Goal: Task Accomplishment & Management: Manage account settings

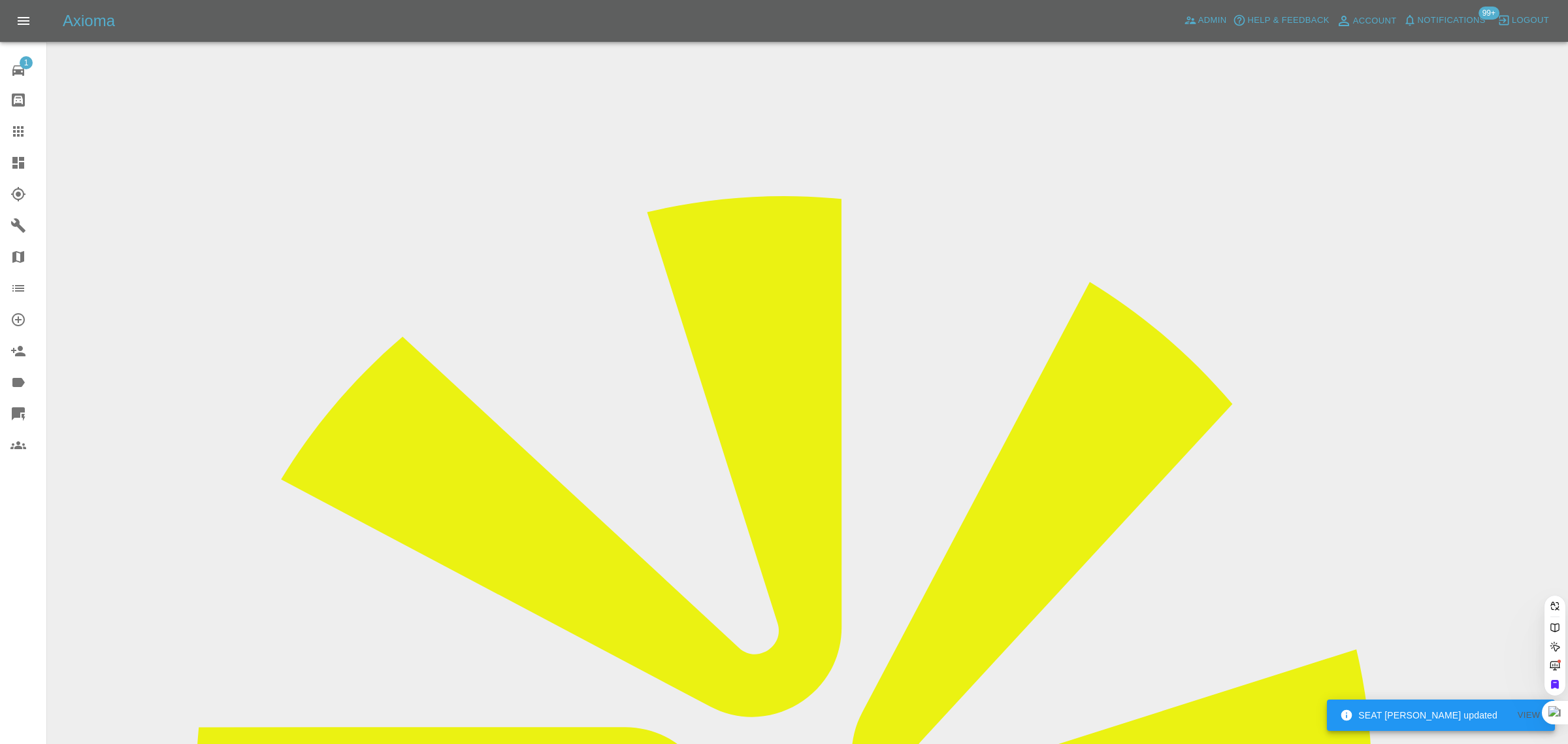
paste input "[PERSON_NAME][EMAIL_ADDRESS][DOMAIN_NAME]"
type input "[PERSON_NAME][EMAIL_ADDRESS][DOMAIN_NAME]"
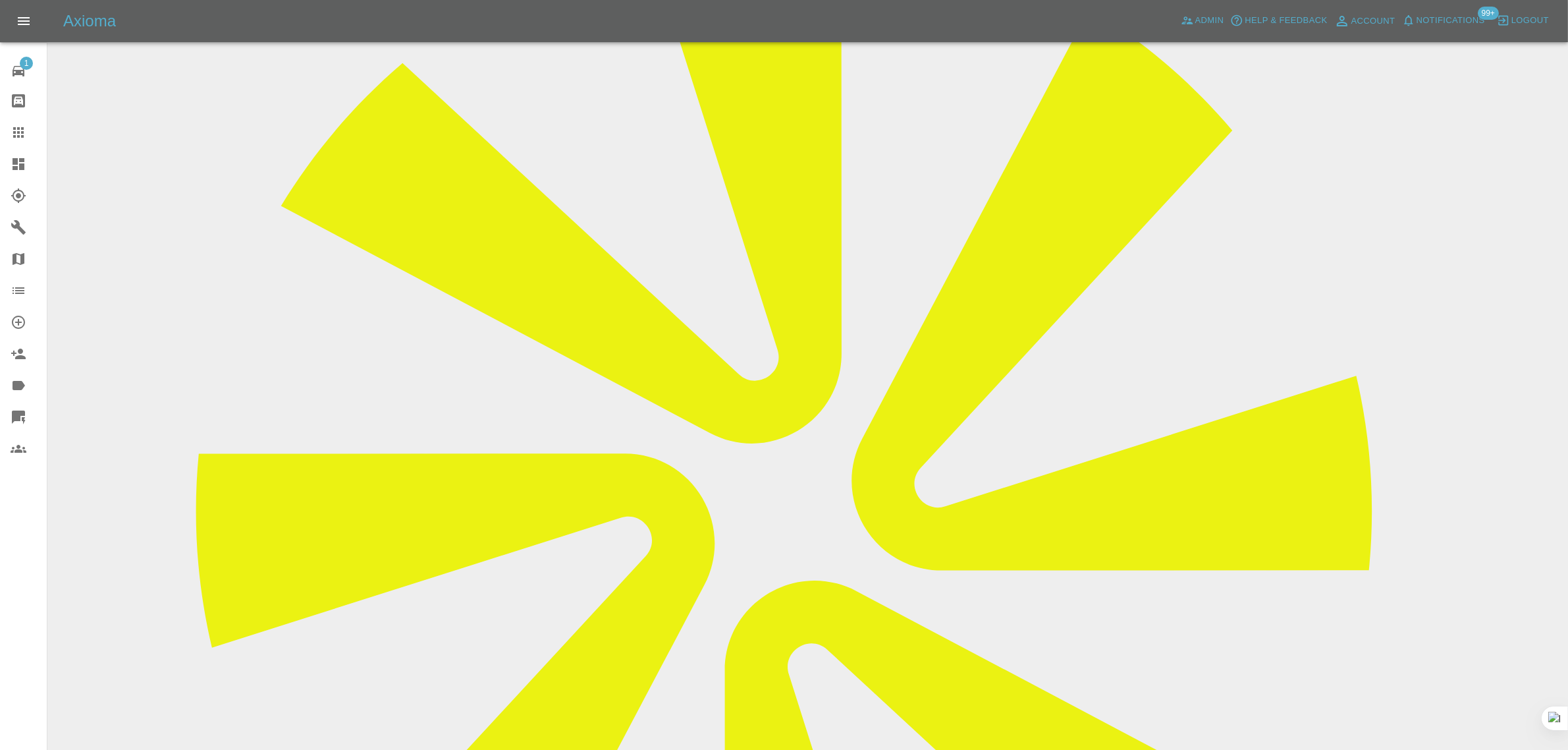
scroll to position [576, 0]
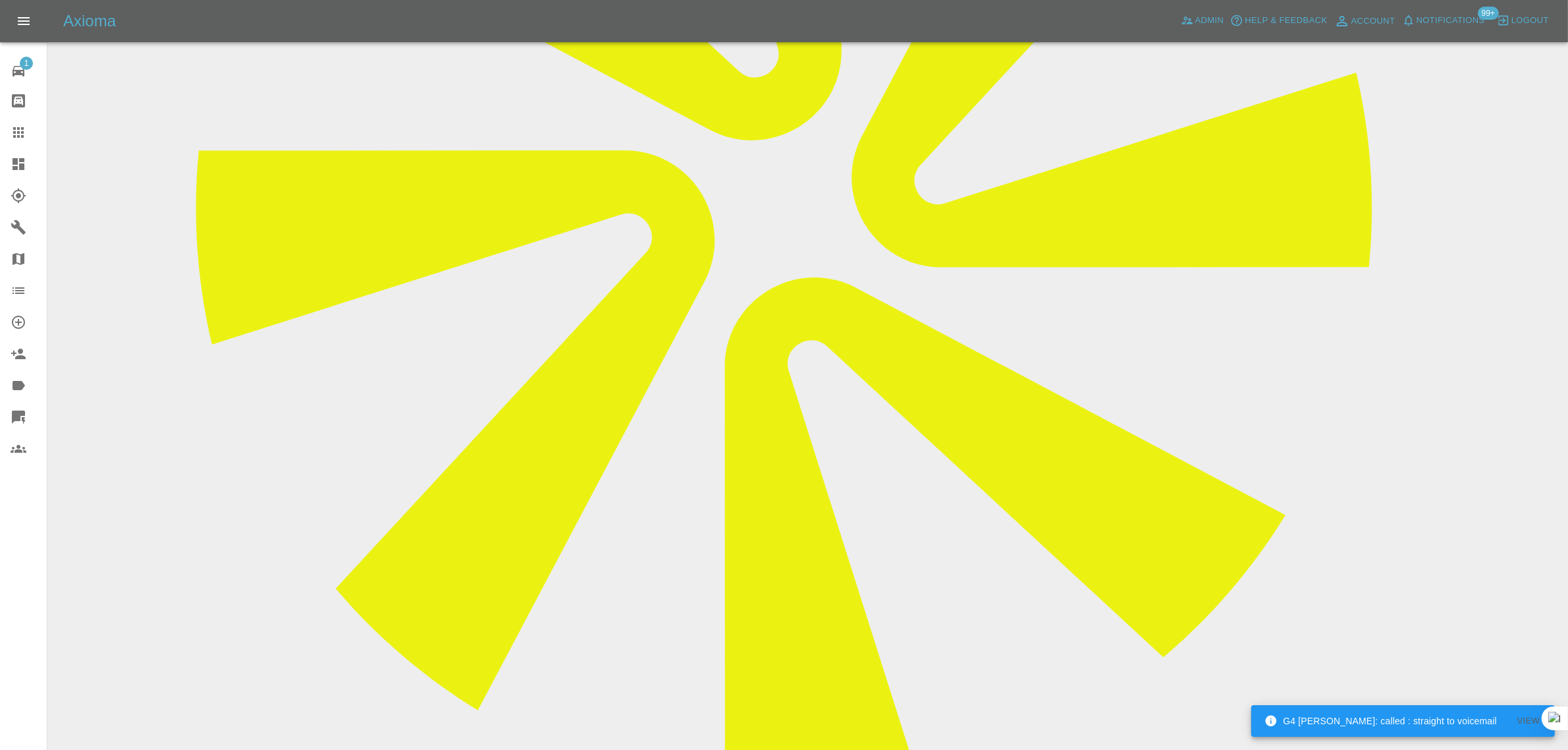
click at [11, 140] on icon at bounding box center [18, 132] width 16 height 16
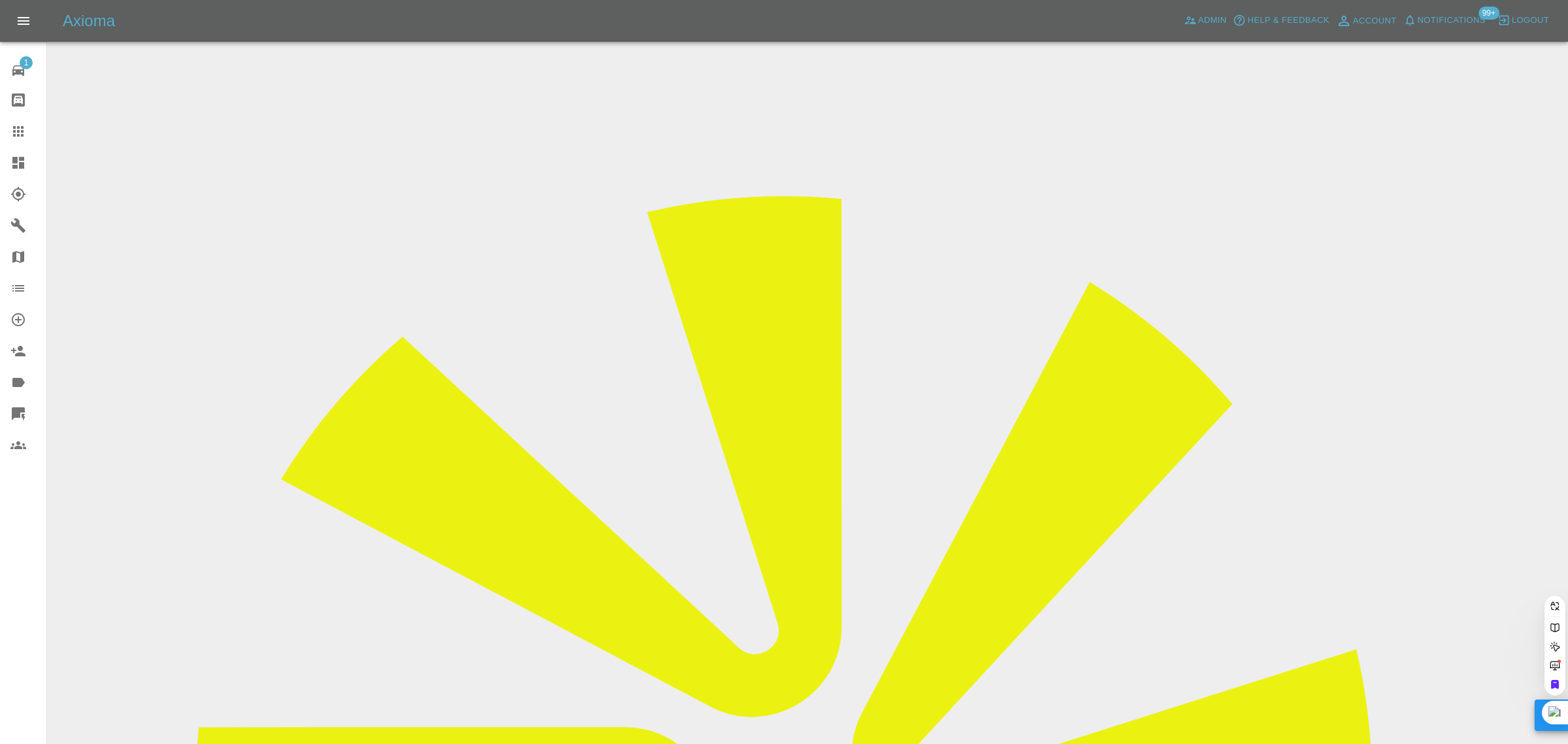
paste input "markdoyle79@gmail.com"
type input "markdoyle79@gmail.co"
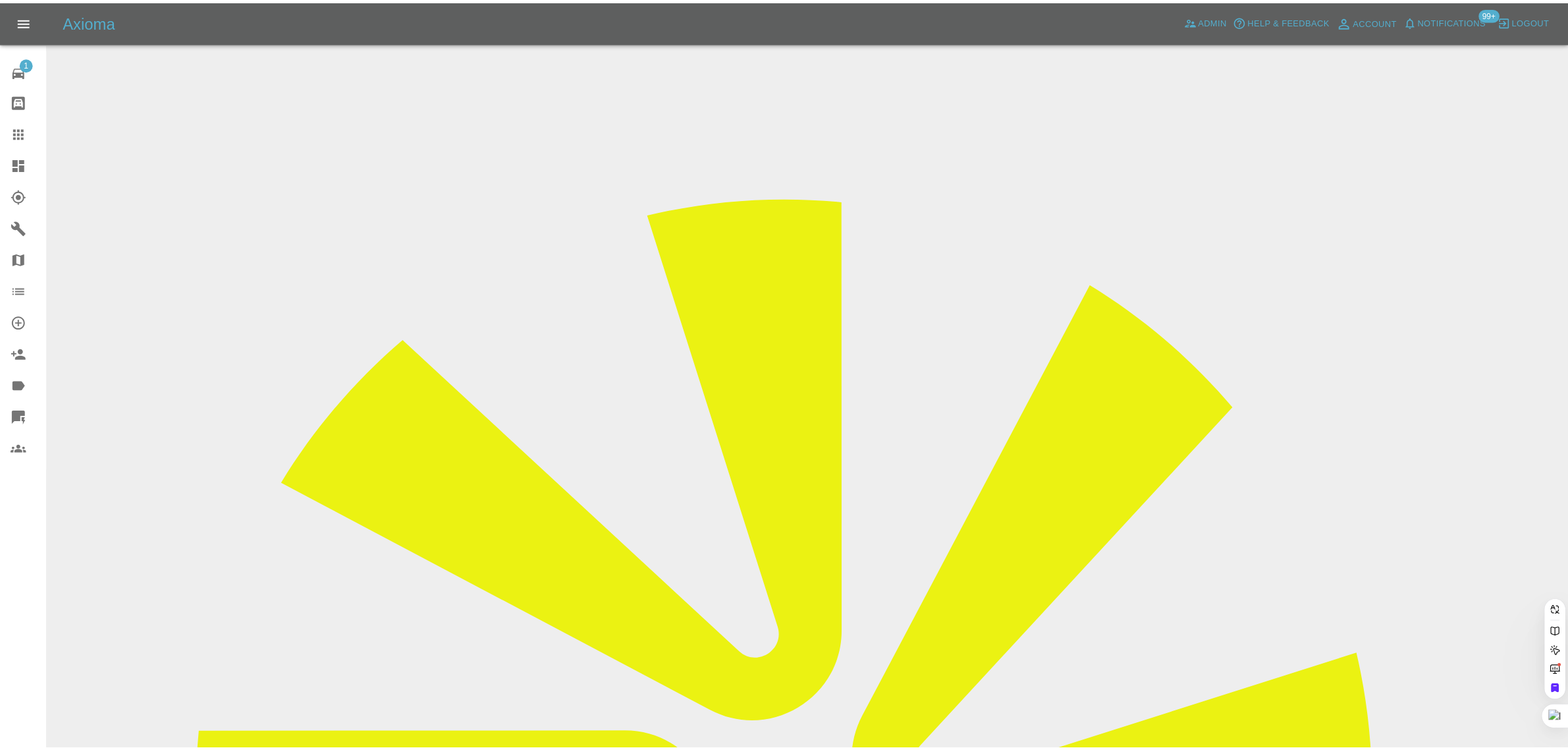
scroll to position [0, 2]
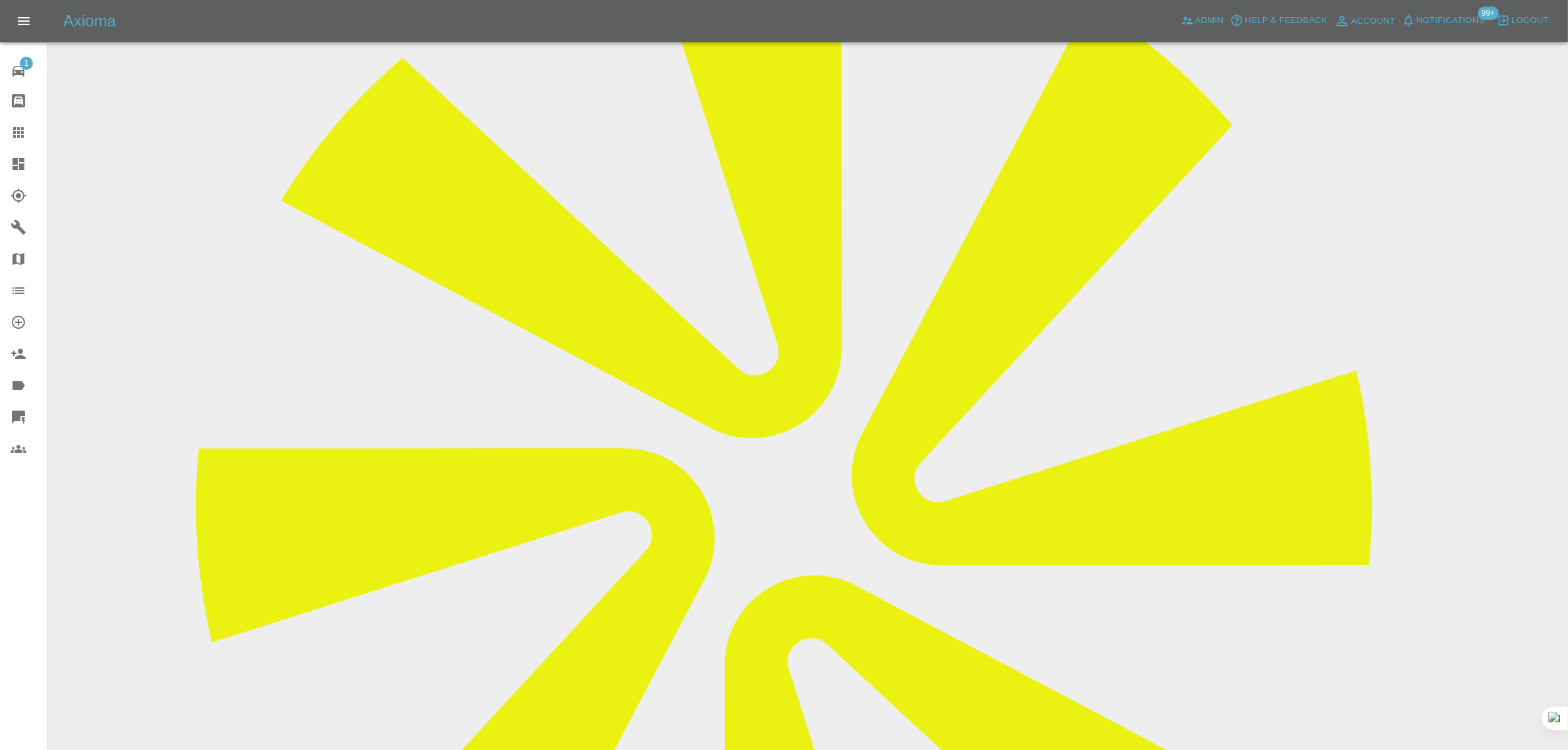
scroll to position [576, 0]
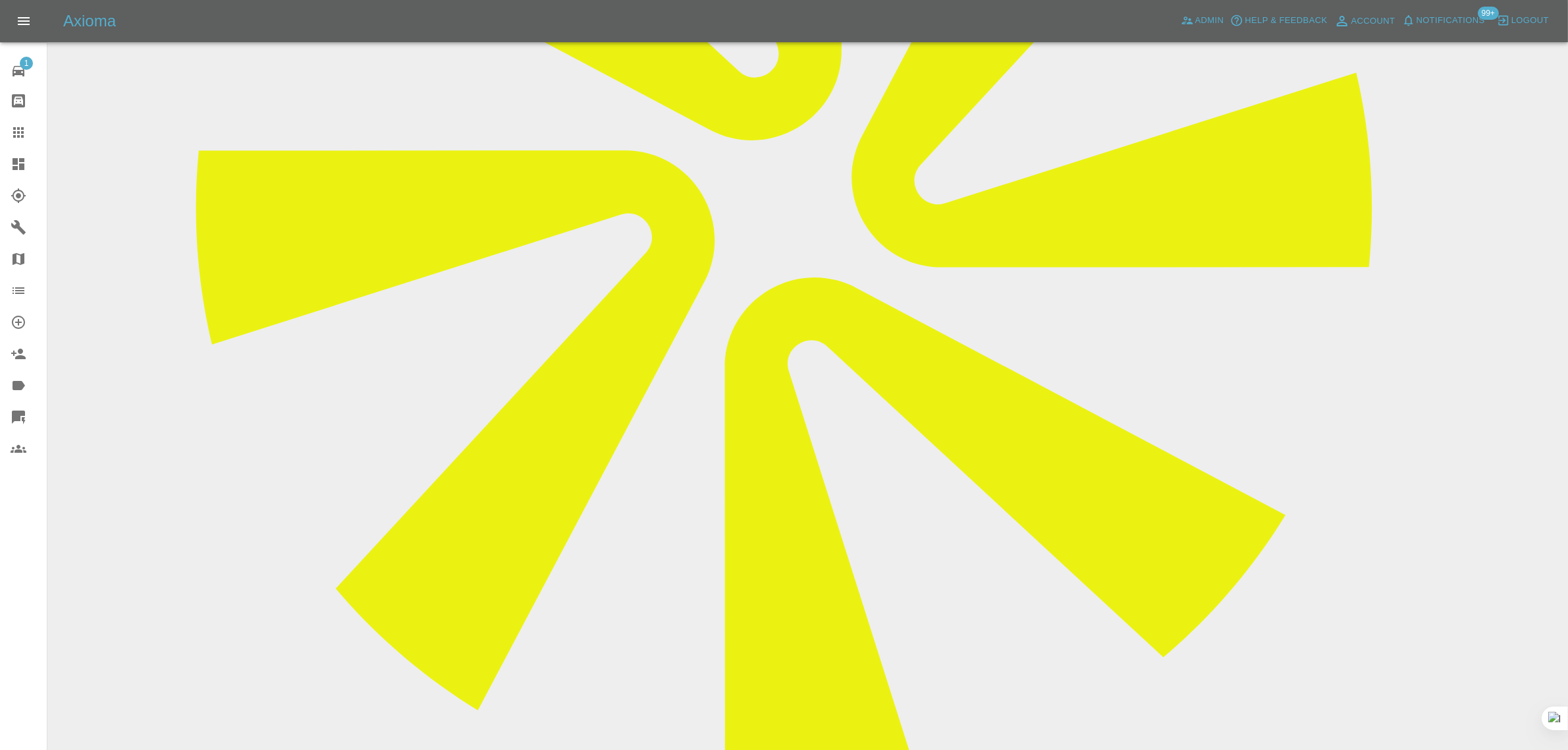
paste textarea "I have a paint job booking for the 29th August. I’ve attempted to contact the r…"
type textarea "I have a paint job booking for the 29th August. I’ve attempted to contact the r…"
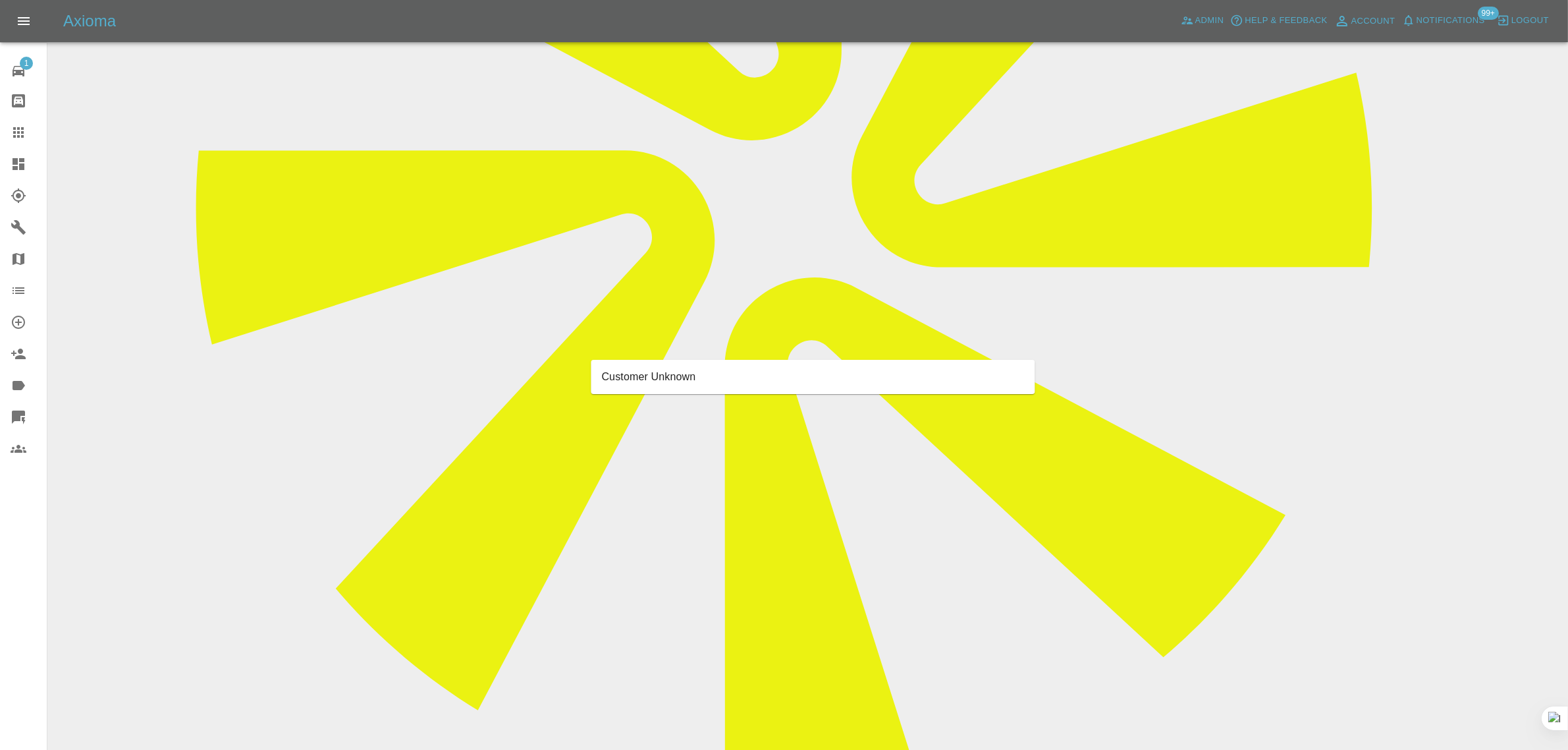
type input "customer"
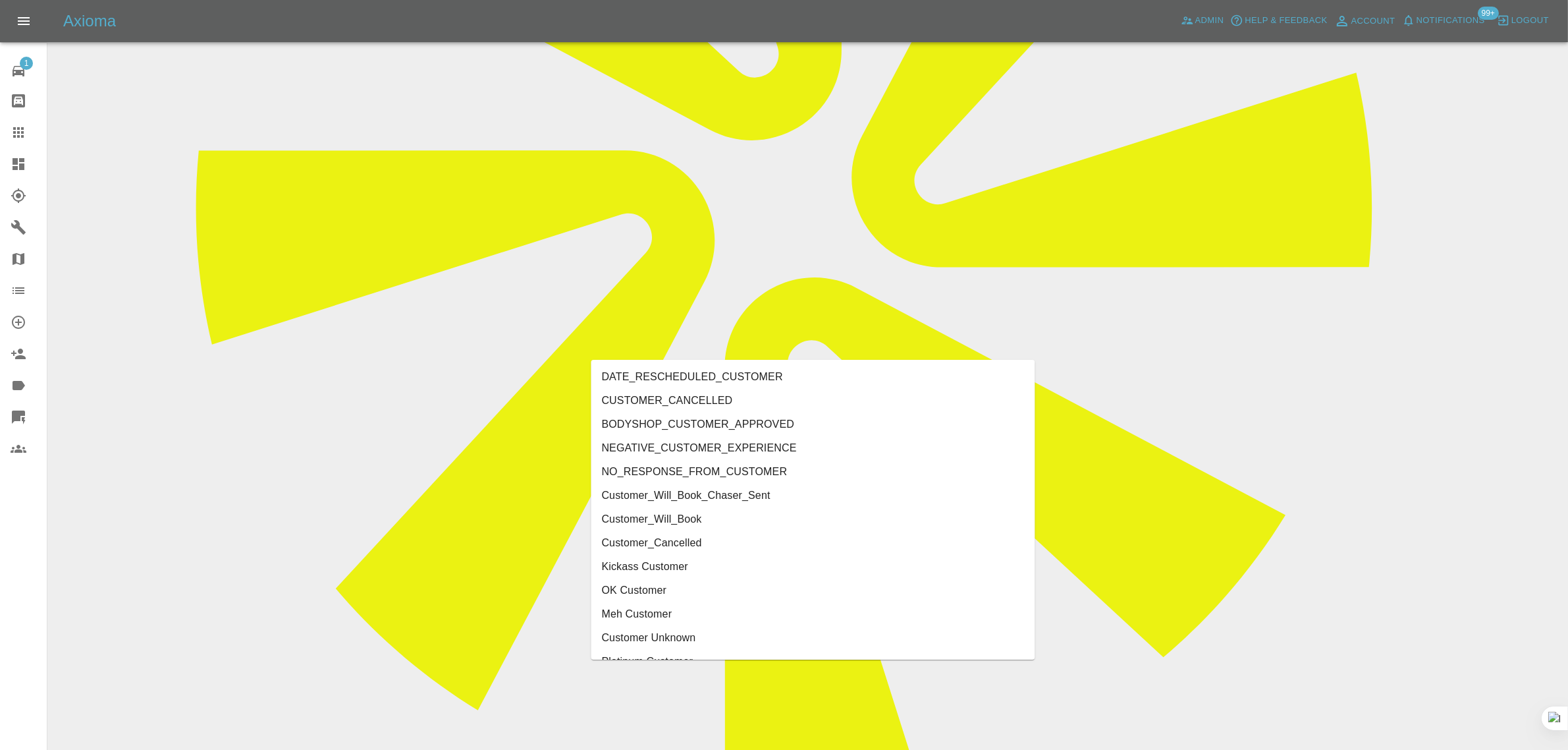
click at [700, 396] on li "CUSTOMER_CANCELLED" at bounding box center [813, 400] width 444 height 24
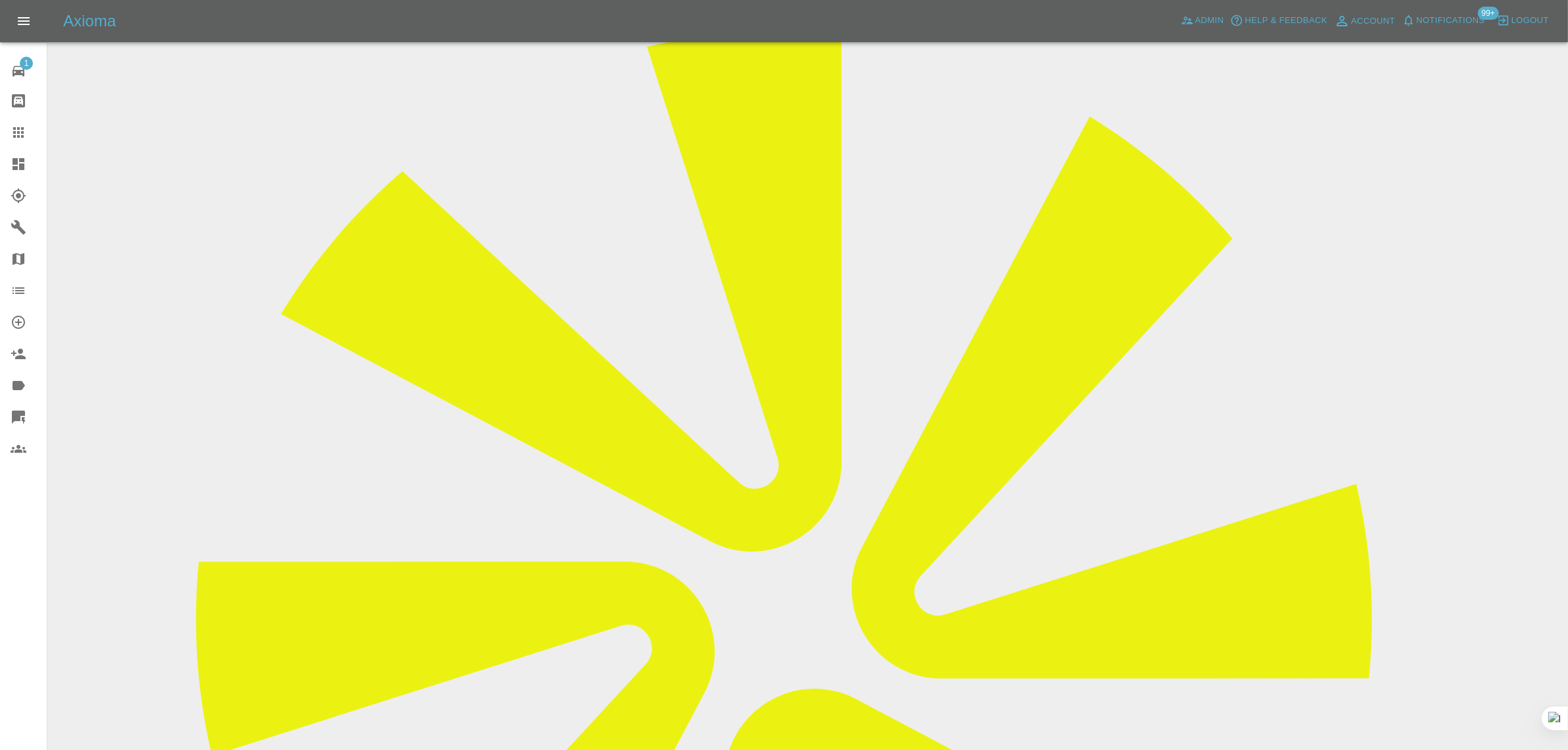
scroll to position [165, 0]
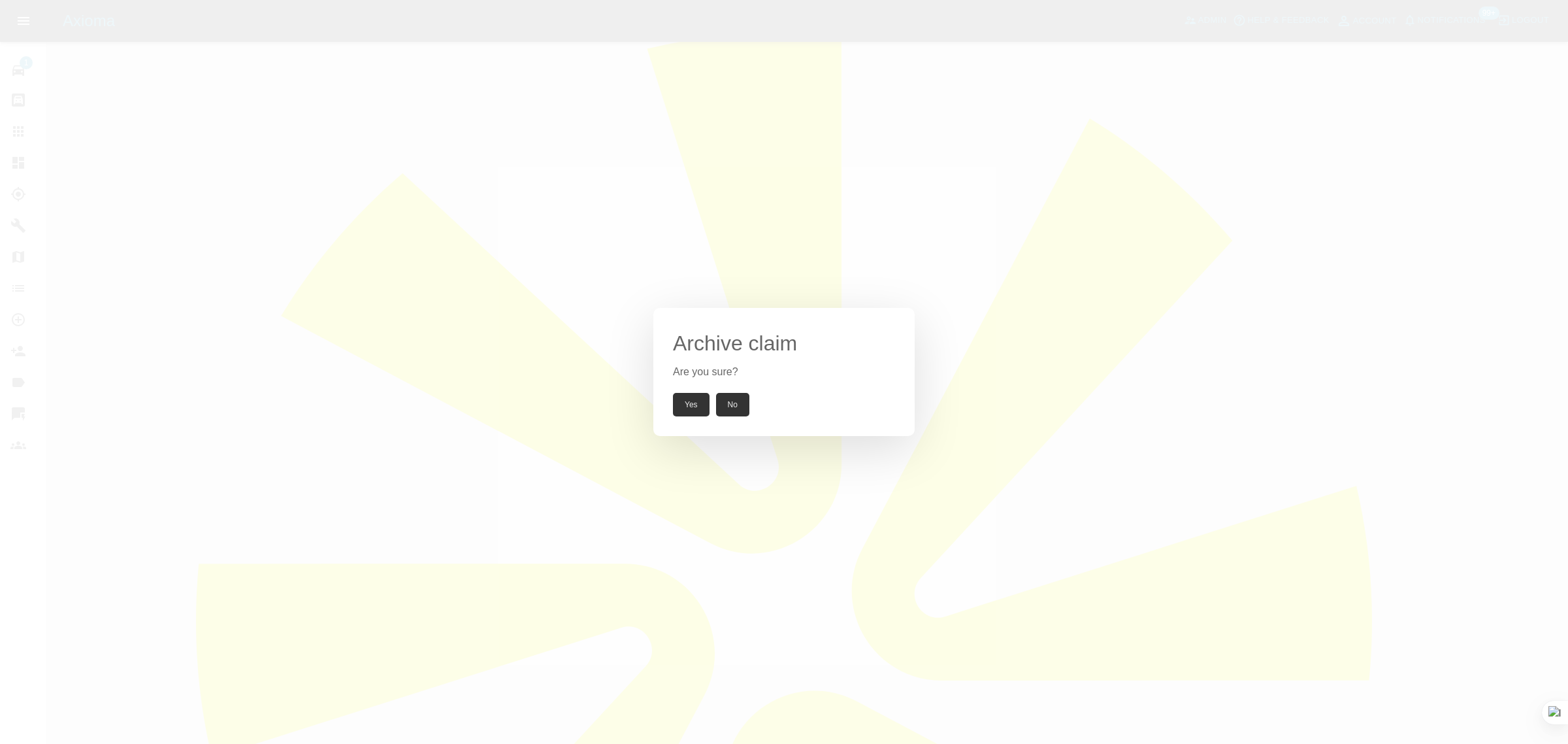
click at [694, 396] on button "Yes" at bounding box center [691, 404] width 37 height 24
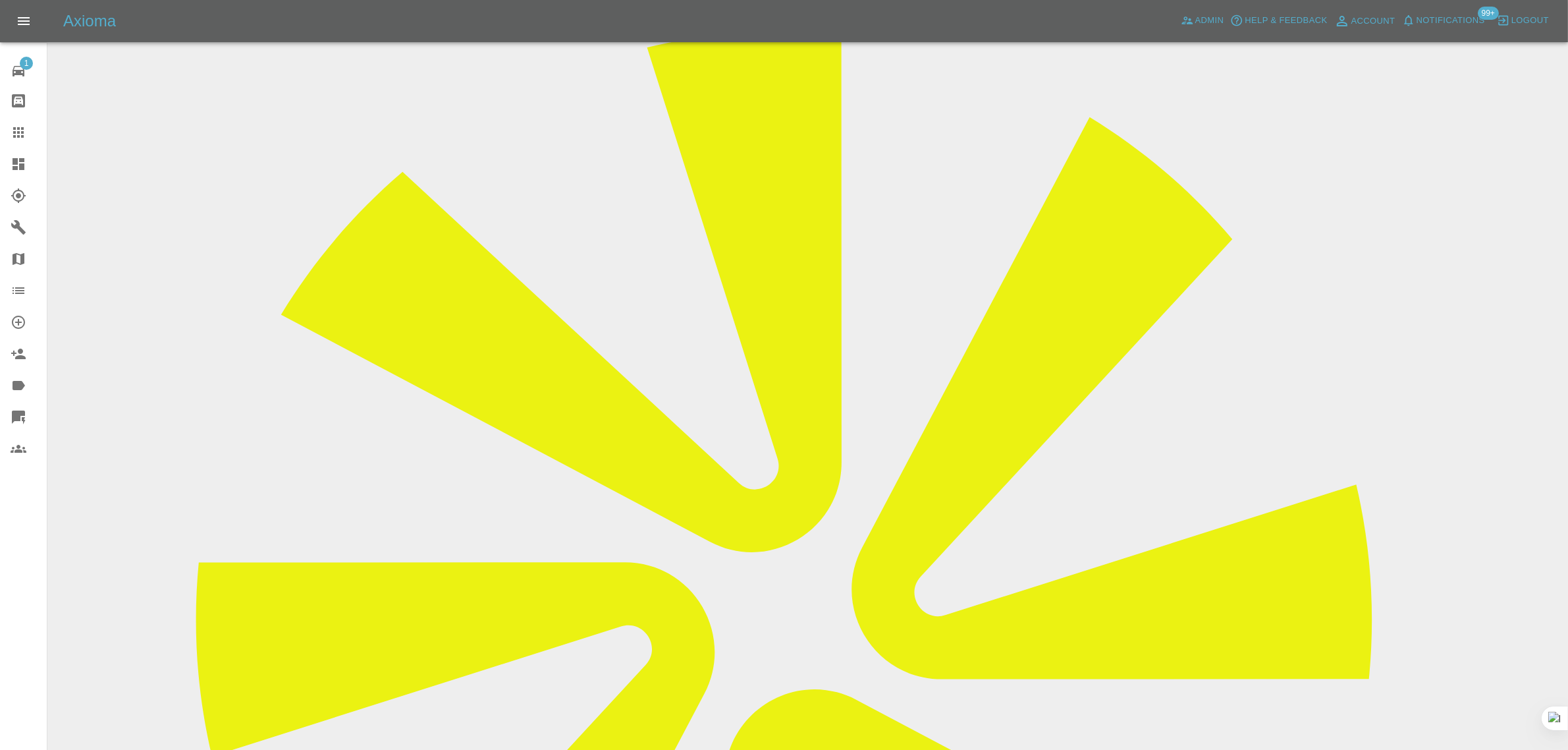
drag, startPoint x: 27, startPoint y: 125, endPoint x: 48, endPoint y: 142, distance: 27.0
click at [27, 127] on div at bounding box center [29, 132] width 37 height 16
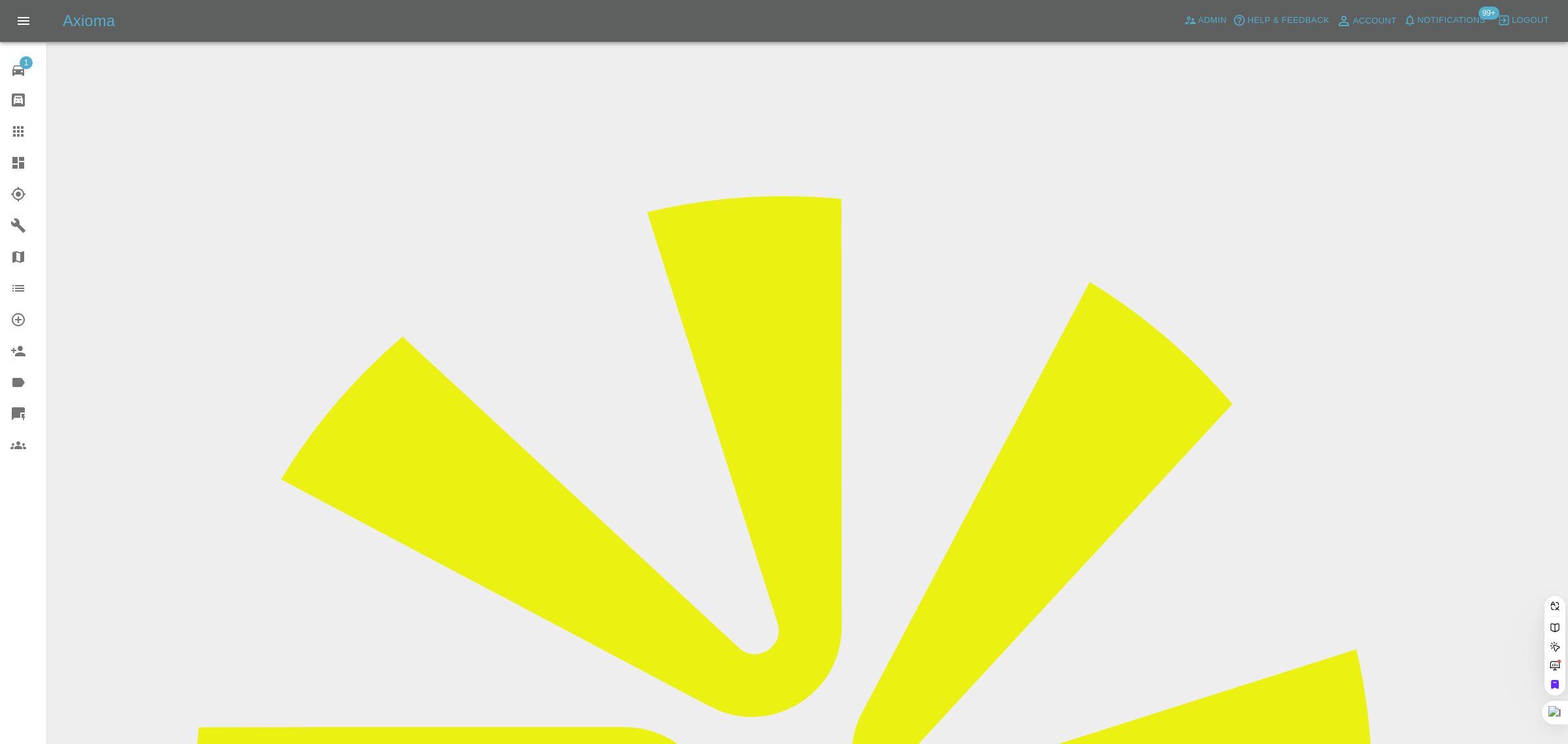
paste input "sawlerichard@gmail.com"
type input "sawlerichard@gmail.com"
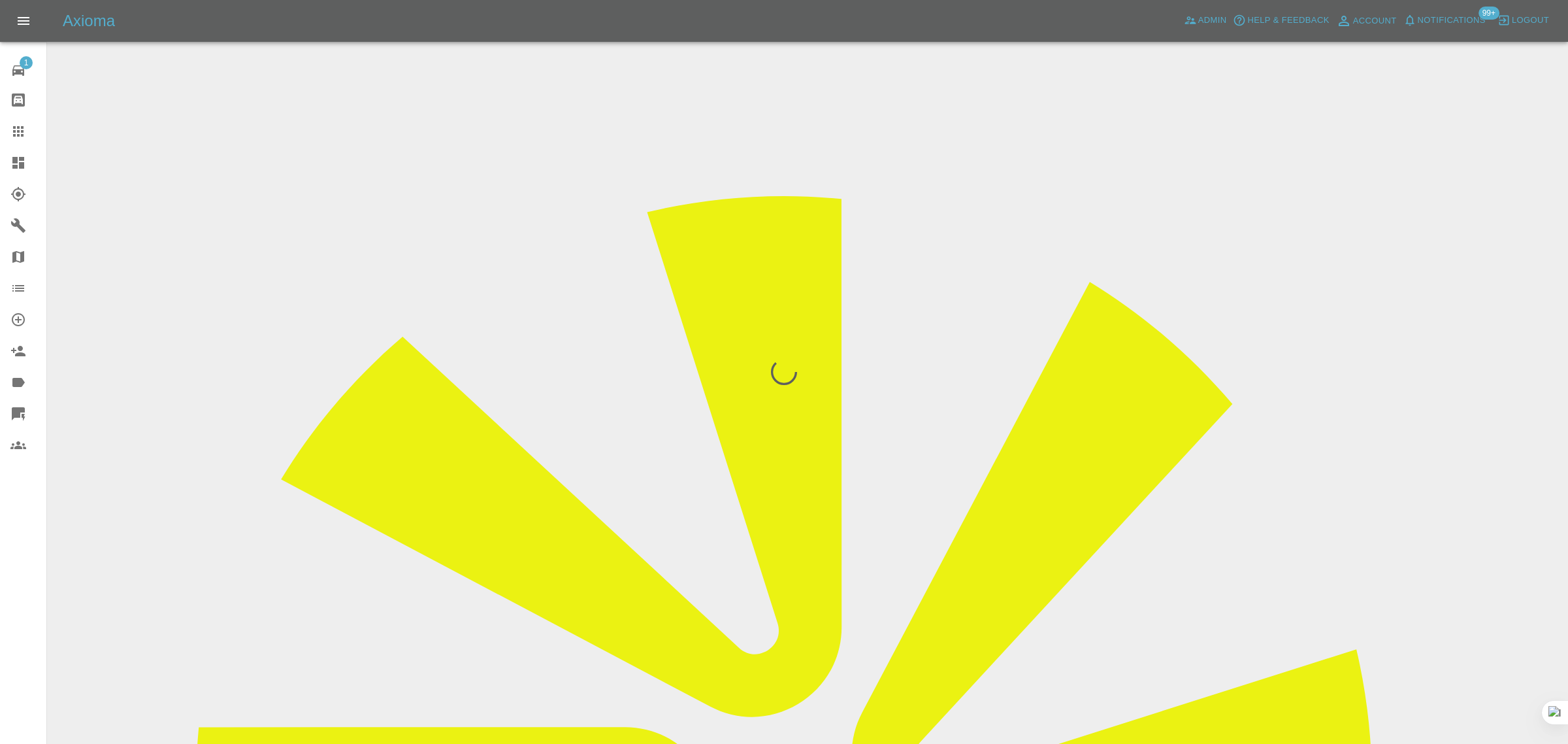
drag, startPoint x: 17, startPoint y: 543, endPoint x: 176, endPoint y: 449, distance: 184.7
click at [17, 543] on div "1 Repair home Bodyshop home Claims Dashboard Explorer Garages Map Organization …" at bounding box center [24, 372] width 47 height 744
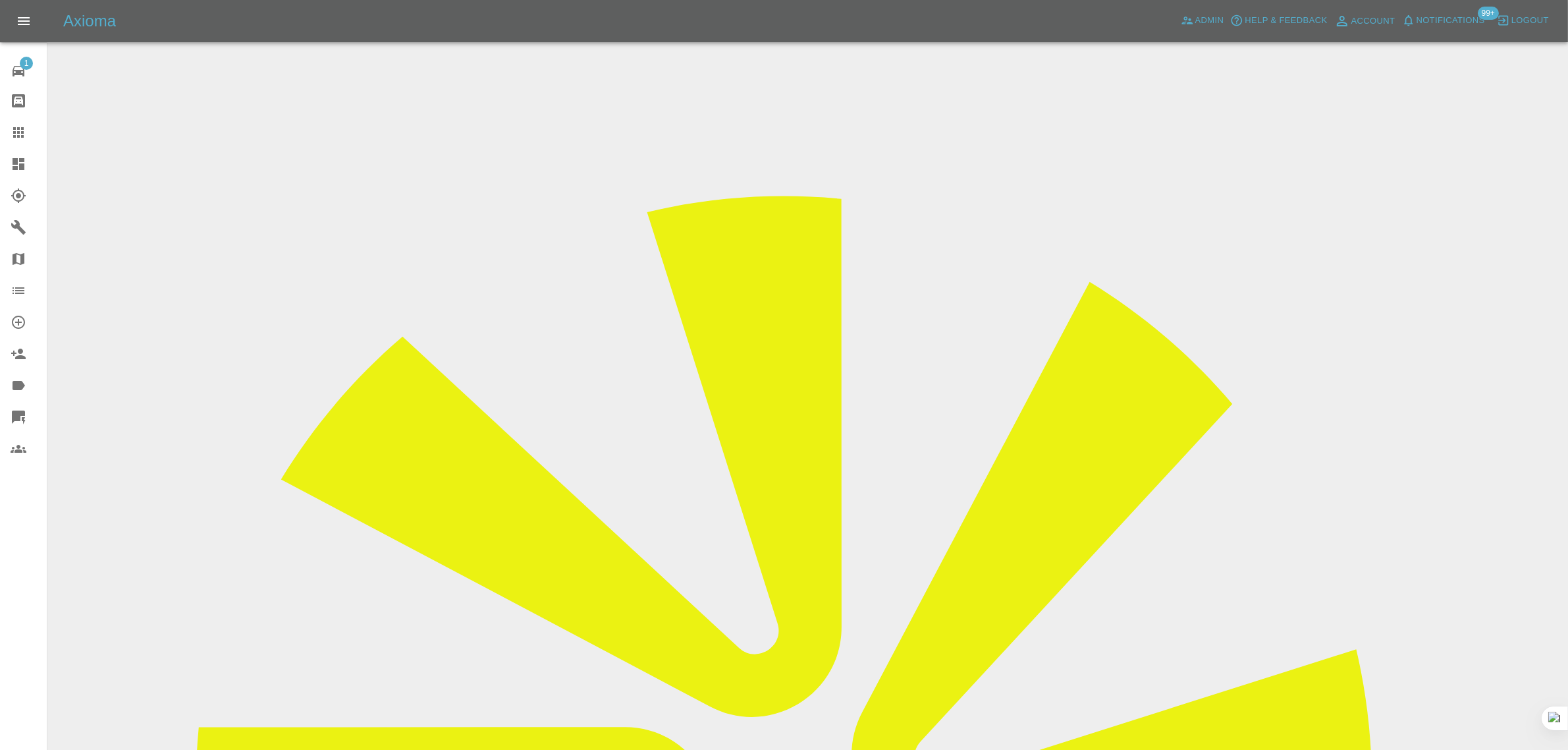
drag, startPoint x: 1222, startPoint y: 205, endPoint x: 1267, endPoint y: 205, distance: 45.0
copy td "Sprayway"
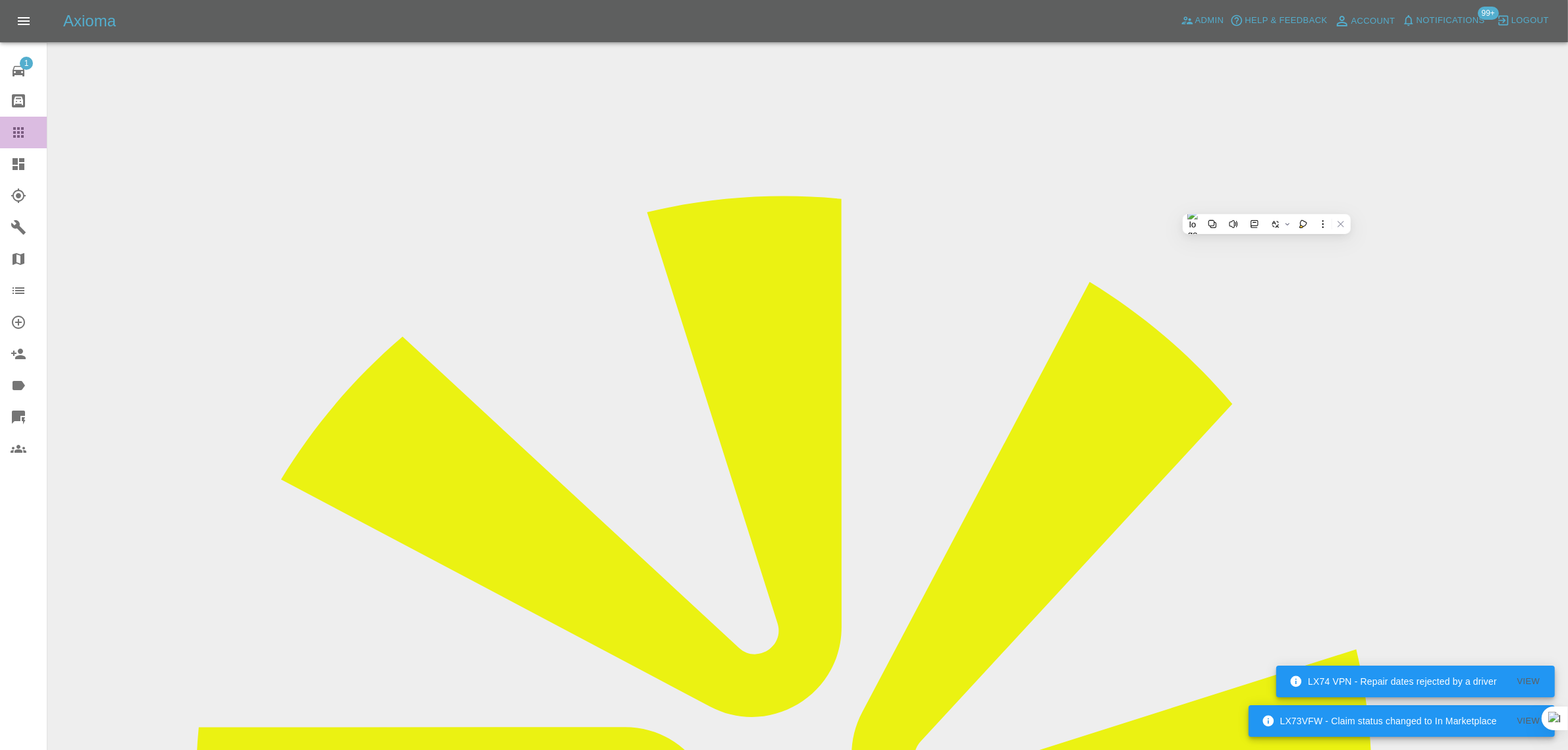
click at [8, 123] on link "Claims" at bounding box center [23, 132] width 47 height 32
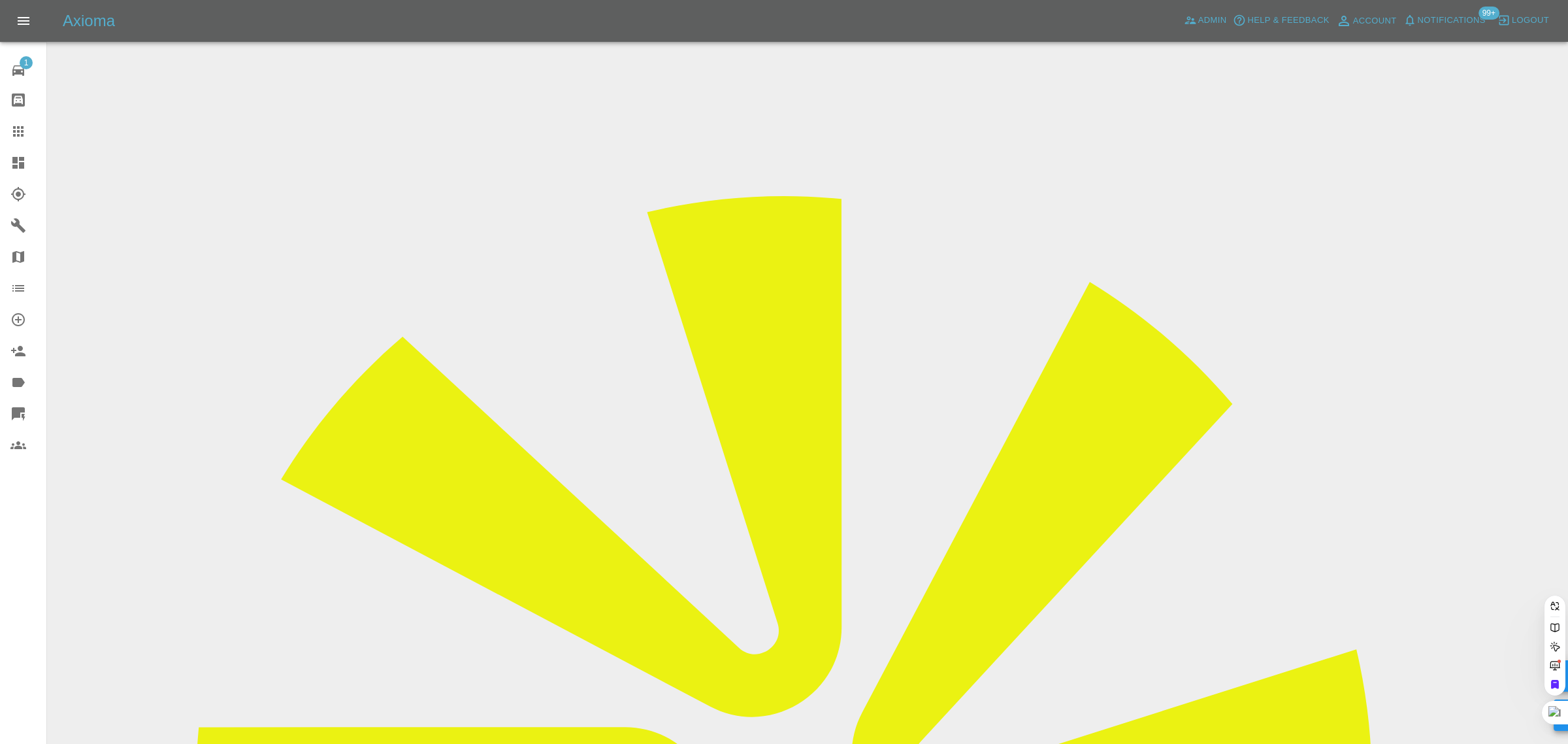
paste input "bev.kilmartin@ntlworld.com"
type input "bev.kilmartin@ntlworld.com"
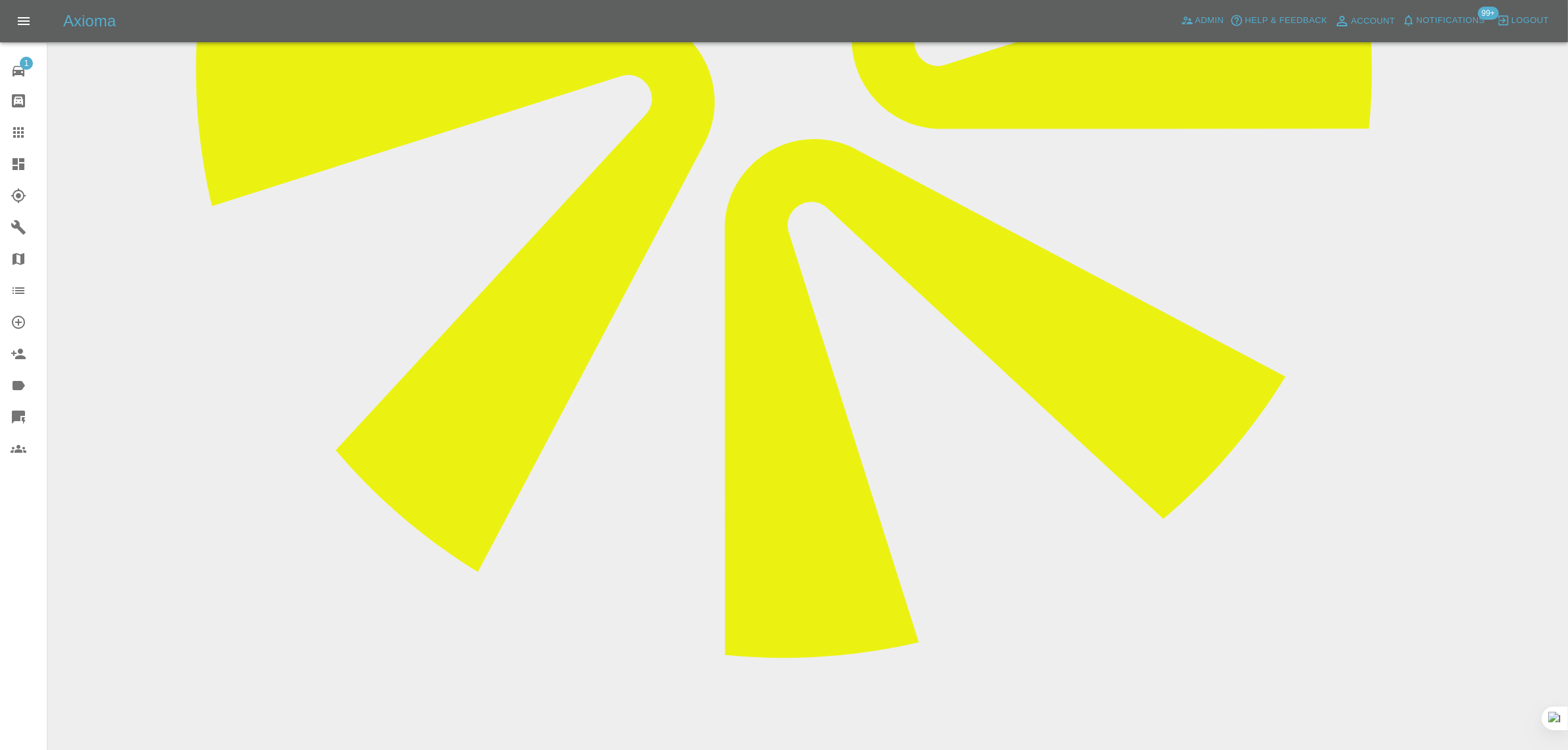
scroll to position [741, 0]
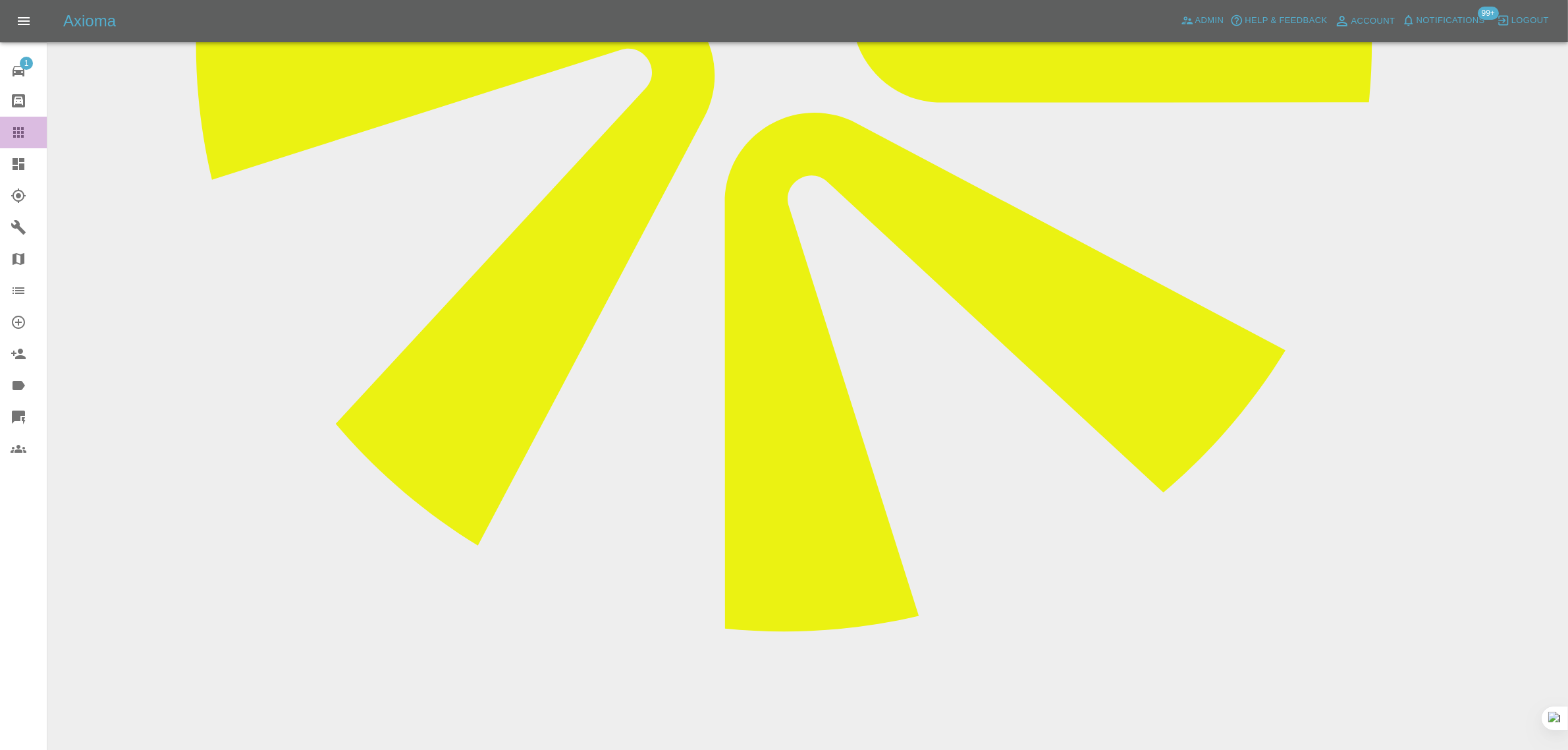
click at [15, 124] on icon at bounding box center [18, 132] width 16 height 16
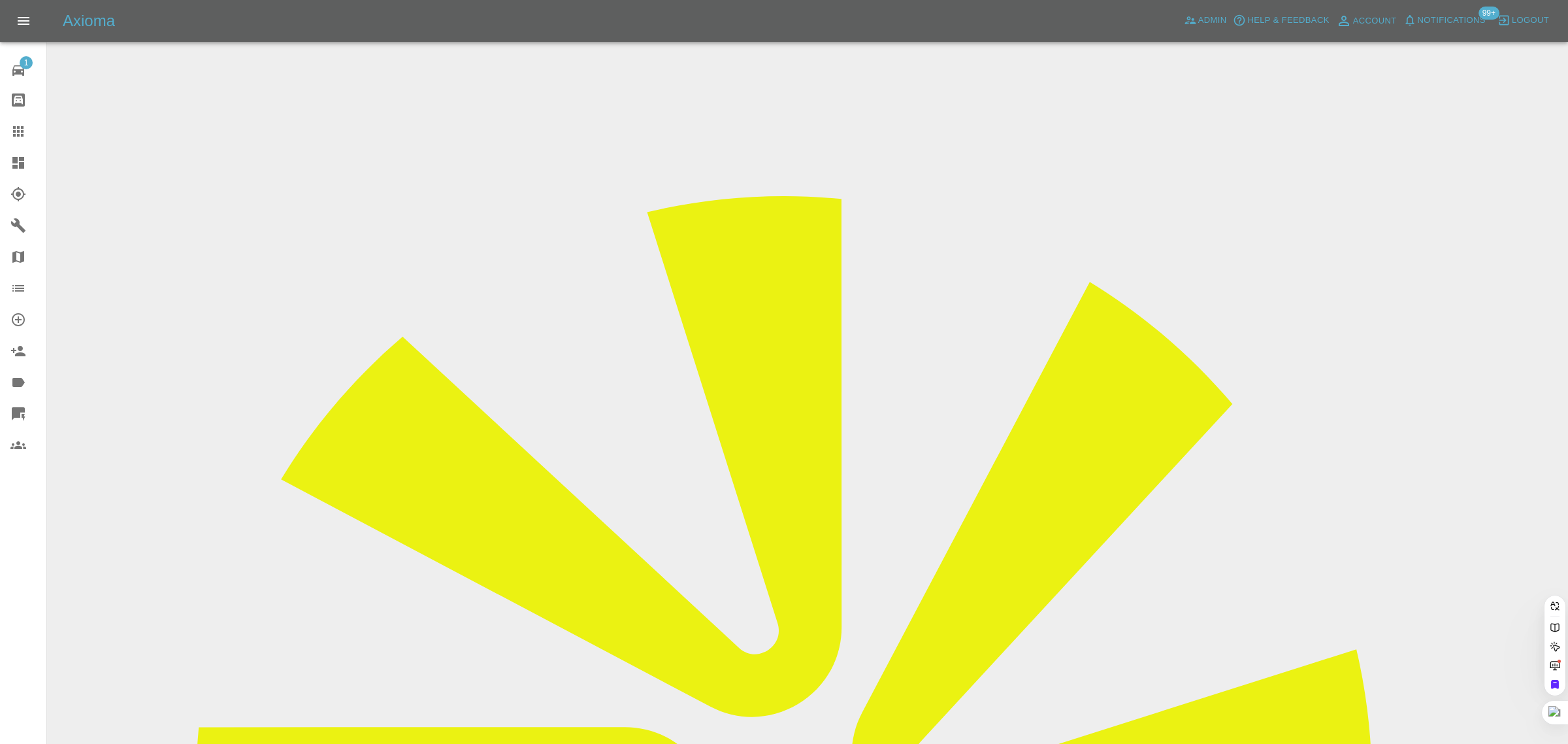
paste input "toby.hambridge@riggingservices.co.uk"
type input "toby.hambridge@riggingservices.co.uk"
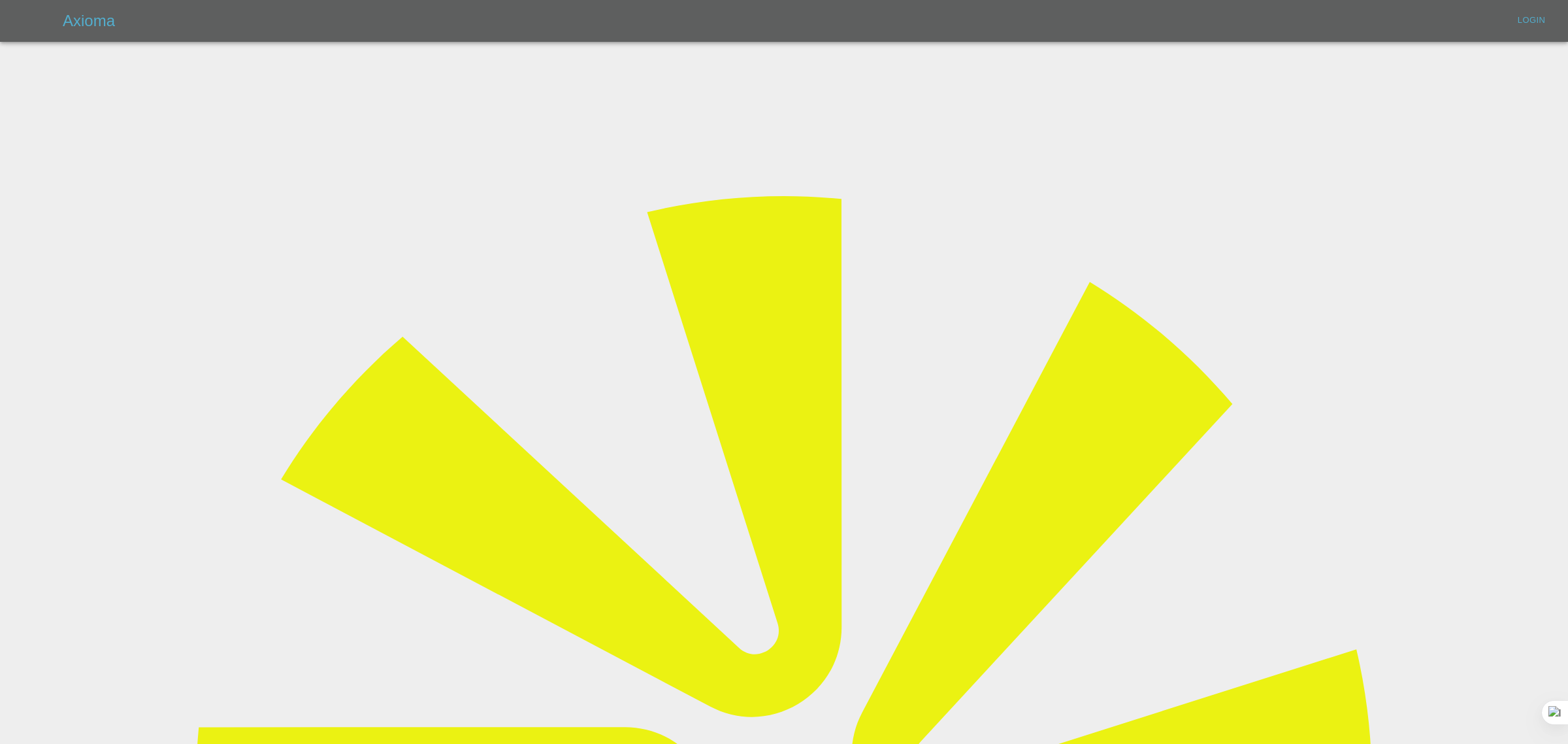
type input "bookkeeping@fifoaccounting.com"
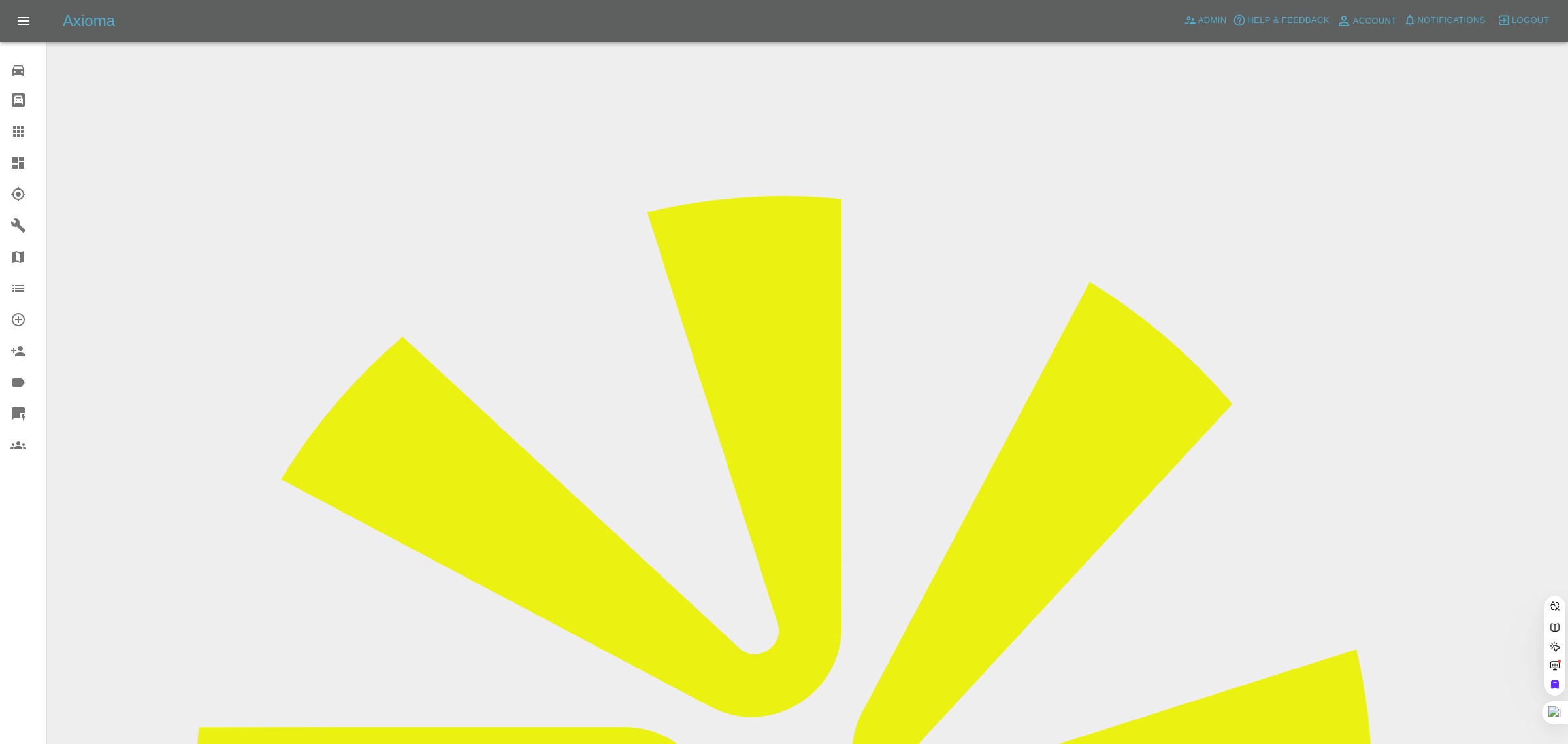
paste input "toby.hambridge@riggingservices.co.uk"
type input "toby.hambridge@riggingservices.co.uk"
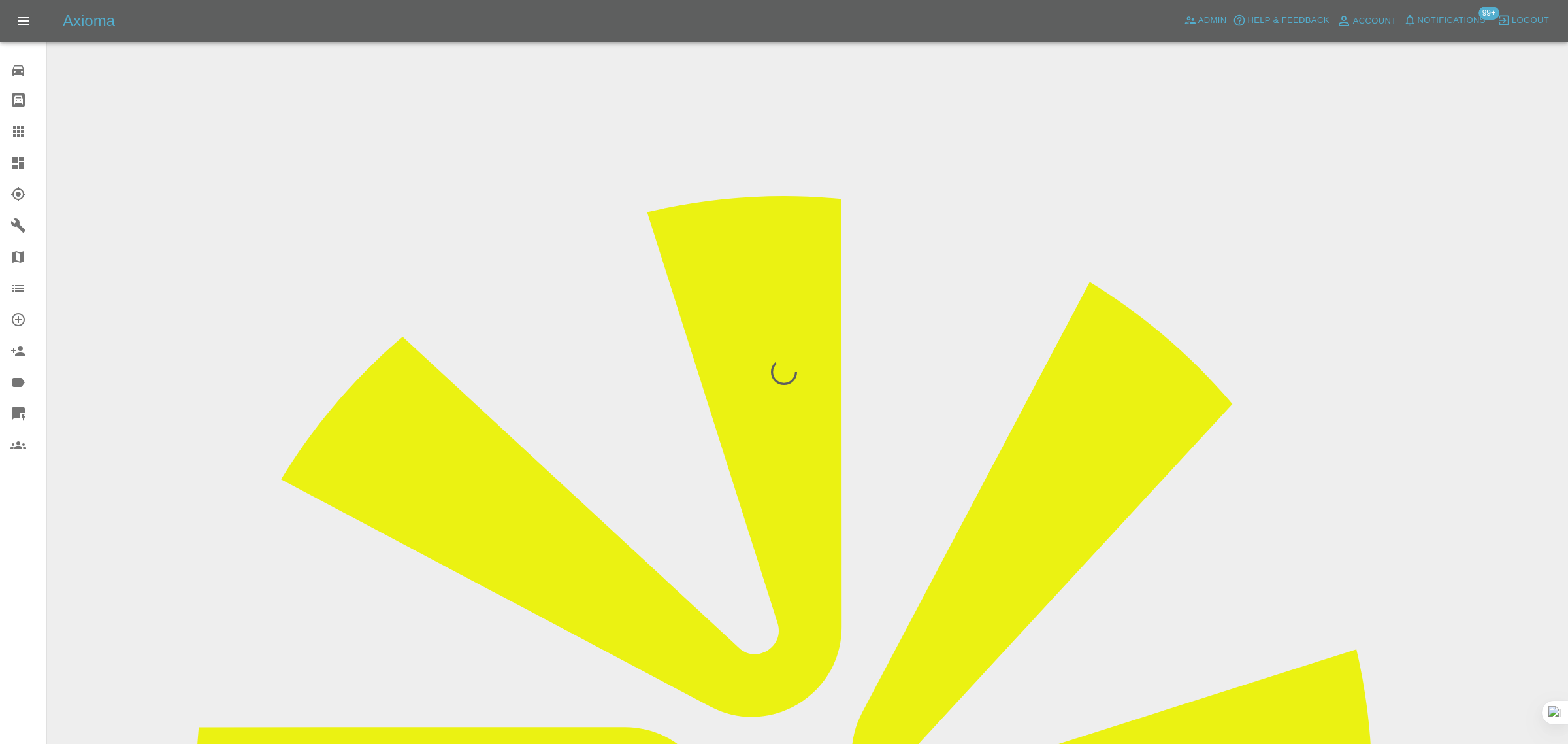
drag, startPoint x: 25, startPoint y: 587, endPoint x: 93, endPoint y: 584, distance: 68.1
click at [25, 589] on div "0 Repair home Bodyshop home Claims Dashboard Explorer Garages Map Organization …" at bounding box center [24, 372] width 47 height 744
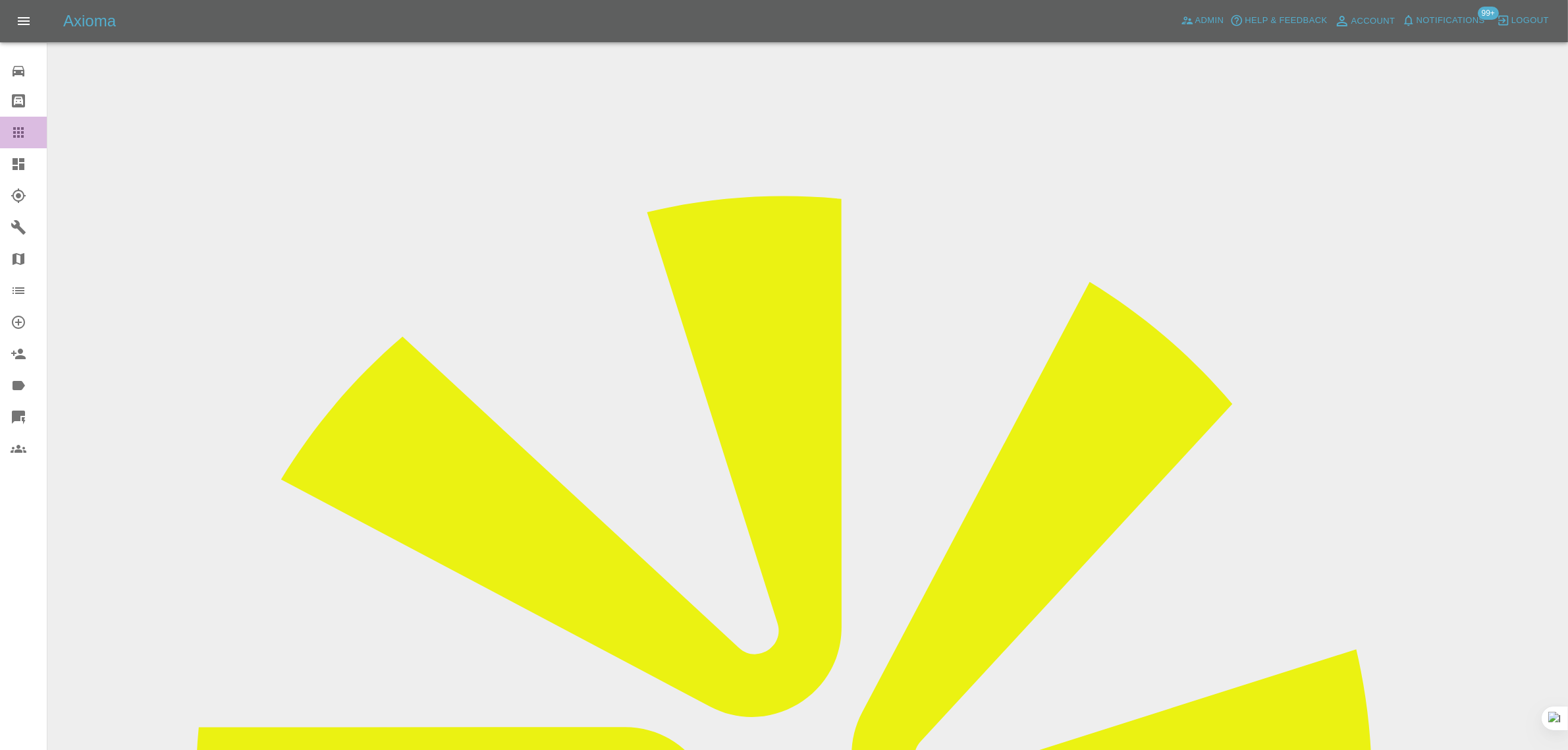
click at [26, 126] on div at bounding box center [29, 132] width 37 height 16
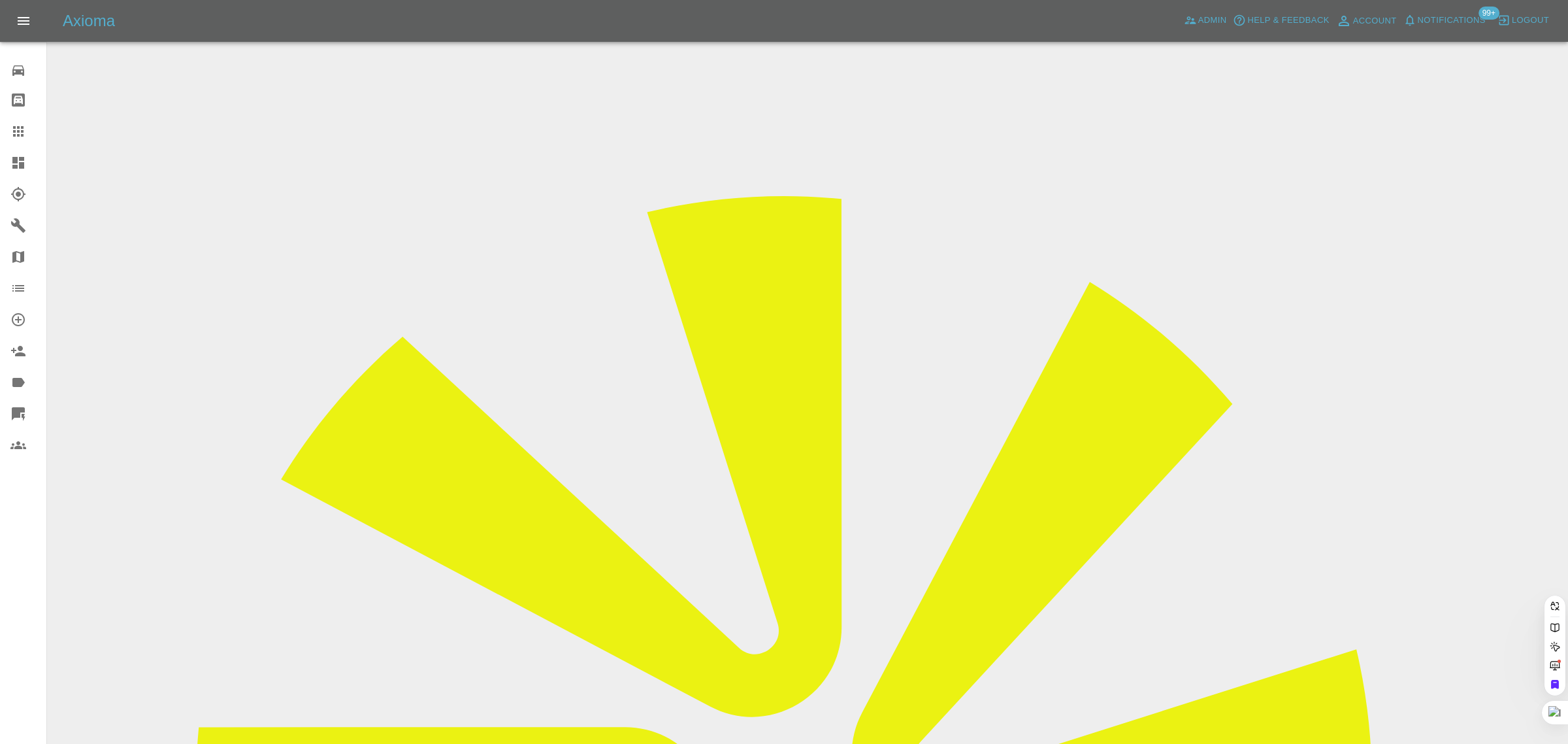
paste input "pbithrey@gmail.com"
type input "pbithrey@gmail.com"
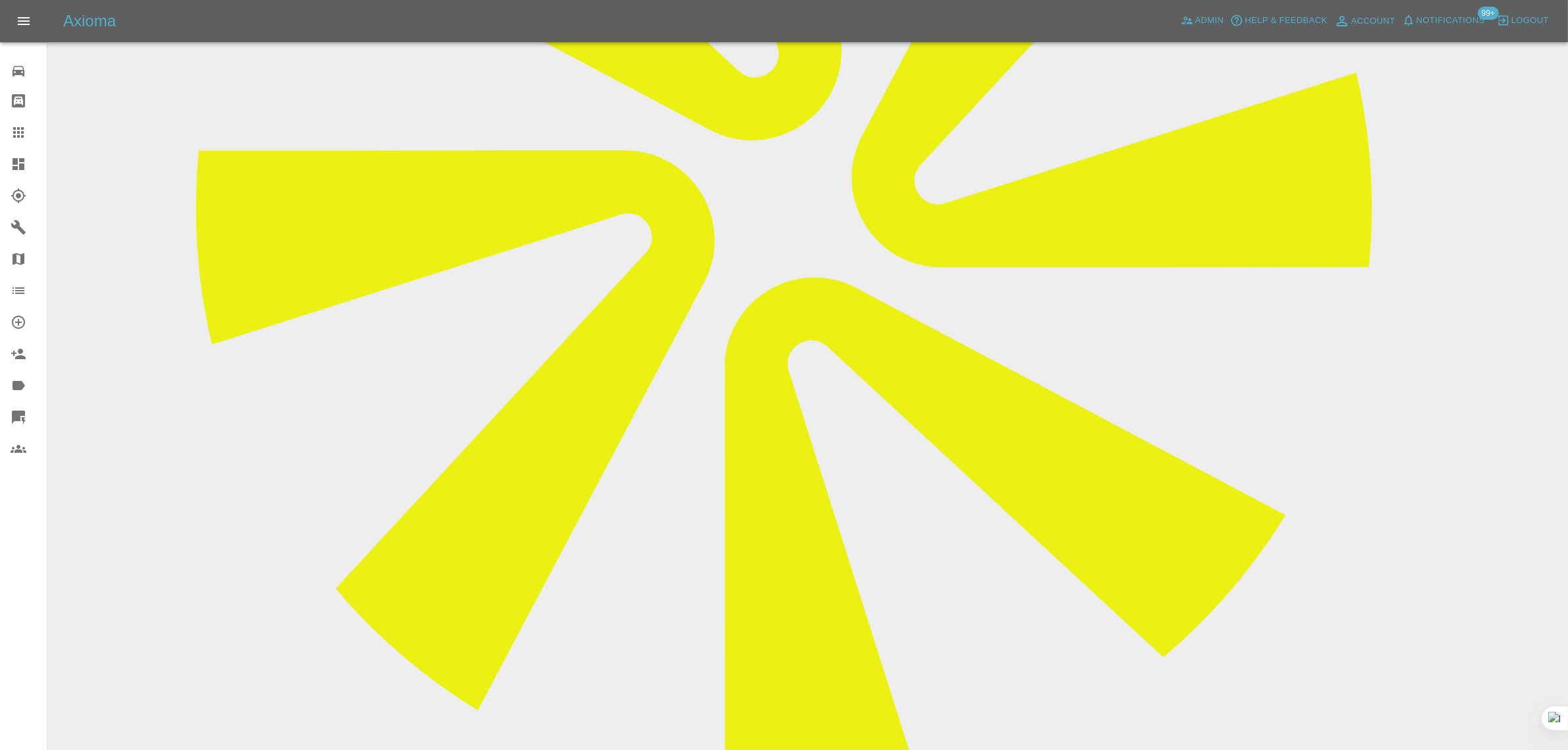
scroll to position [659, 0]
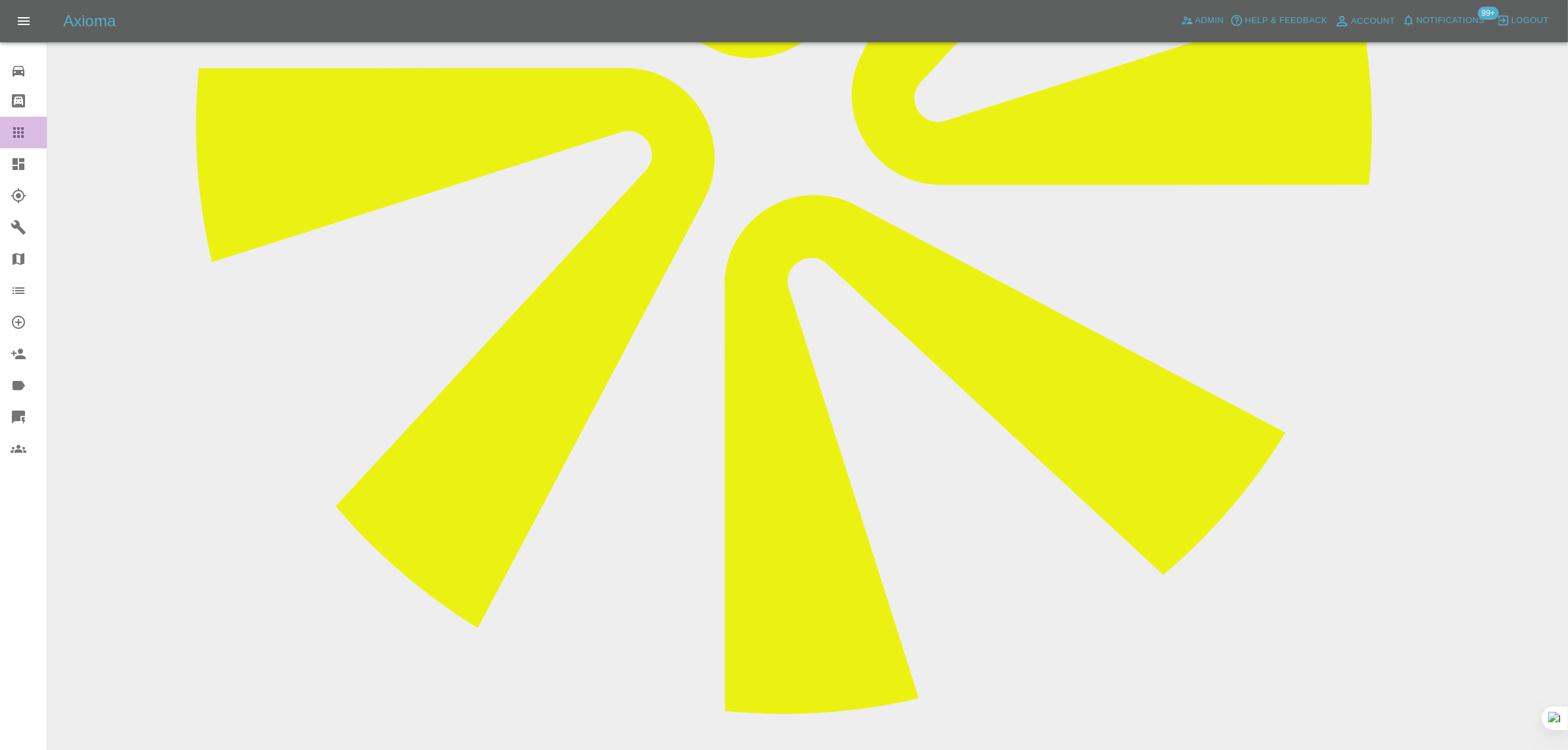
click at [21, 128] on icon at bounding box center [18, 132] width 16 height 16
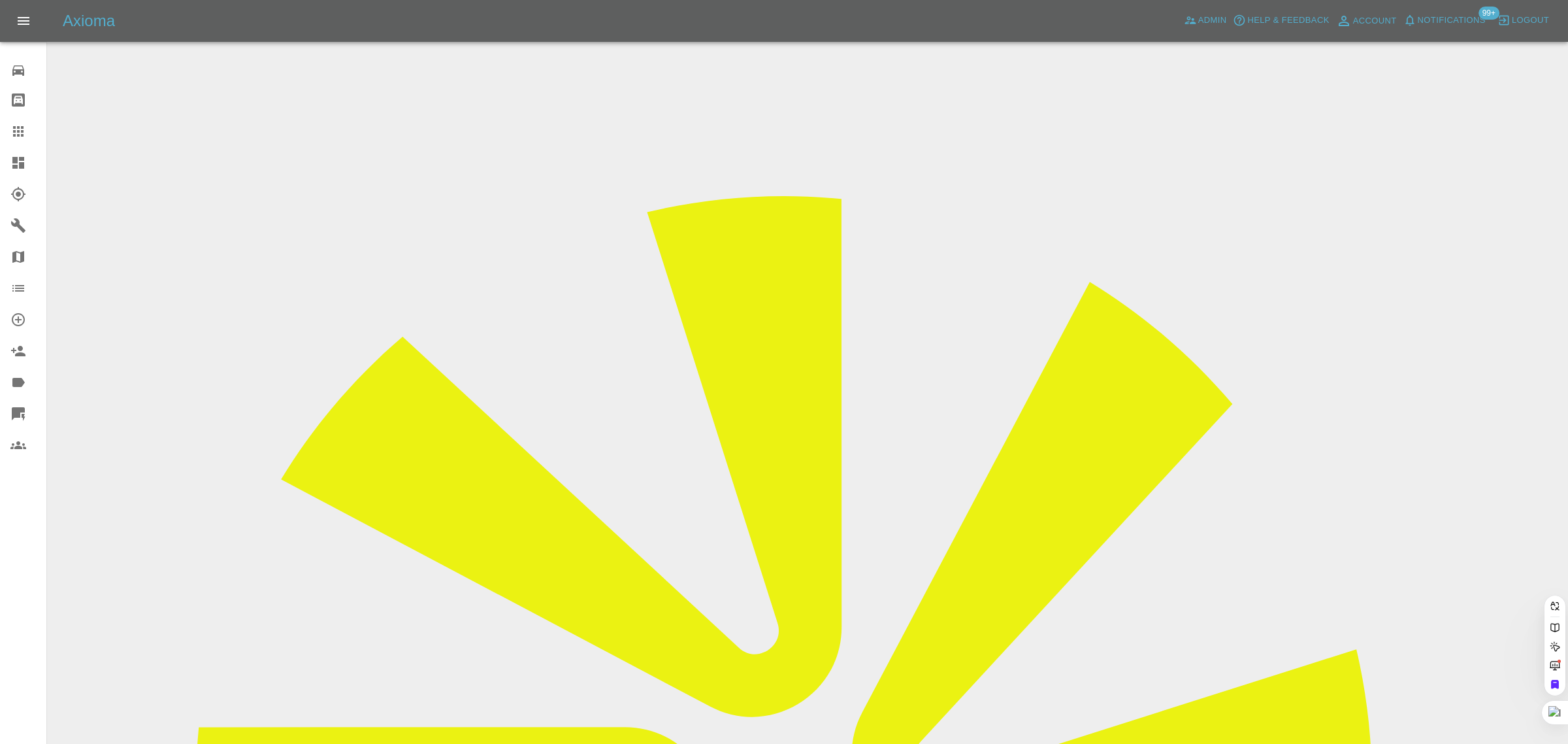
paste input "adrianb246@yahoo.co.uk"
type input "adrianb246@yahoo.co.u"
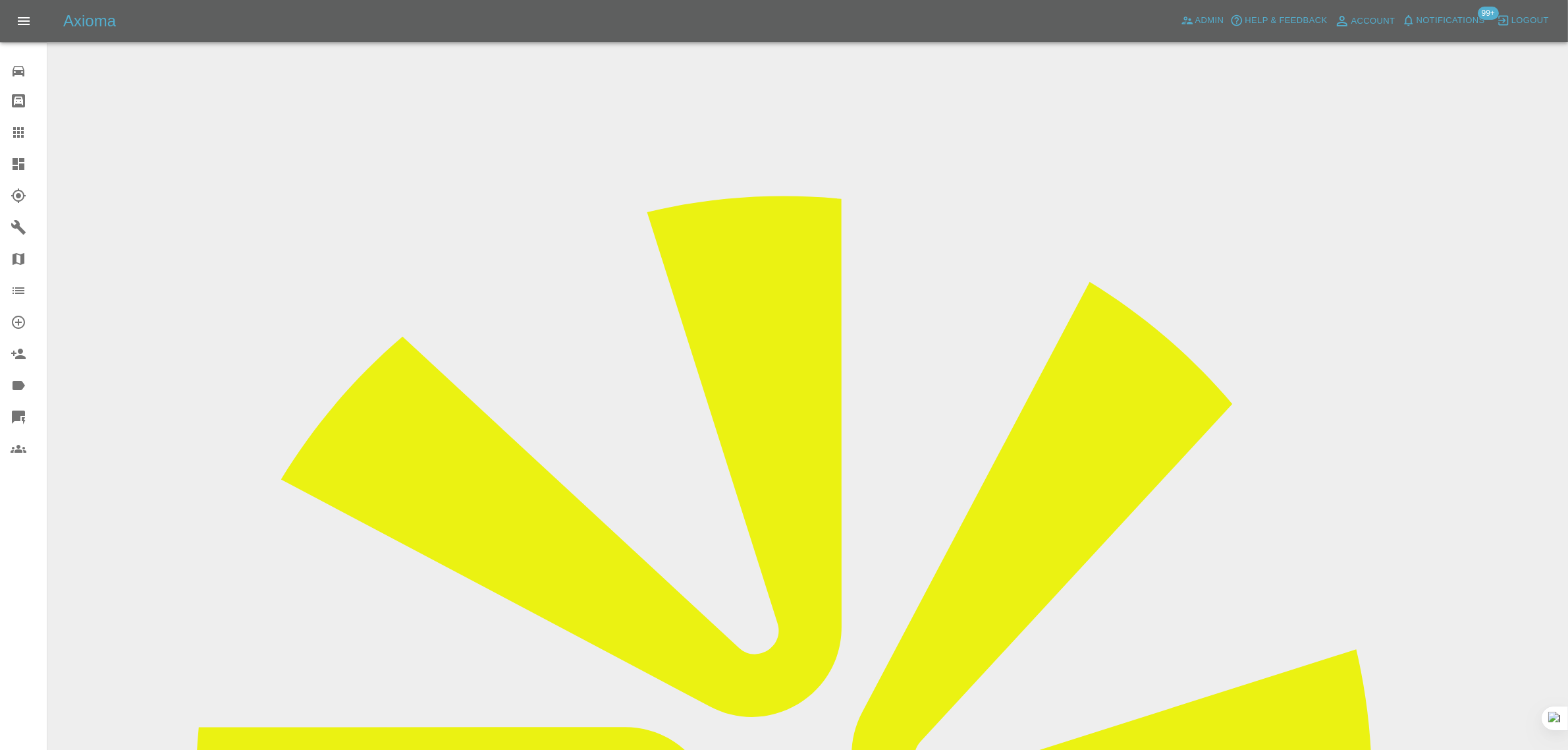
click at [32, 568] on div "0 Repair home Bodyshop home Claims Dashboard Explorer Garages Map Organization …" at bounding box center [24, 375] width 48 height 750
click at [25, 134] on icon at bounding box center [18, 132] width 16 height 16
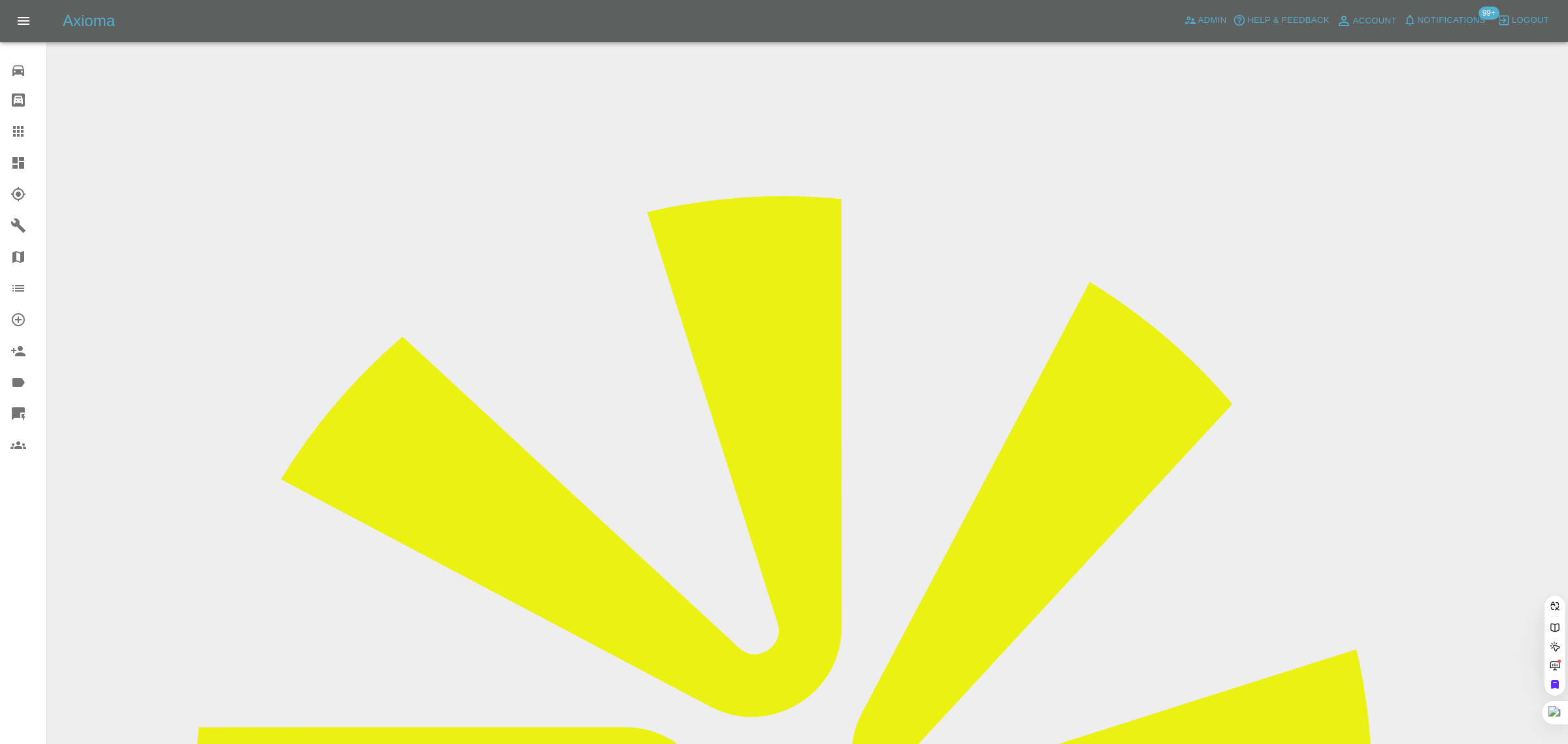
paste input "kay.mason@mvsports.com"
type input "kay.mason@mvsports.com"
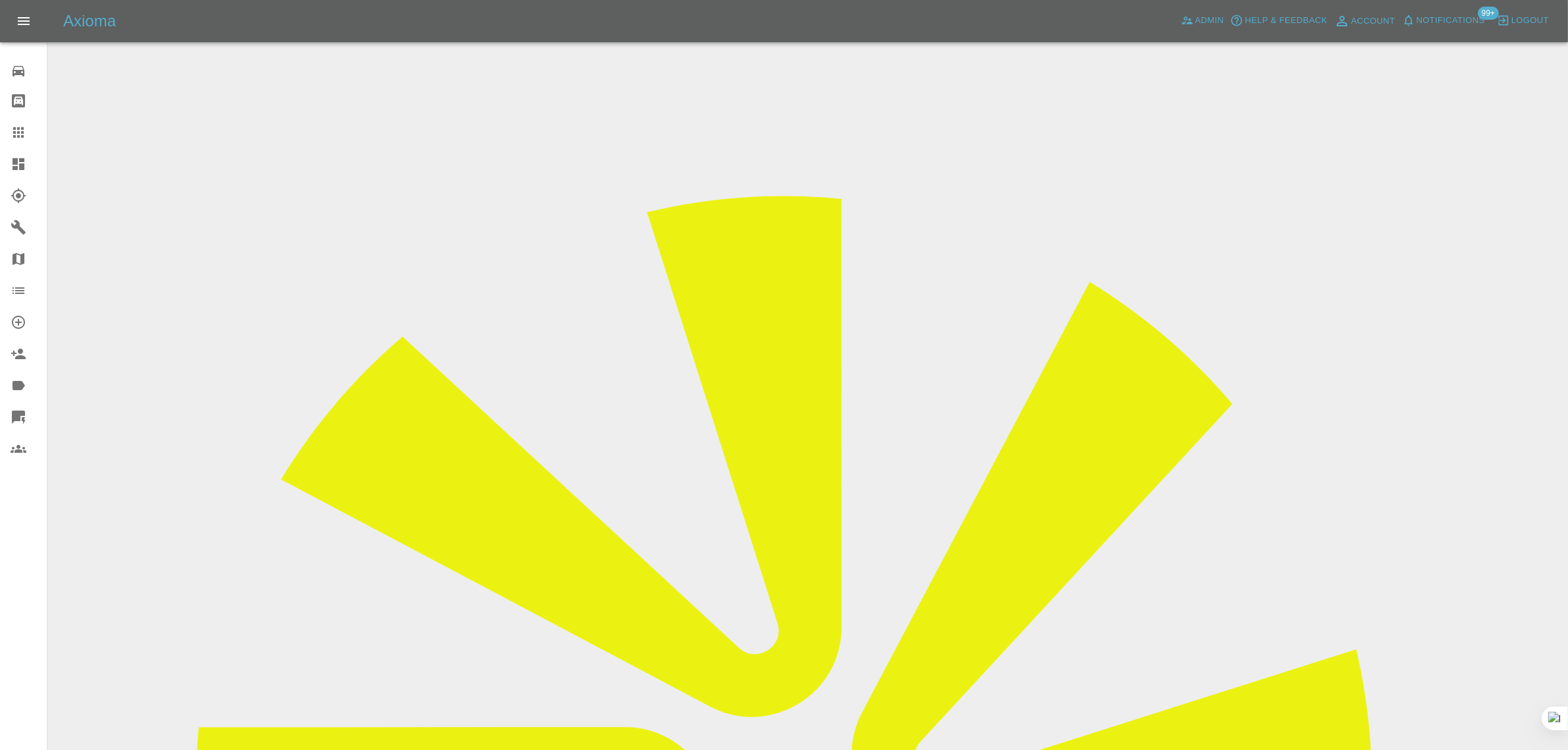
click at [21, 134] on icon at bounding box center [18, 132] width 16 height 16
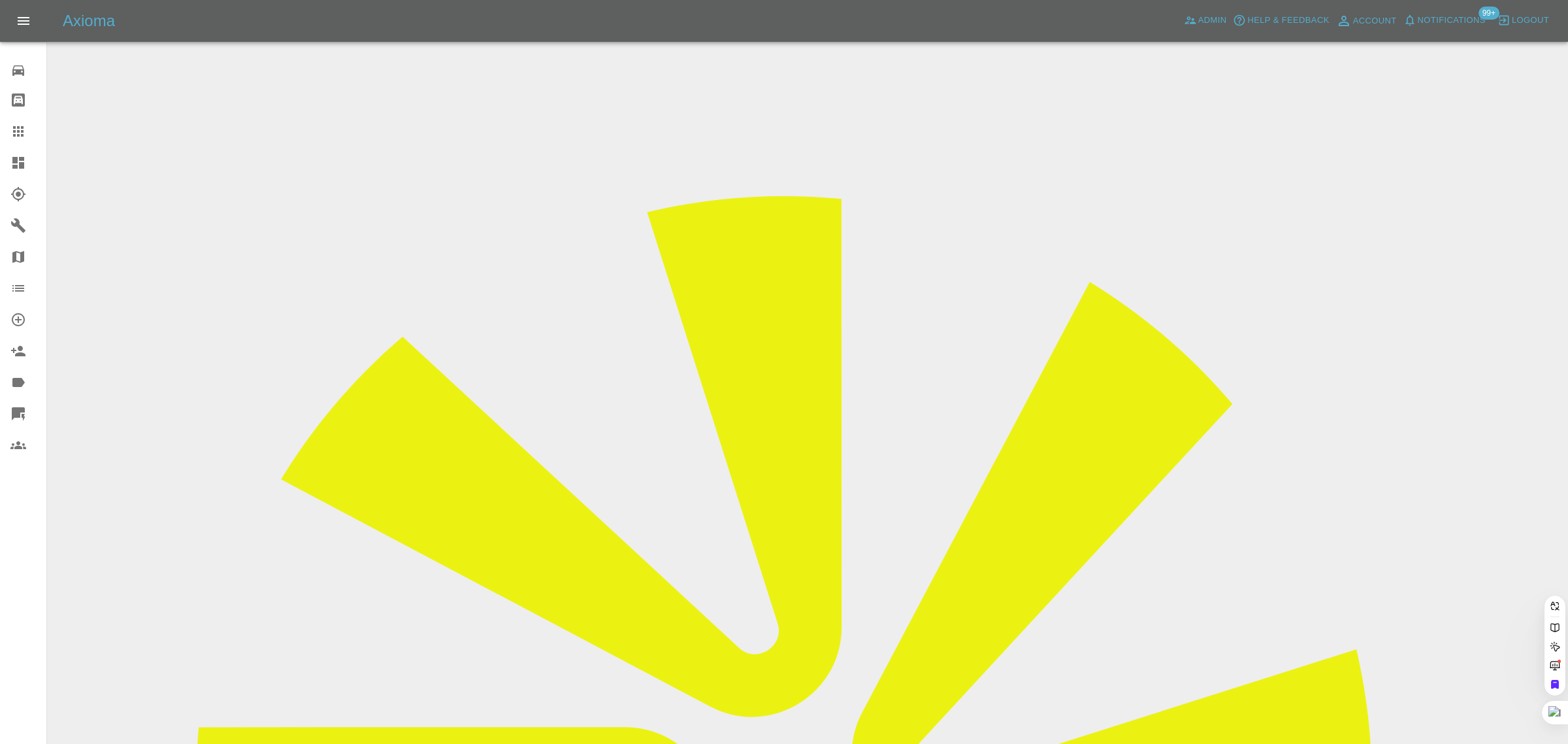
paste input "trev115@hotmail.co.uk"
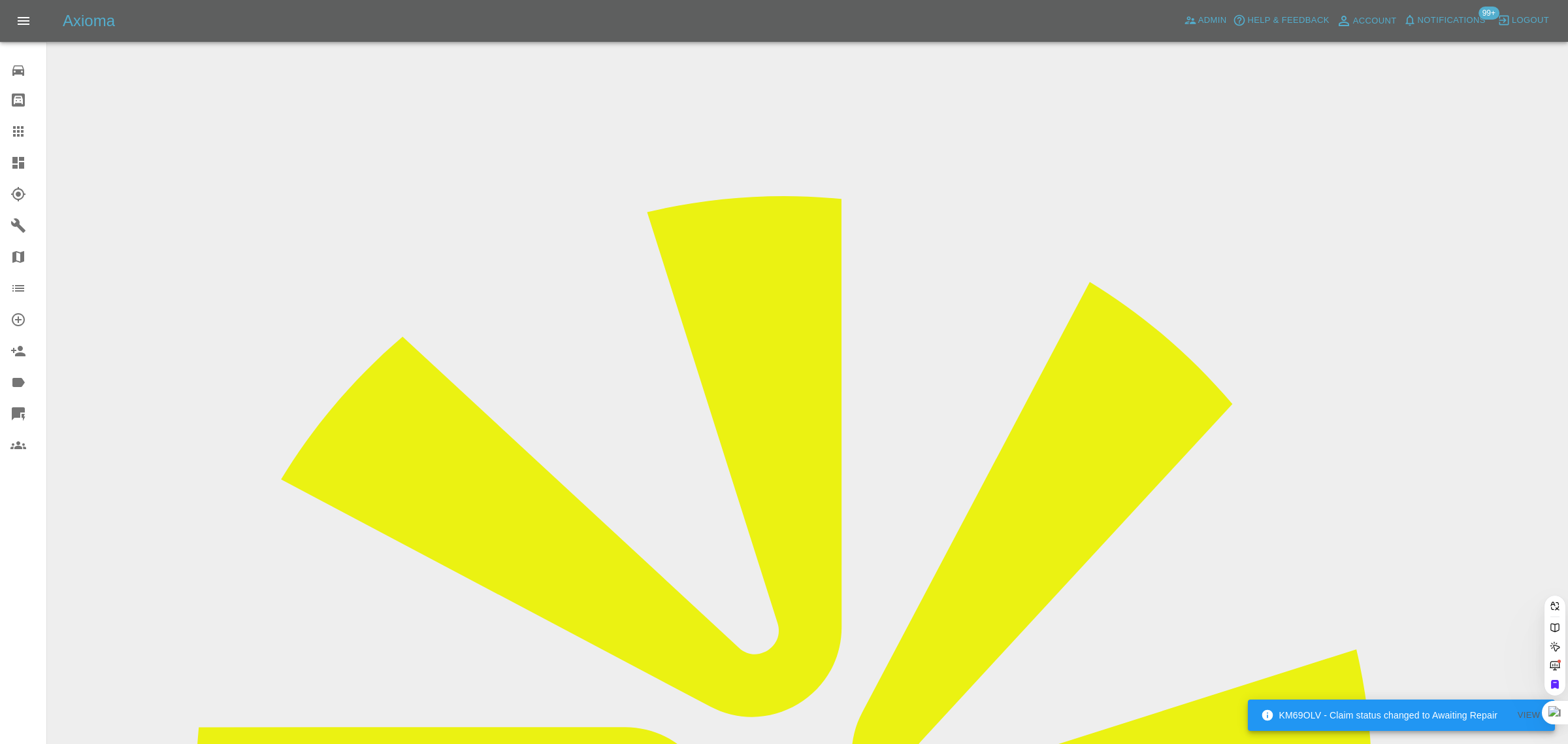
type input "trev115@hotmail.co.u"
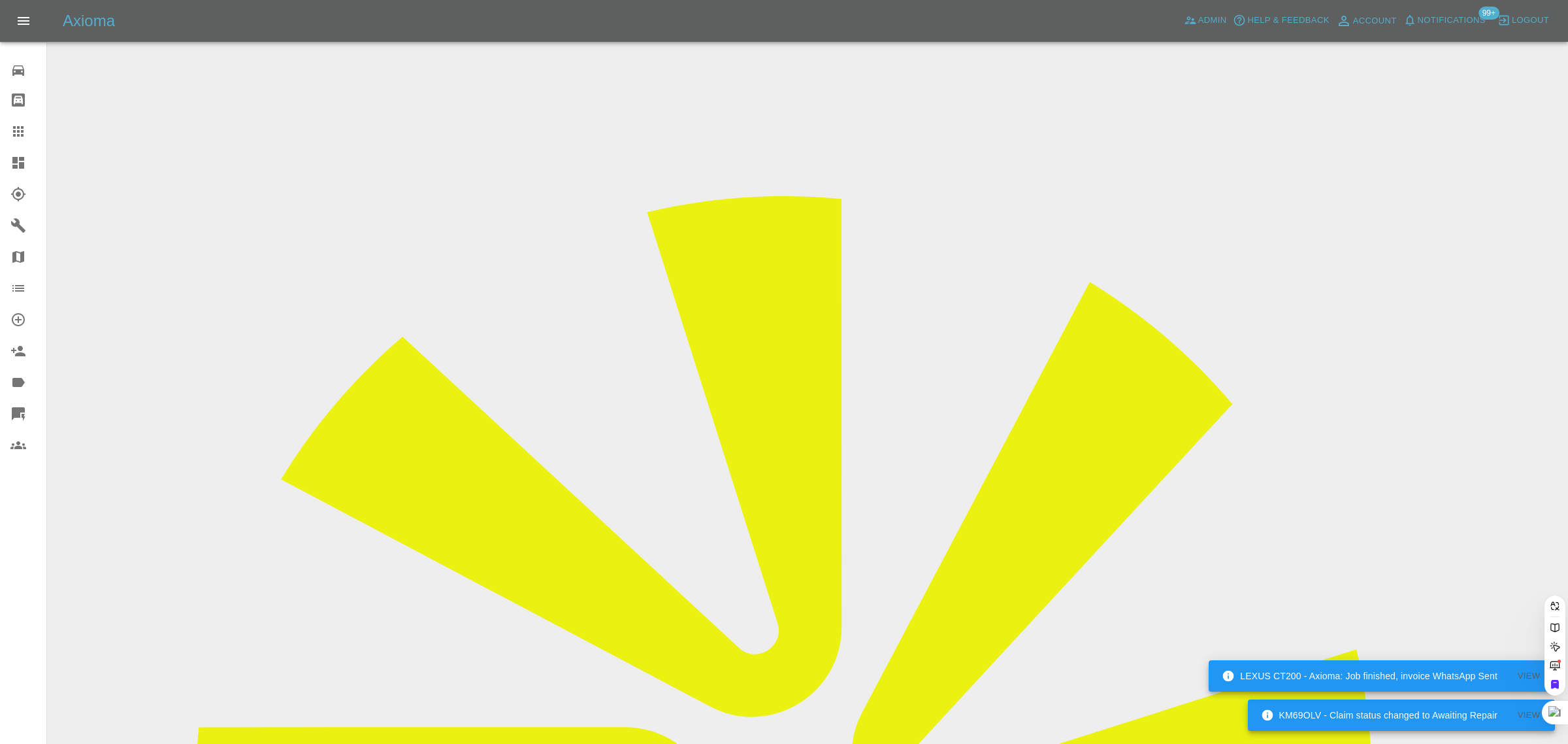
drag, startPoint x: 26, startPoint y: 128, endPoint x: 57, endPoint y: 160, distance: 44.6
click at [25, 131] on div at bounding box center [28, 131] width 37 height 16
paste input "pankajsingh.af@gmail.com"
type input "pankajsingh.af@gmail.com"
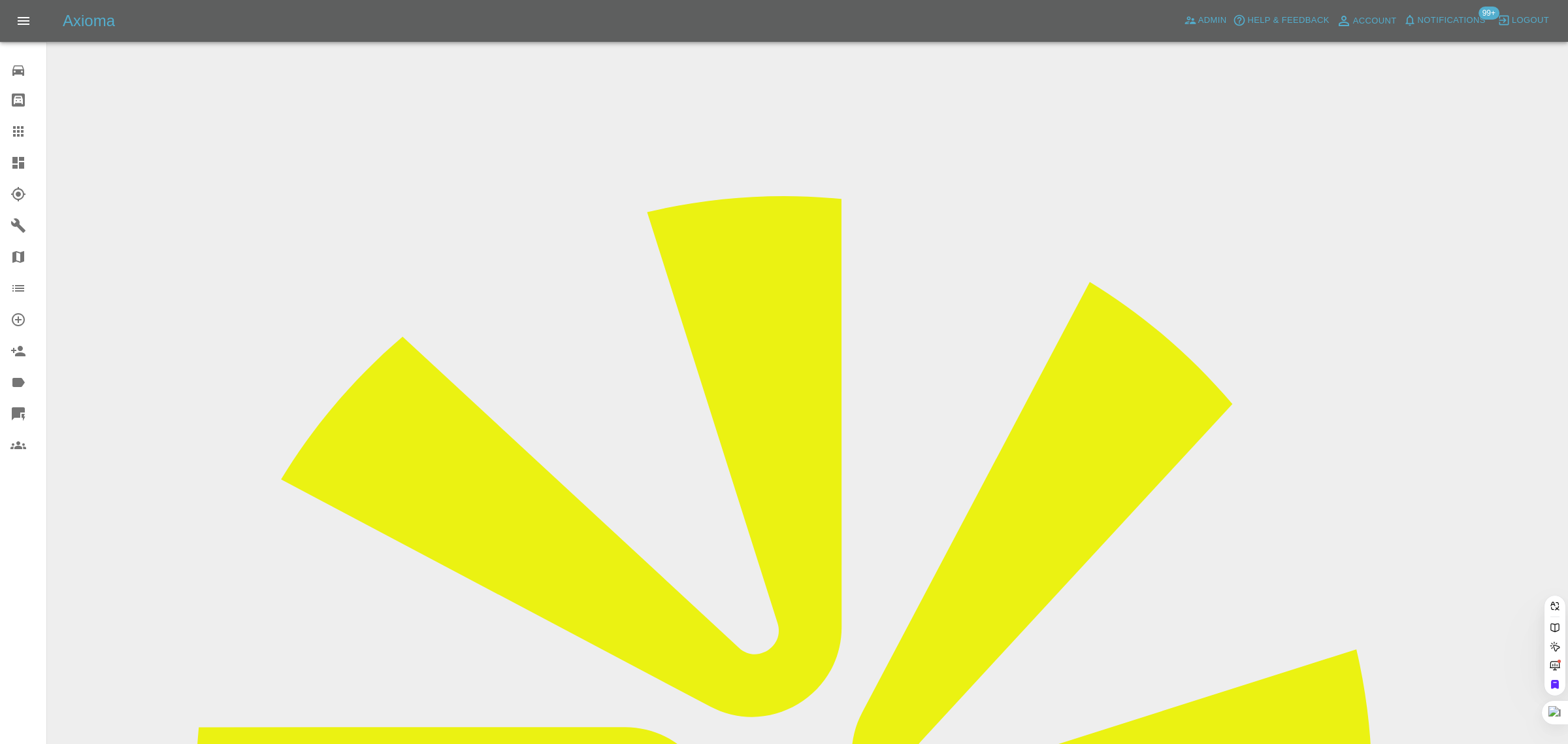
scroll to position [0, 20]
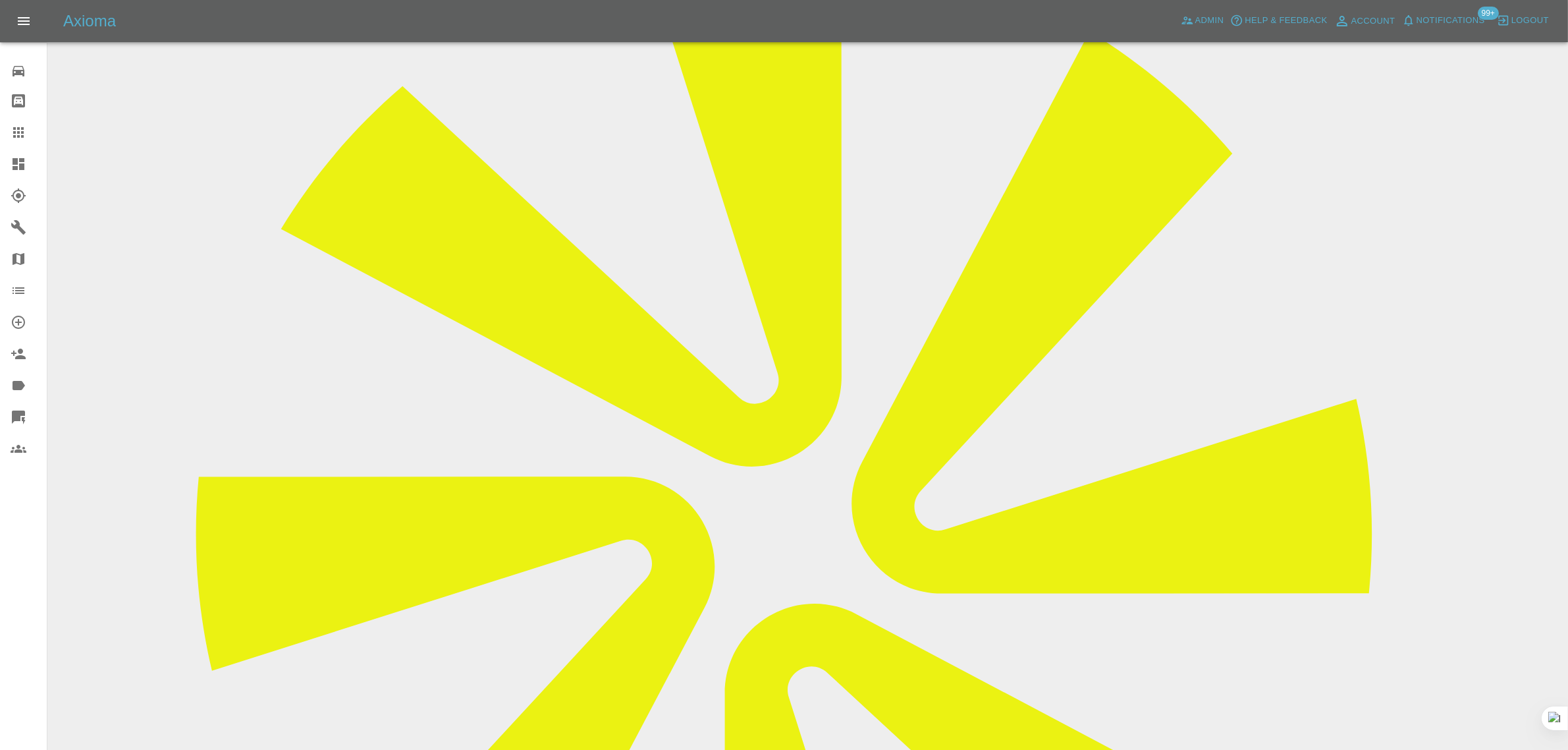
scroll to position [247, 0]
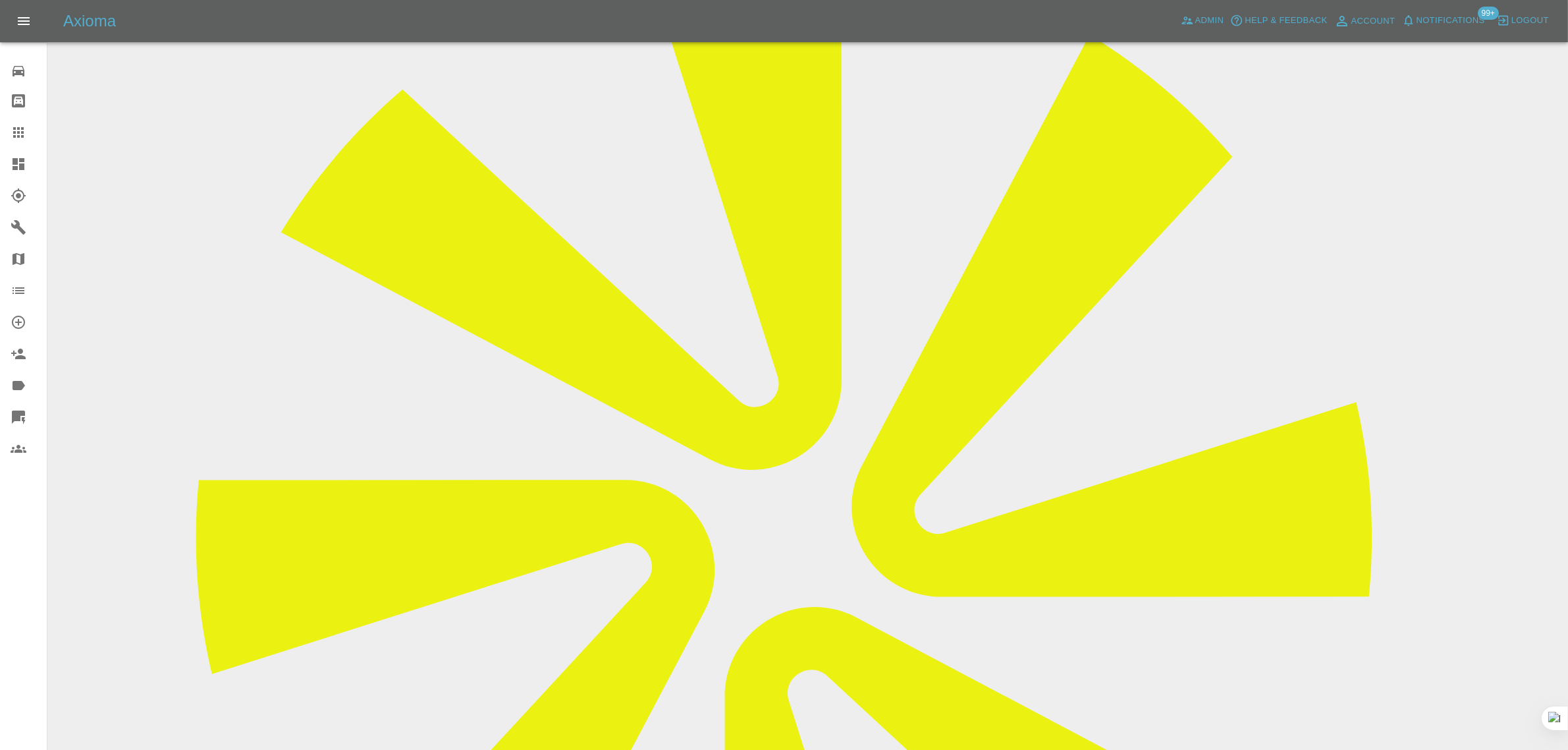
drag, startPoint x: 728, startPoint y: 192, endPoint x: 871, endPoint y: 198, distance: 143.1
copy td "pankajsingh.af@gmail.com"
click at [24, 132] on icon at bounding box center [18, 132] width 16 height 16
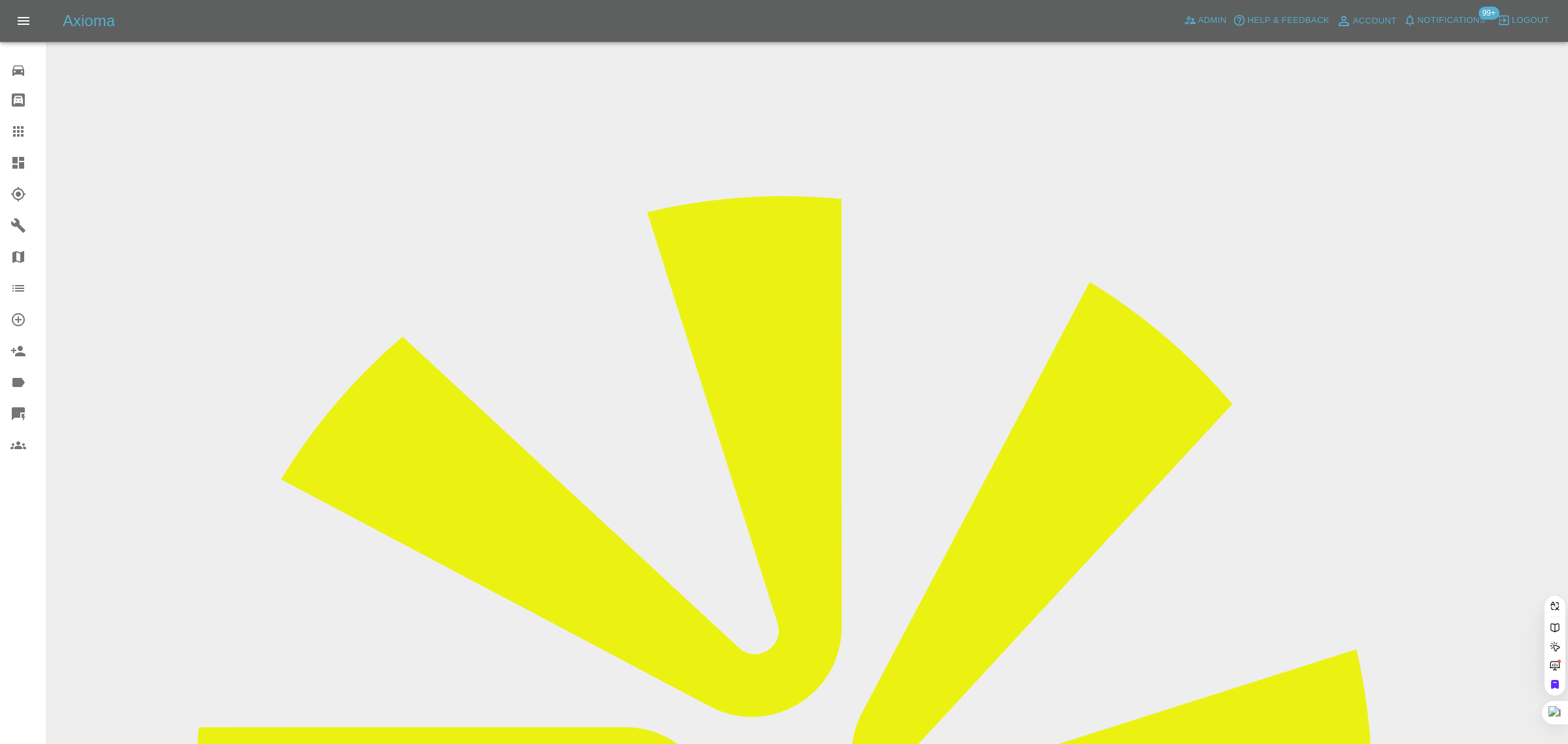
paste input "jay.nr.williams@gmail.com"
type input "jay.nr.williams@gmail.com"
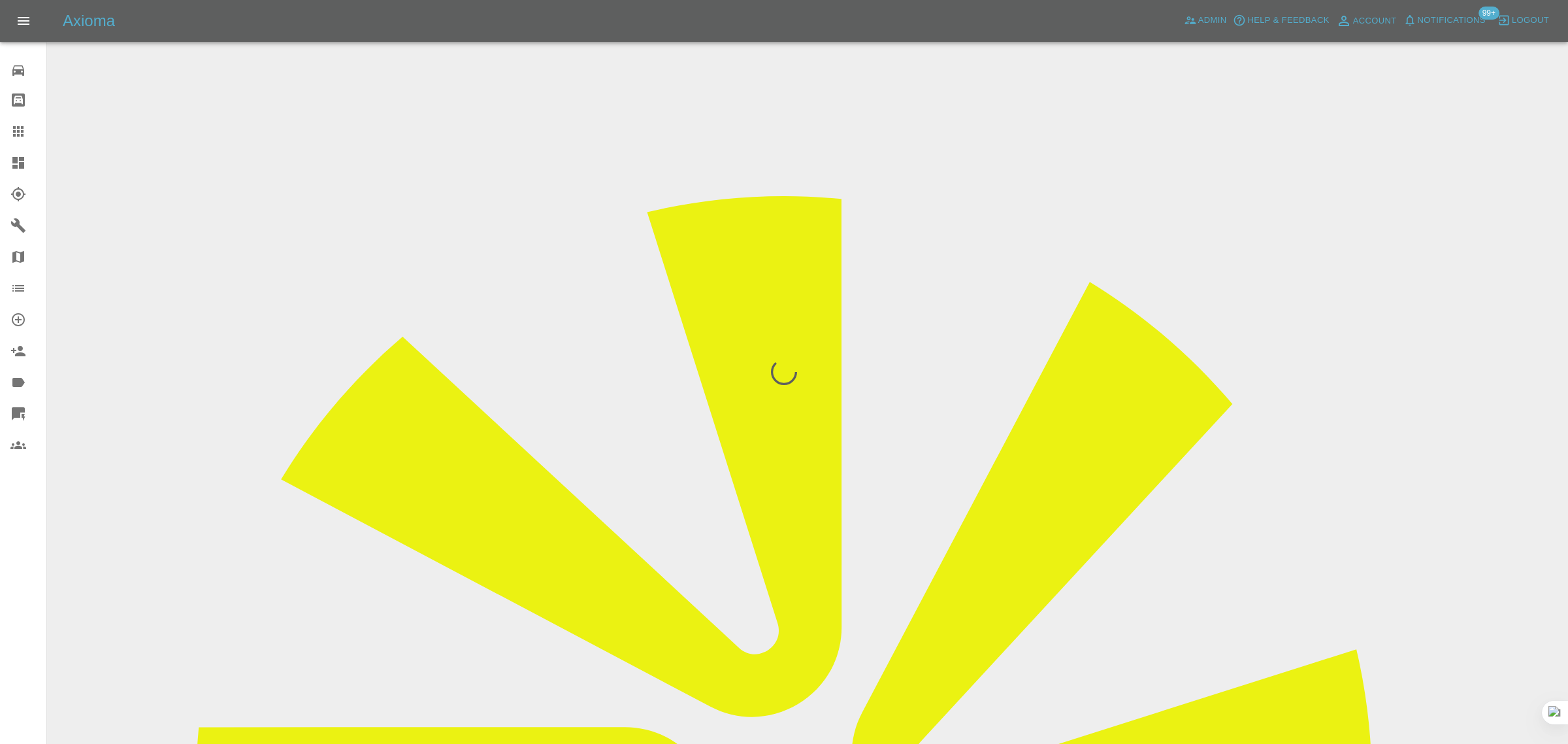
click at [29, 579] on div "0 Repair home Bodyshop home Claims Dashboard Explorer Garages Map Organization …" at bounding box center [24, 372] width 47 height 744
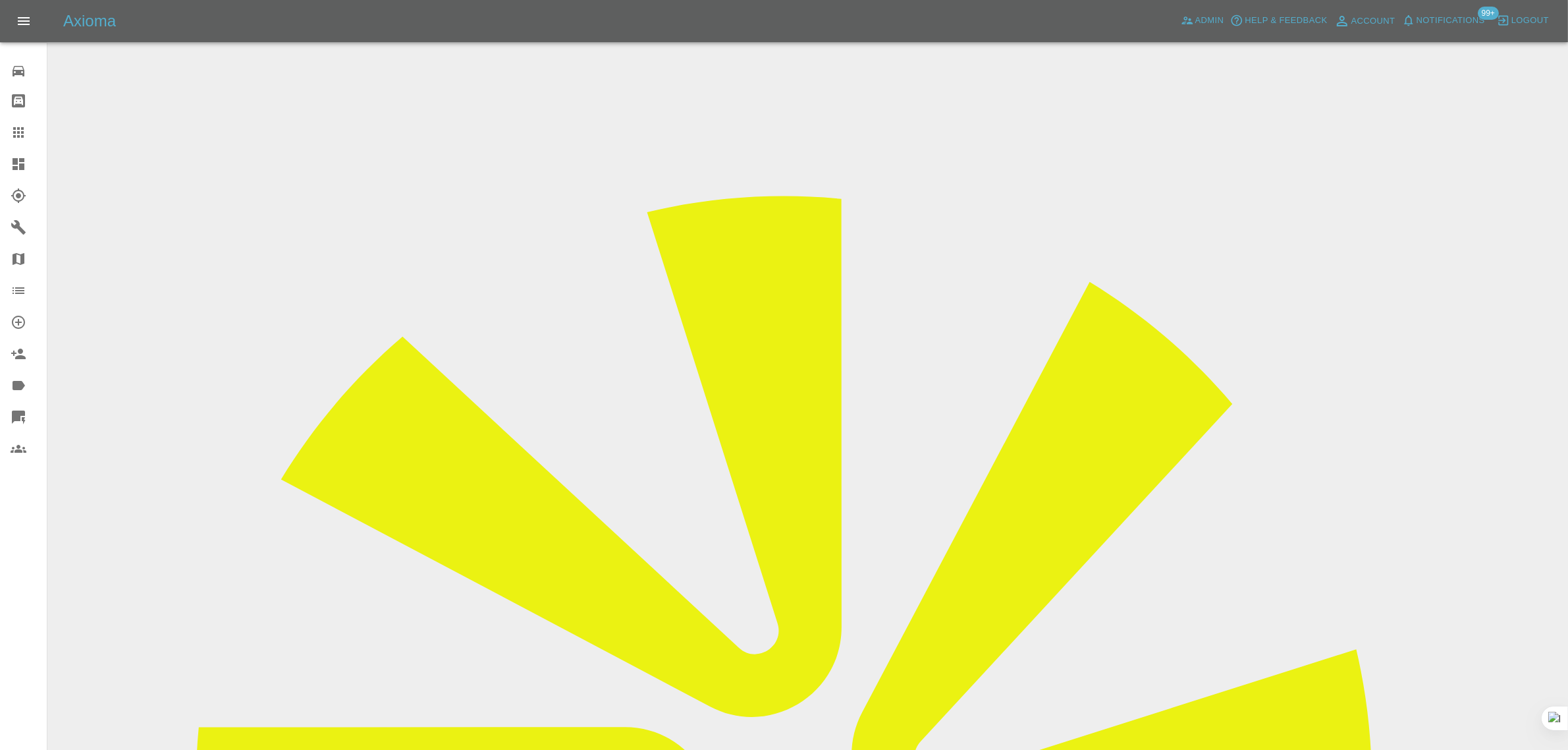
click at [17, 127] on icon at bounding box center [18, 132] width 10 height 10
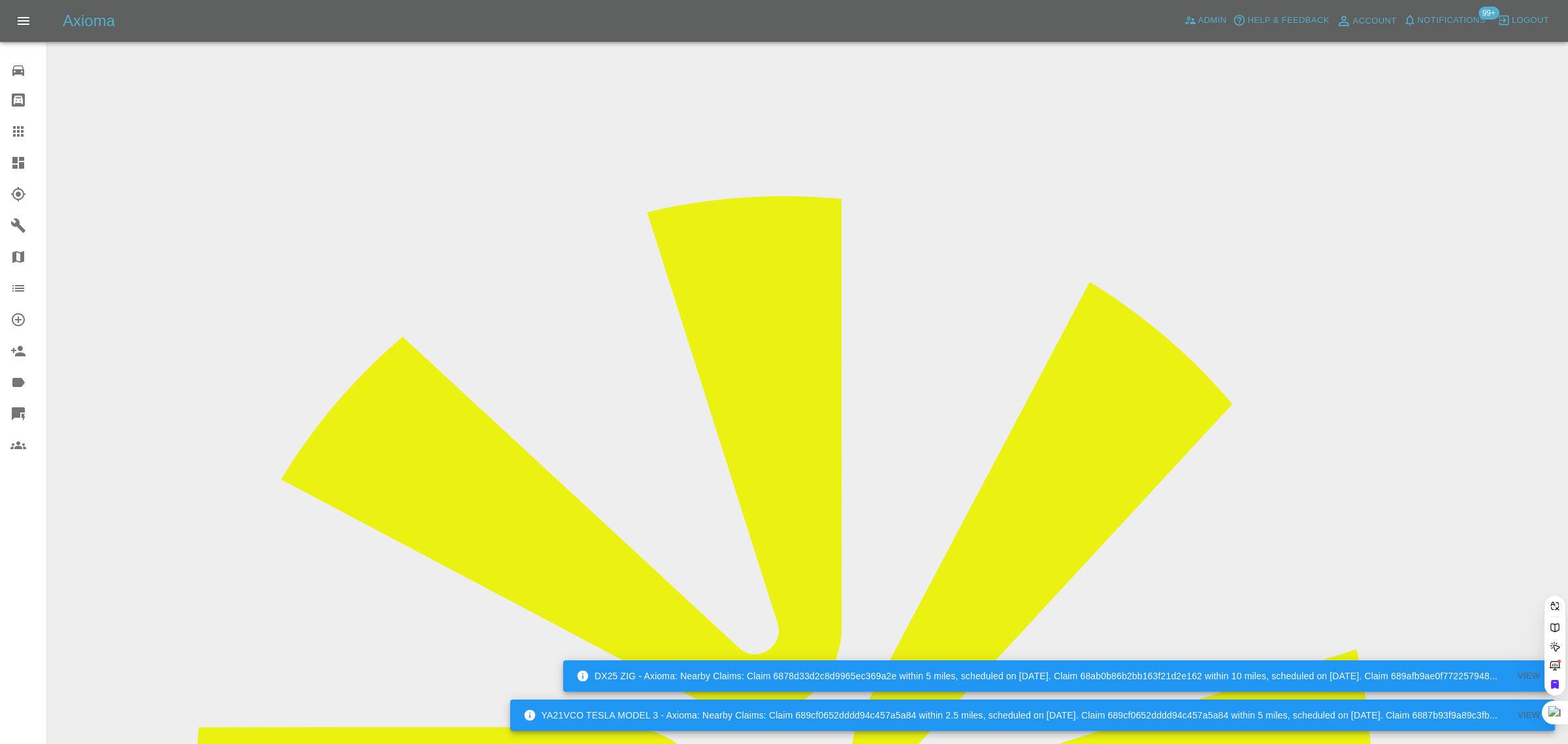
paste input "GU22 ANV"
type input "GU22ANV"
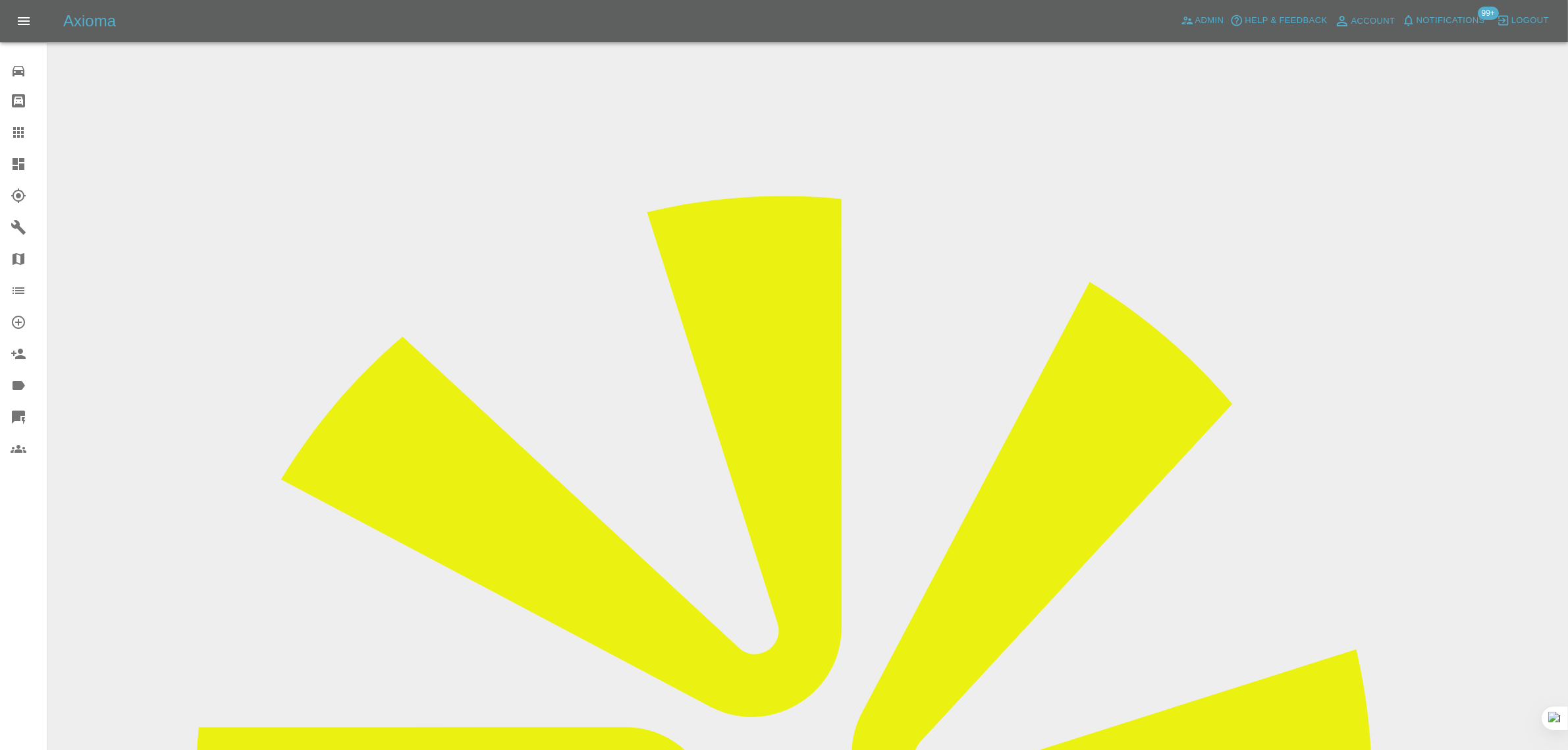
drag, startPoint x: 818, startPoint y: 438, endPoint x: 968, endPoint y: 438, distance: 150.0
copy td "vitalsignsduo@gmail.com"
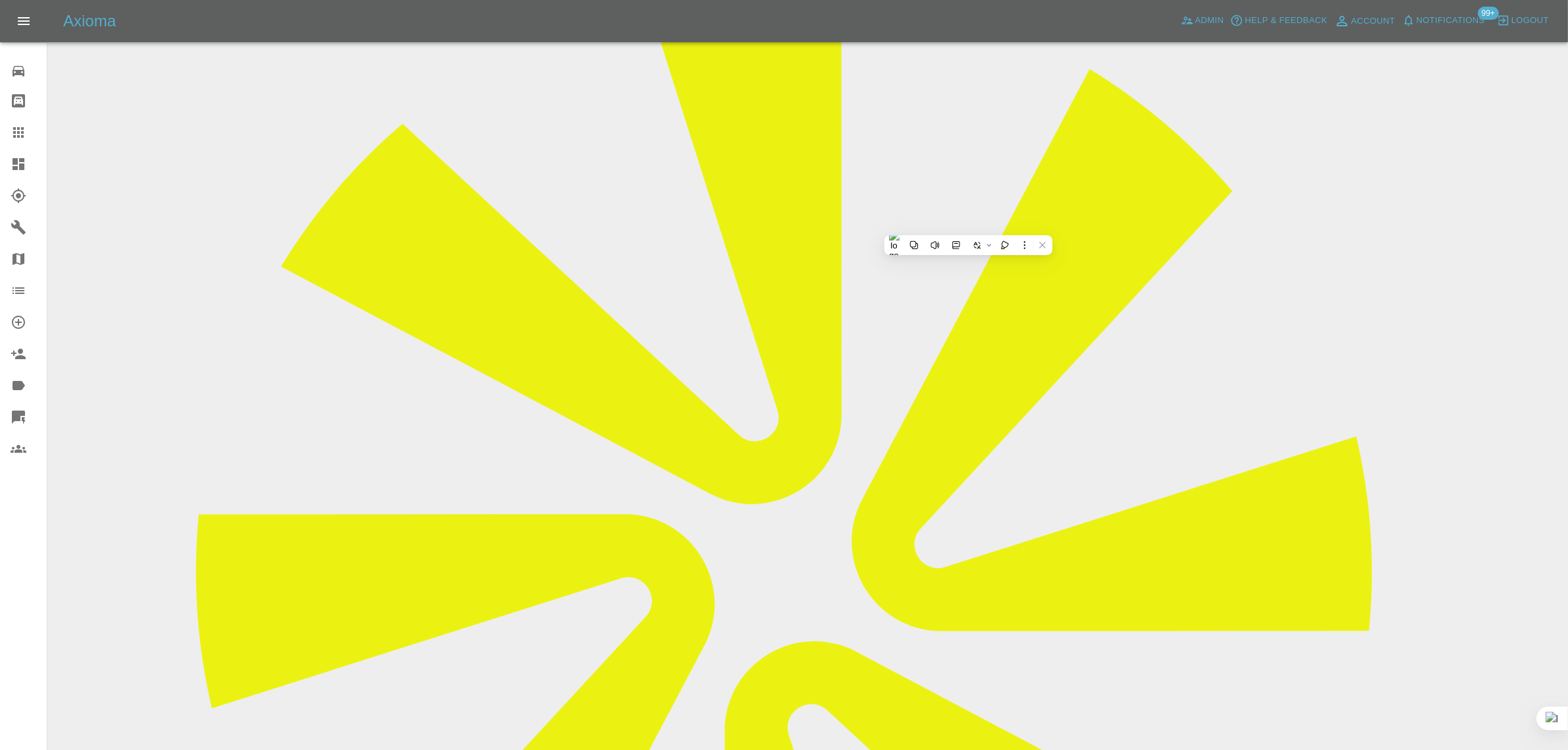
scroll to position [576, 0]
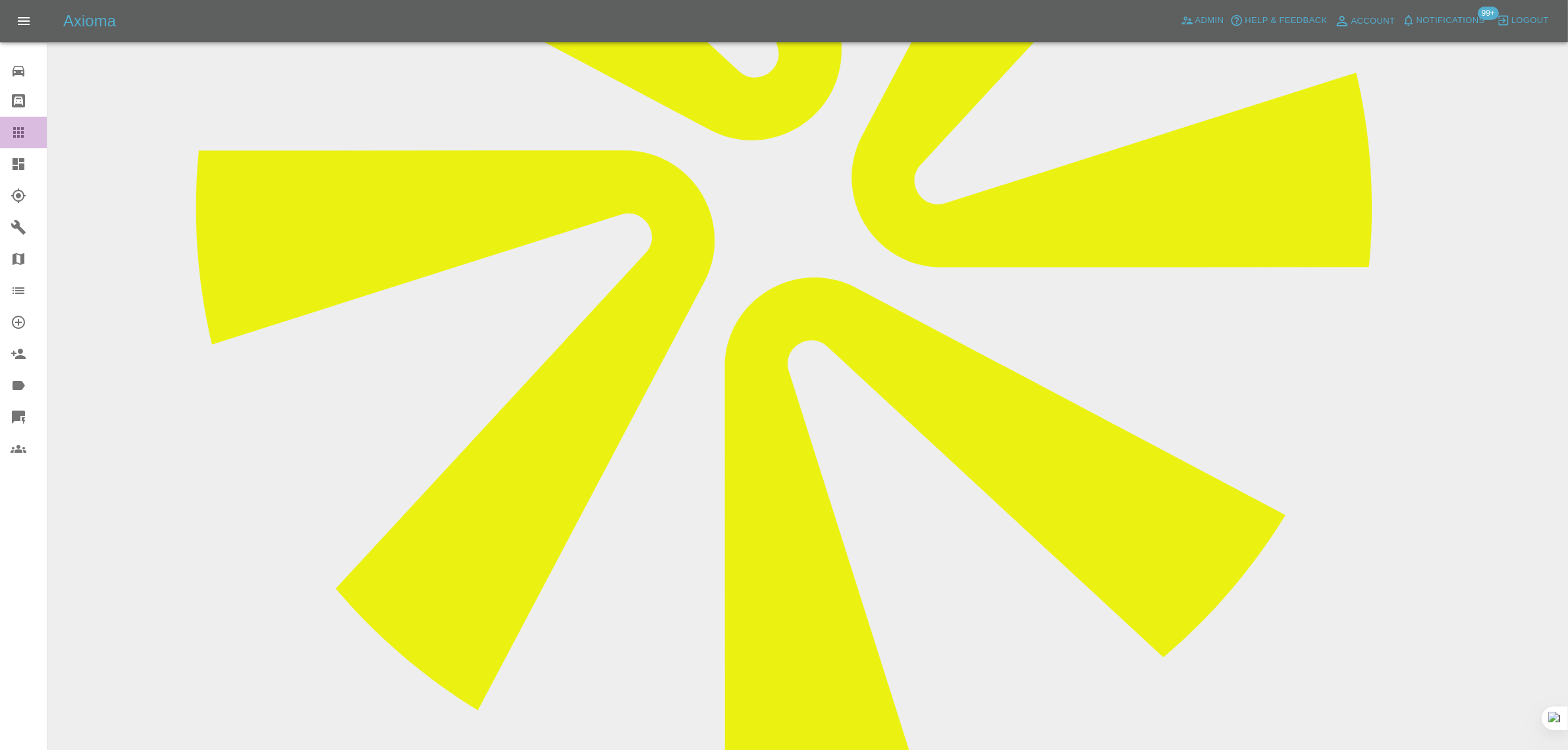
click at [17, 135] on icon at bounding box center [18, 132] width 16 height 16
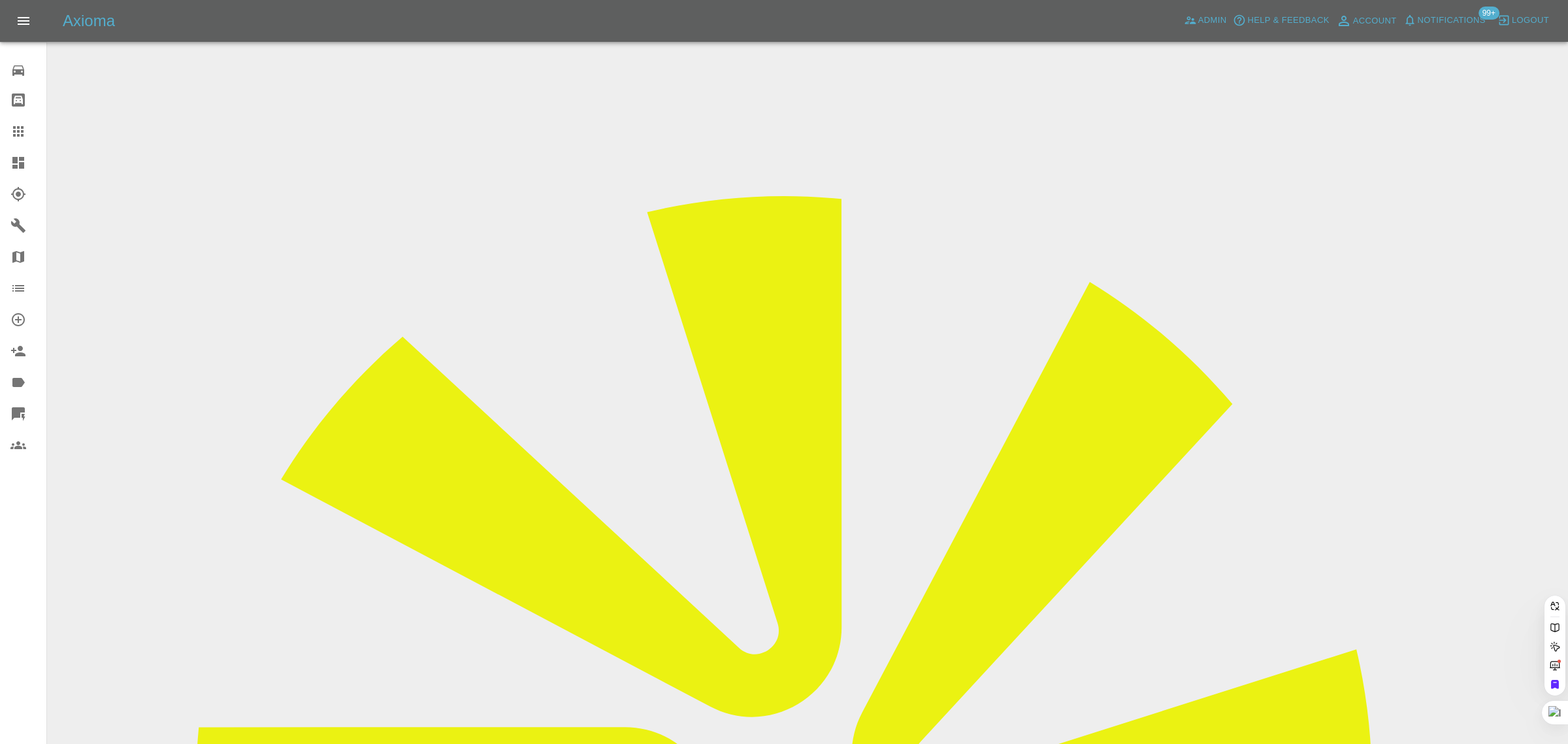
paste input "umangcshah@yahoo.com"
type input "umangcshah@yahoo.com"
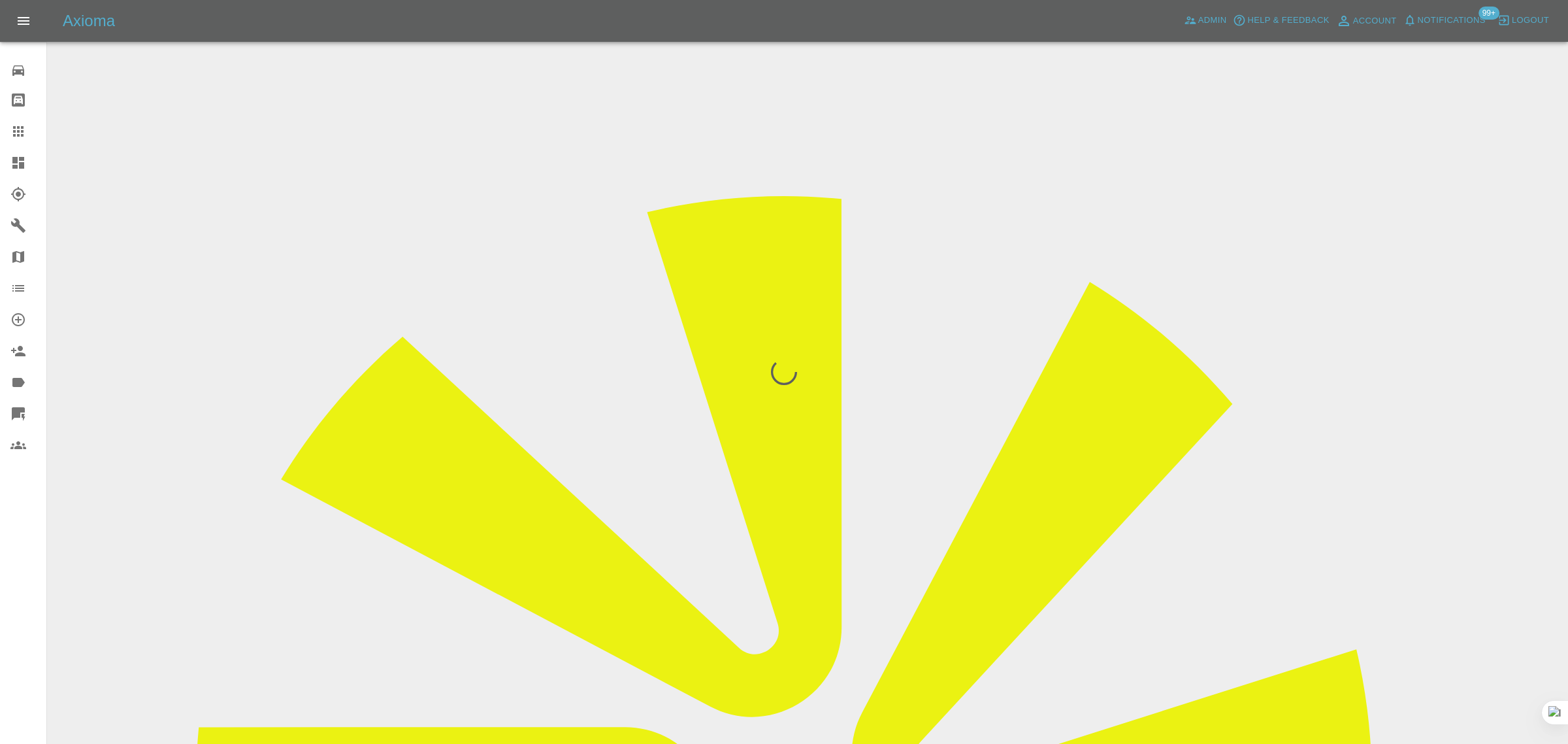
click at [10, 566] on div "0 Repair home Bodyshop home Claims Dashboard Explorer Garages Map Organization …" at bounding box center [24, 372] width 47 height 744
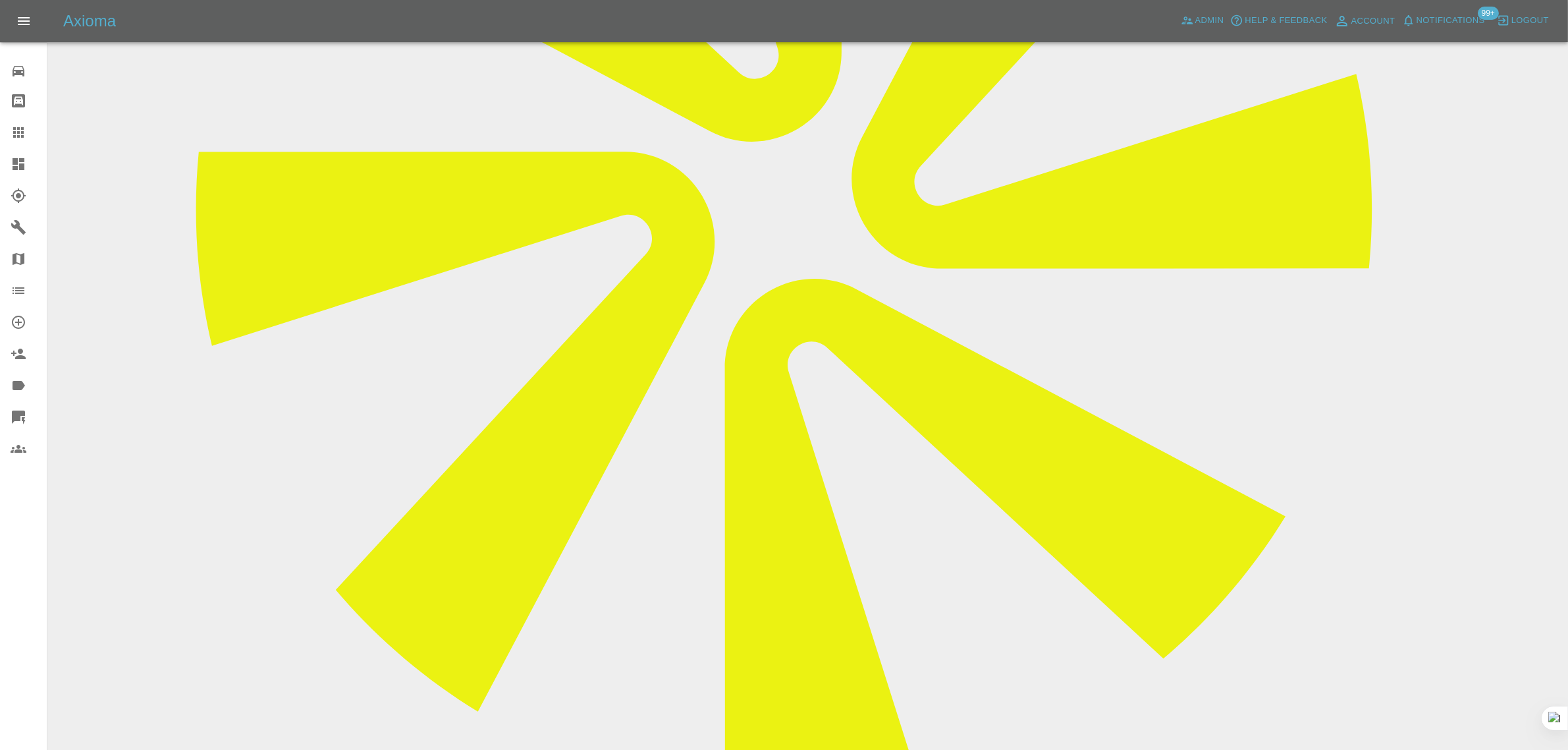
scroll to position [576, 0]
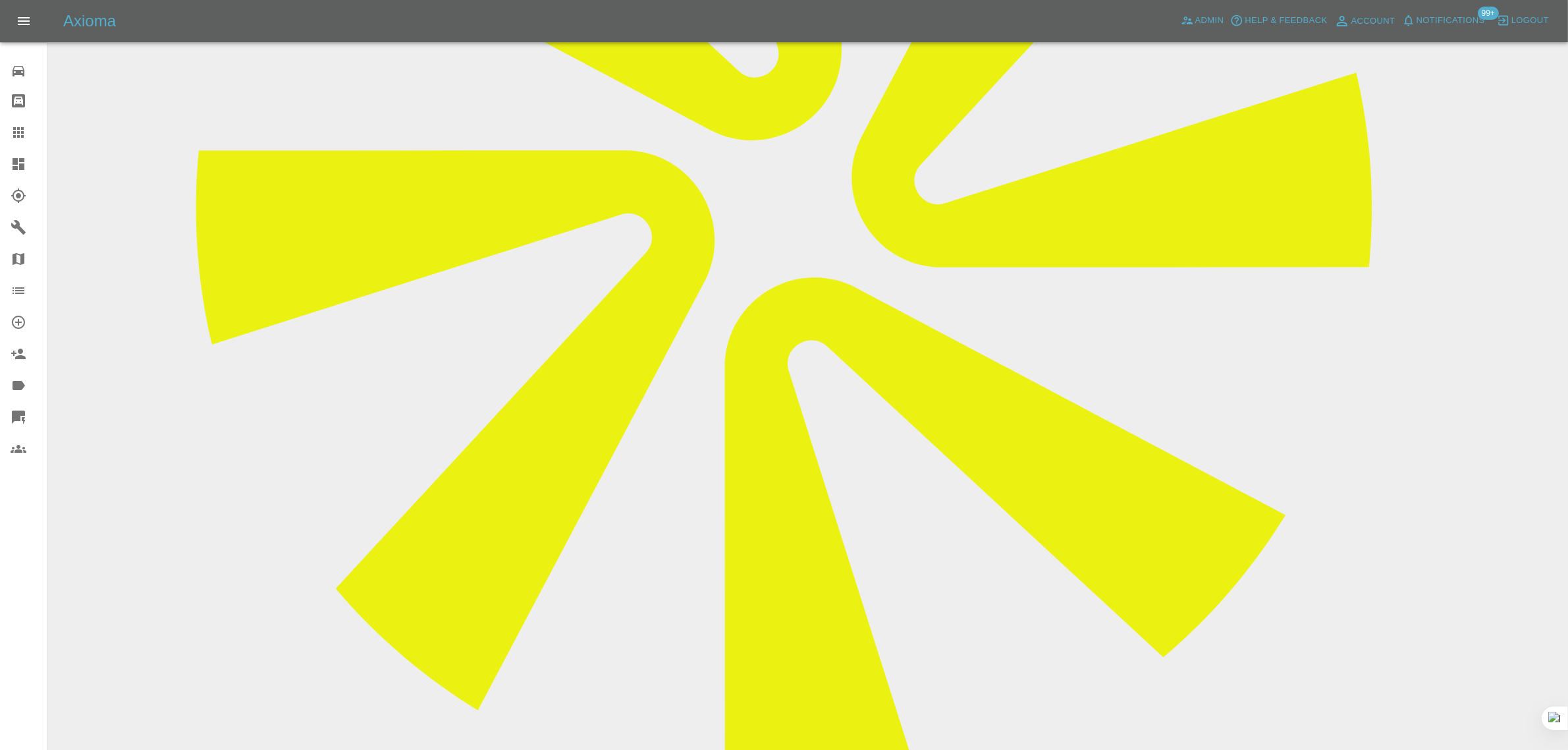
click at [14, 130] on icon at bounding box center [18, 132] width 16 height 16
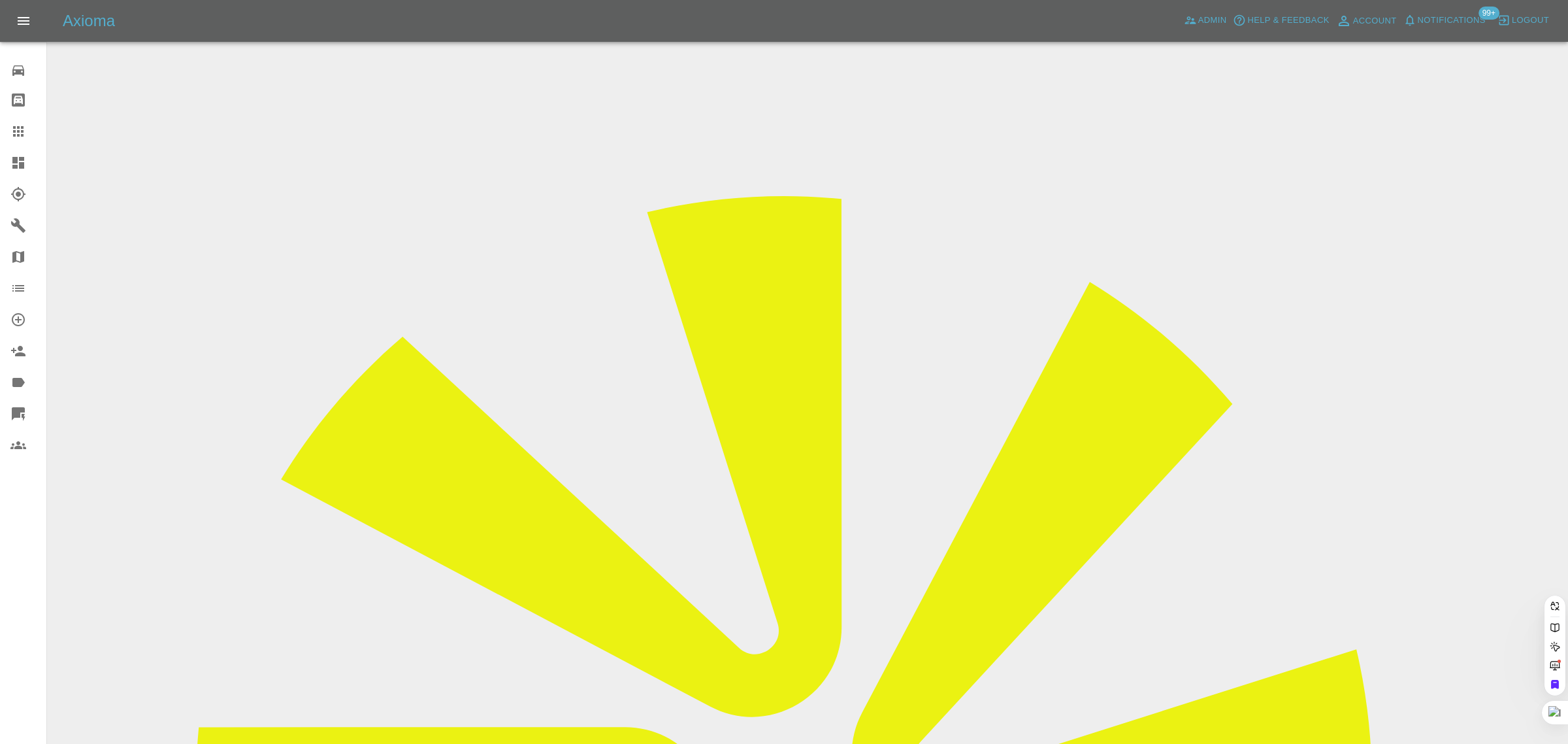
paste input "beclovesunicorns@gmail.com"
type input "beclovesunicorns@gmail.com"
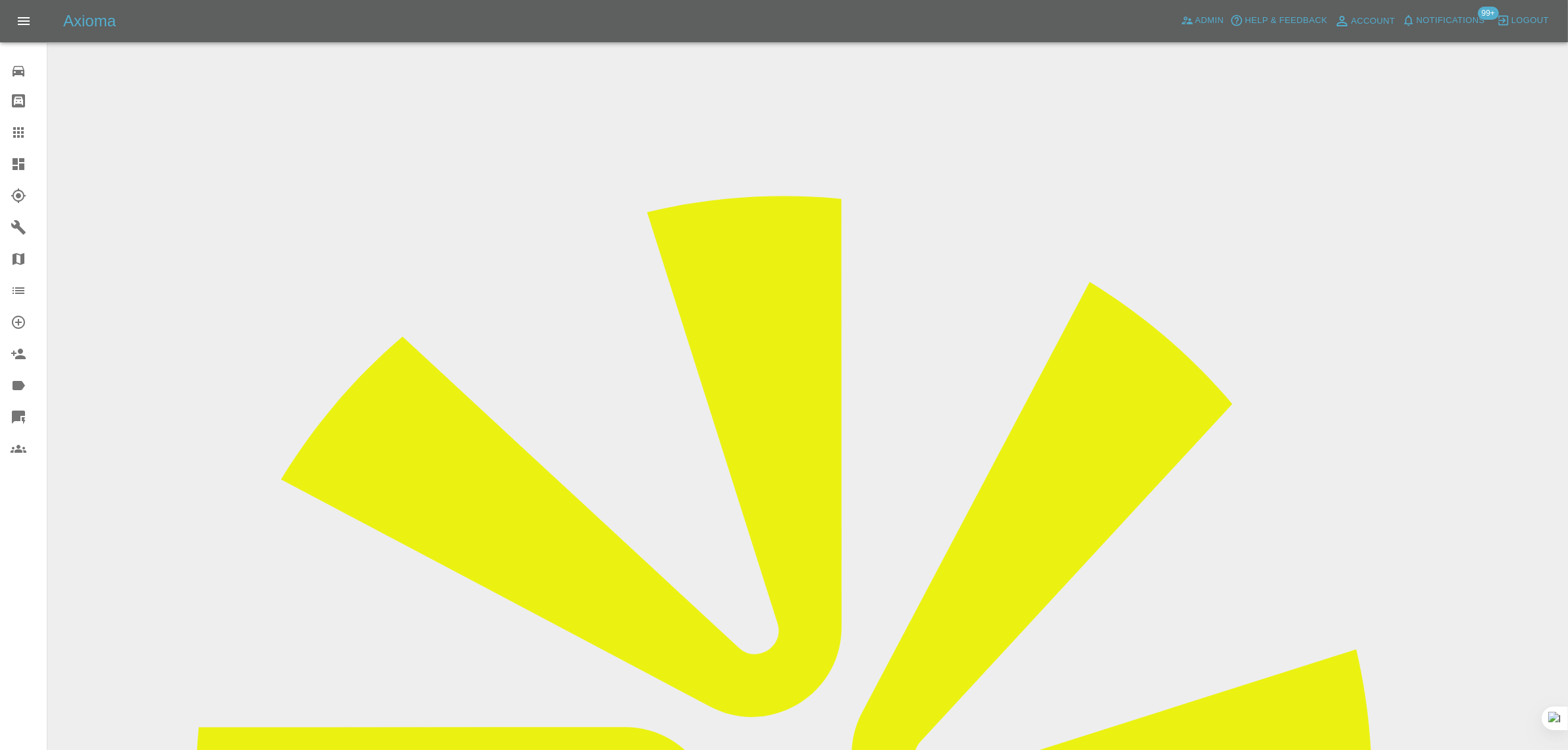
click at [32, 595] on div "0 Repair home Bodyshop home Claims Dashboard Explorer Garages Map Organization …" at bounding box center [24, 375] width 48 height 750
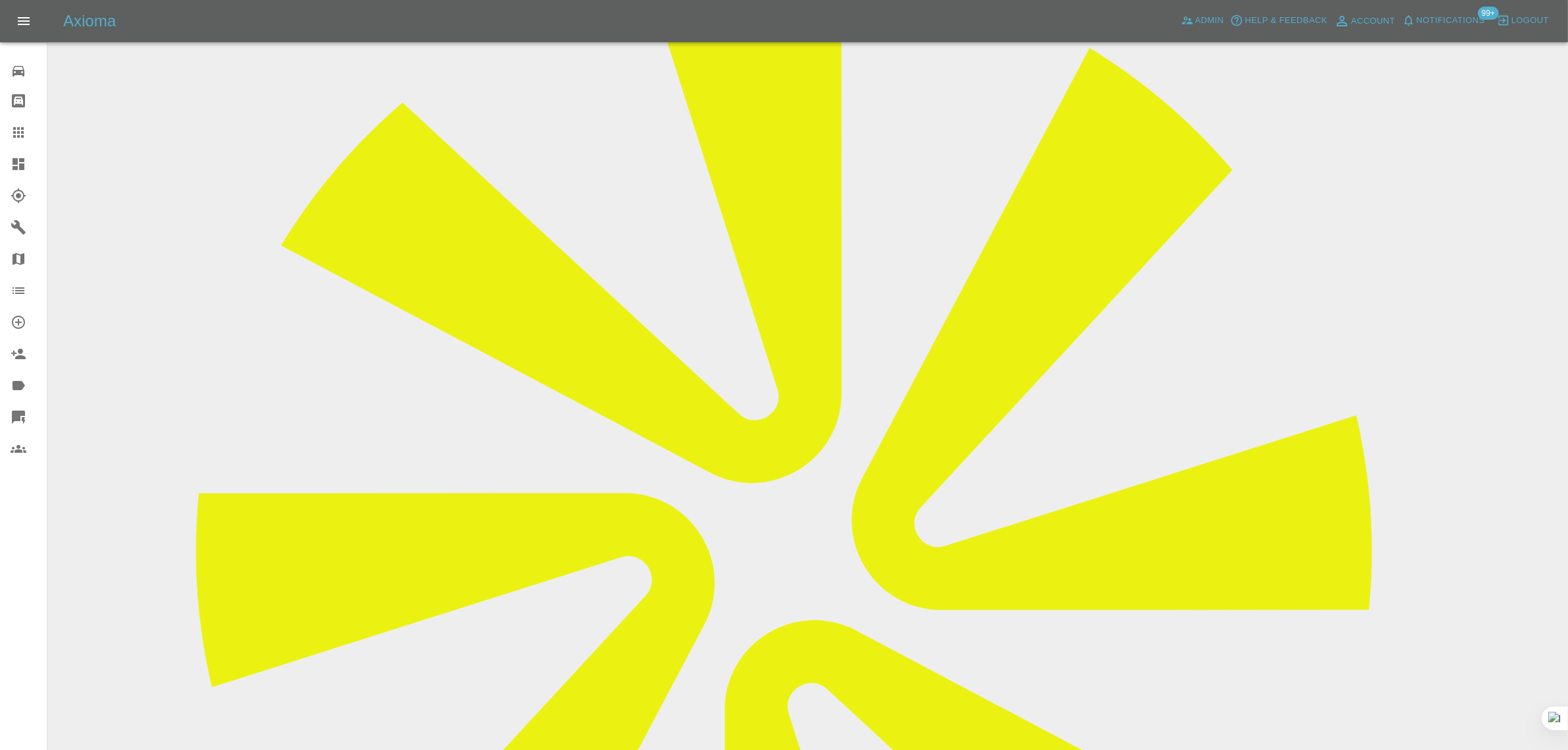
scroll to position [247, 0]
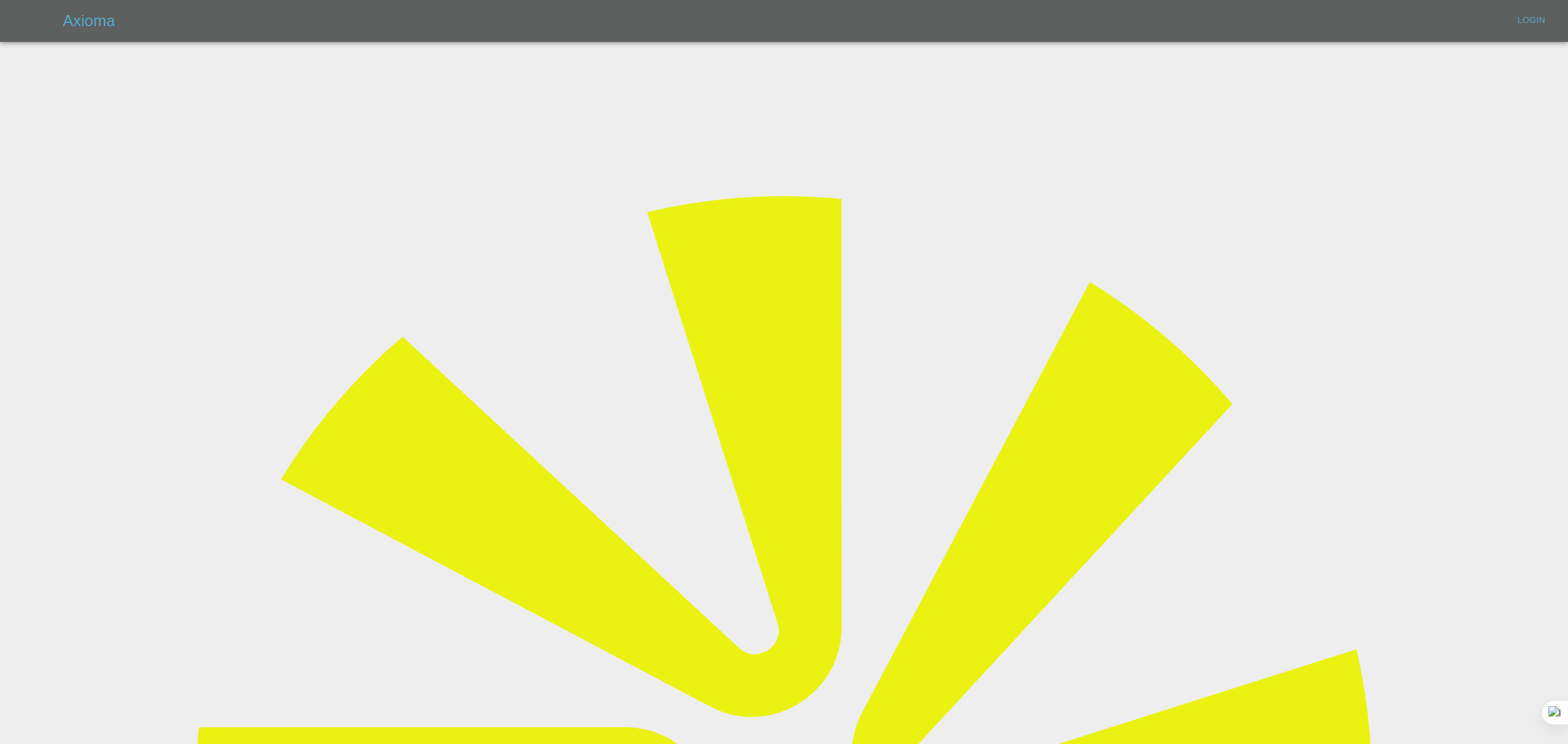
type input "bookkeeping@fifoaccounting.com"
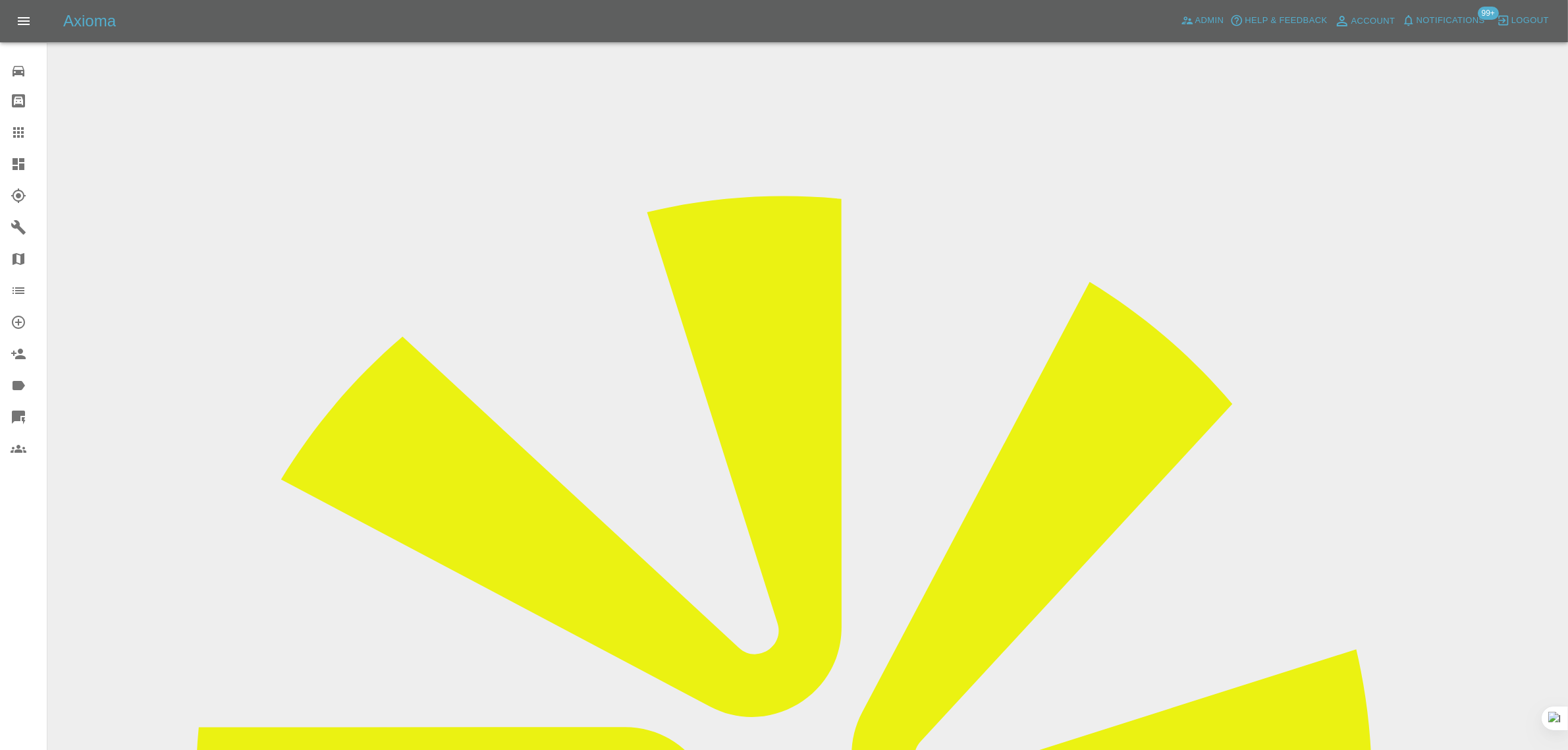
drag, startPoint x: 822, startPoint y: 442, endPoint x: 936, endPoint y: 430, distance: 114.6
copy tr "trev115@hotmail.co.uk"
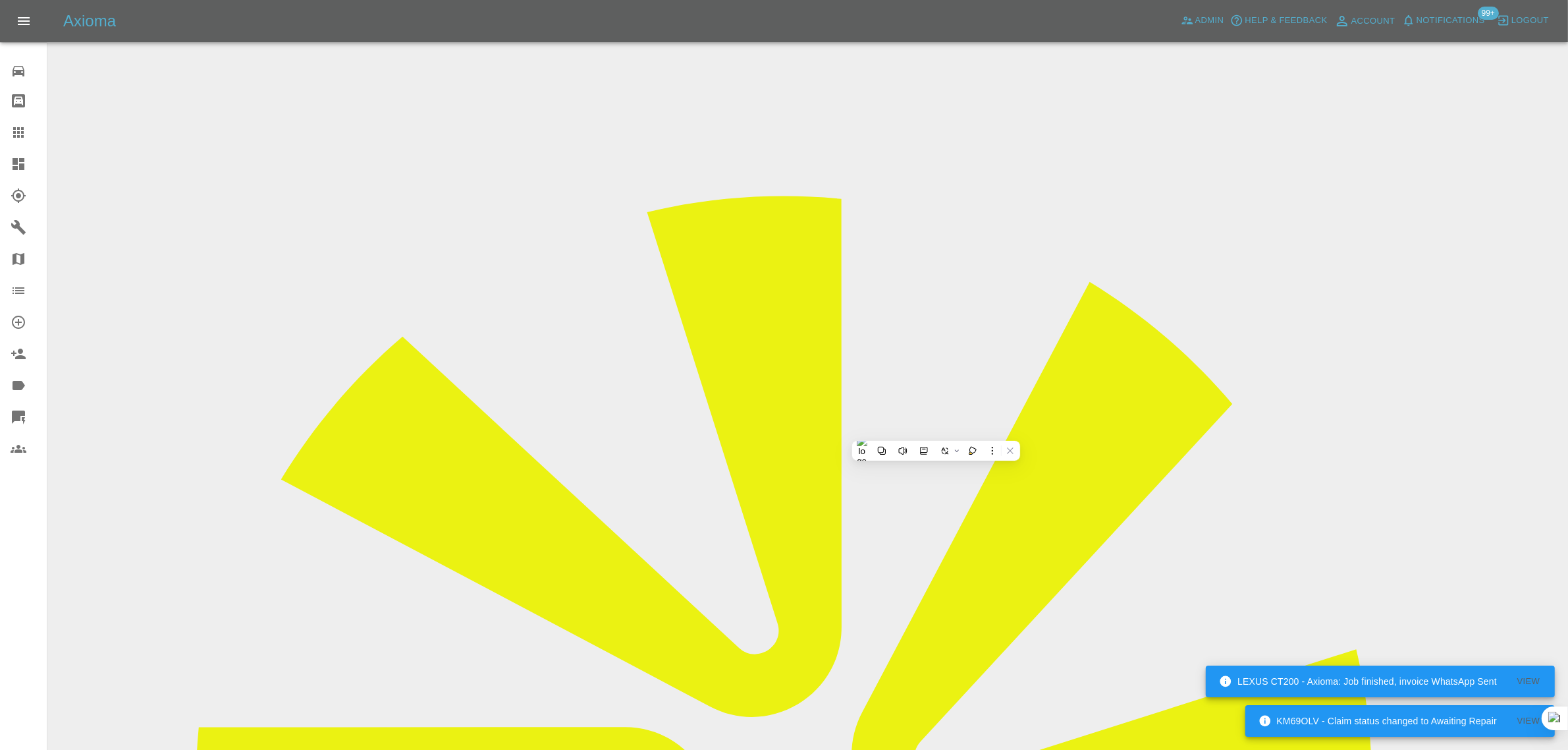
drag, startPoint x: 824, startPoint y: 446, endPoint x: 949, endPoint y: 446, distance: 125.0
copy tr "trev115@hotmail.co.uk"
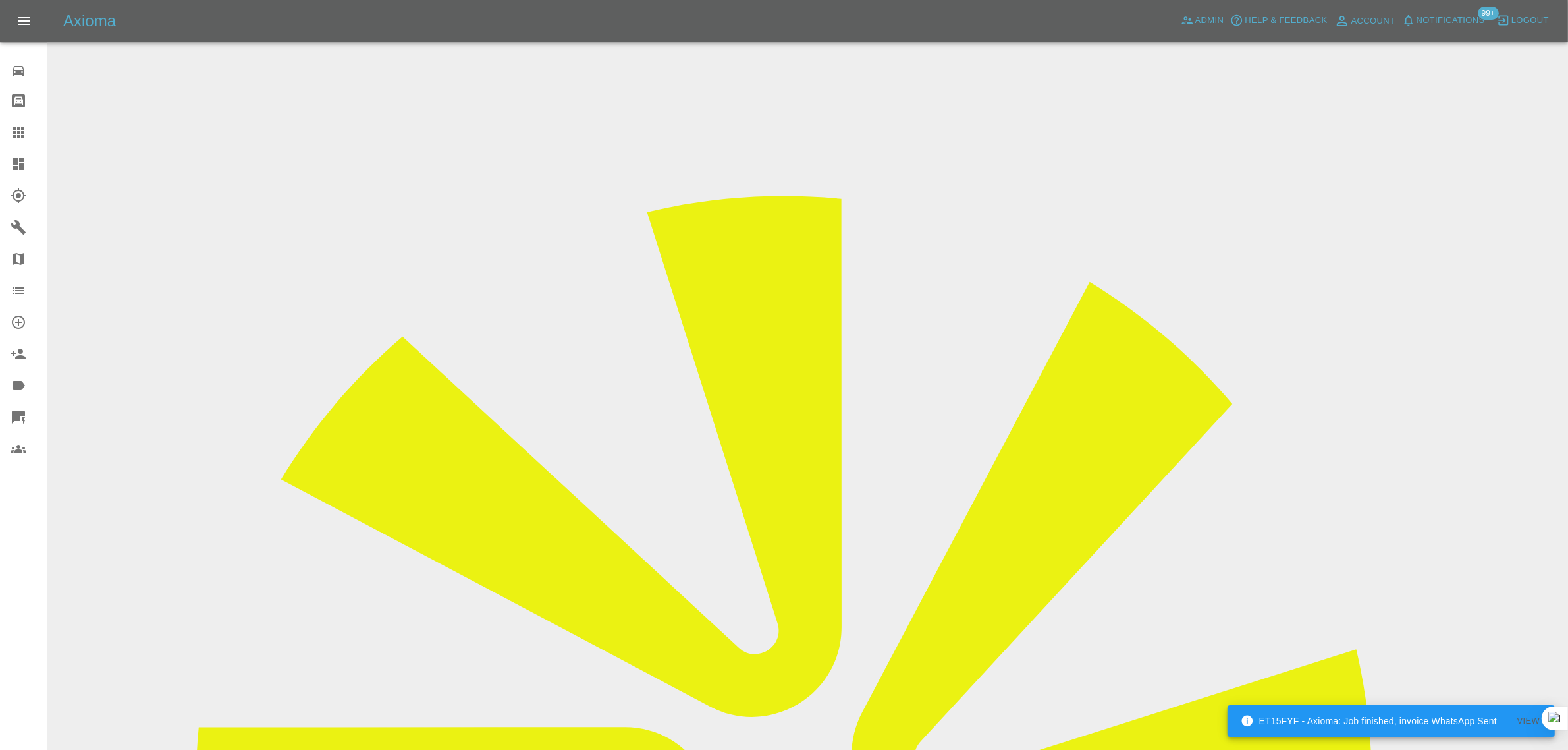
copy tr "trev115@hotmail.co.uk"
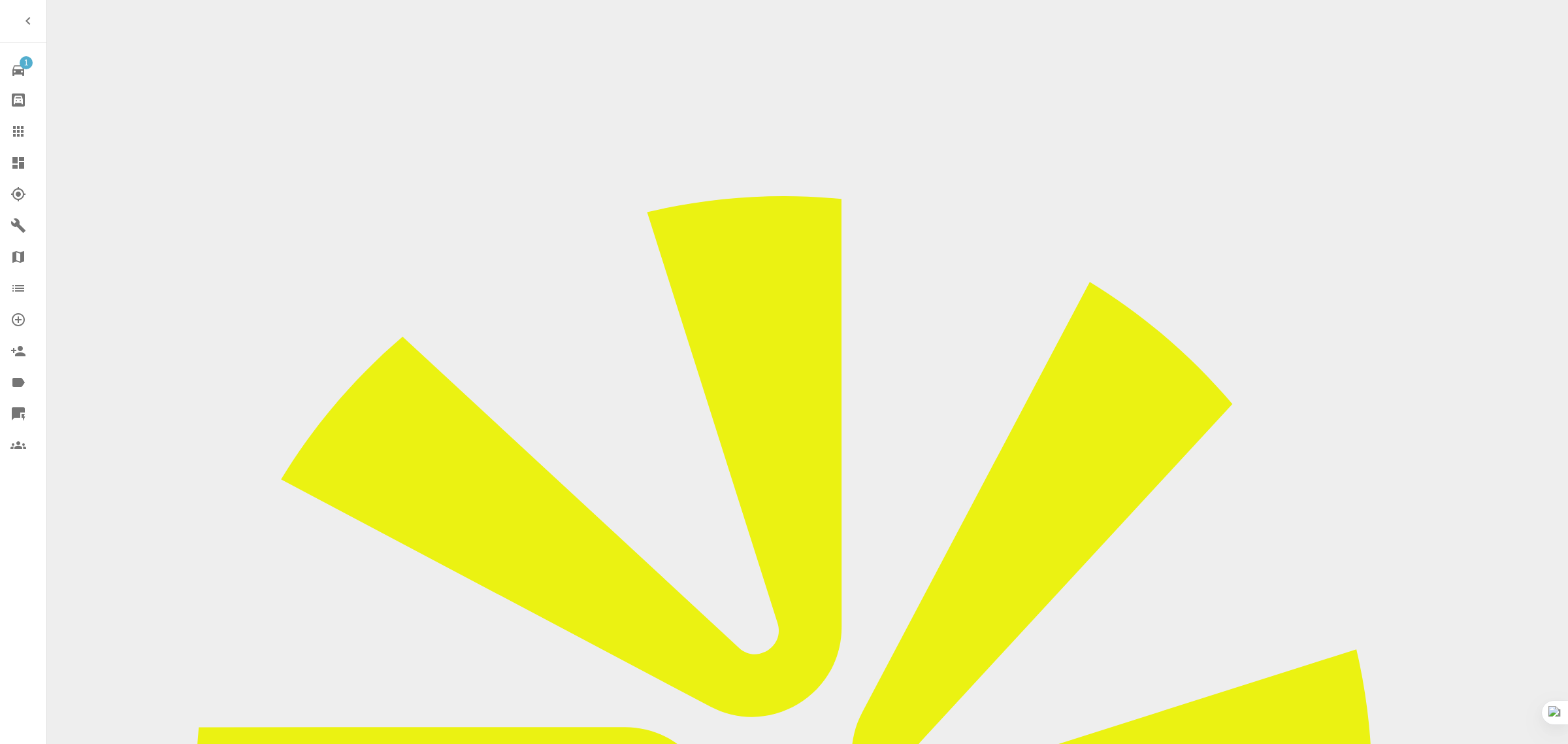
click at [17, 135] on icon at bounding box center [18, 131] width 10 height 10
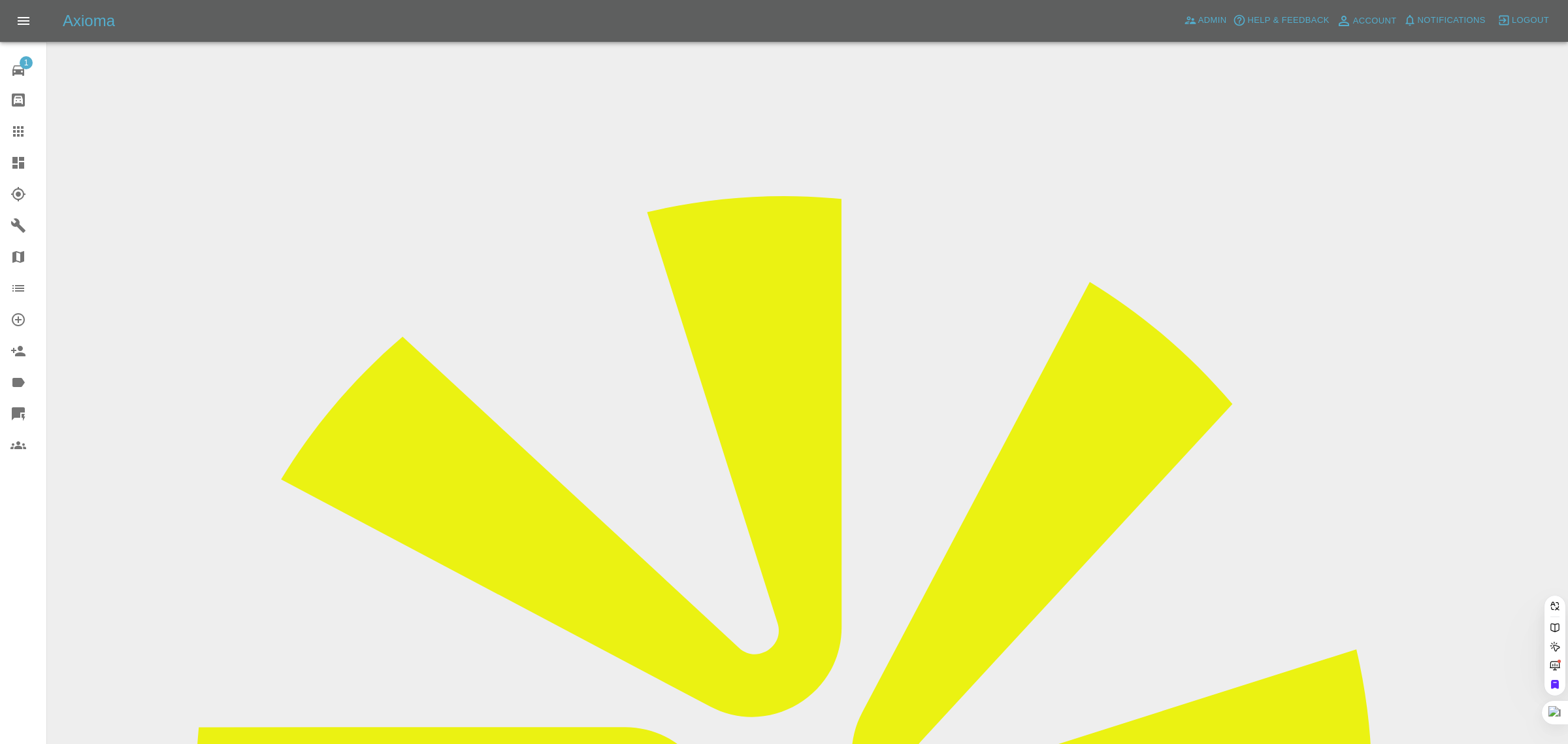
drag, startPoint x: 623, startPoint y: 452, endPoint x: 713, endPoint y: 453, distance: 90.0
paste input "[EMAIL_ADDRESS][DOMAIN_NAME]"
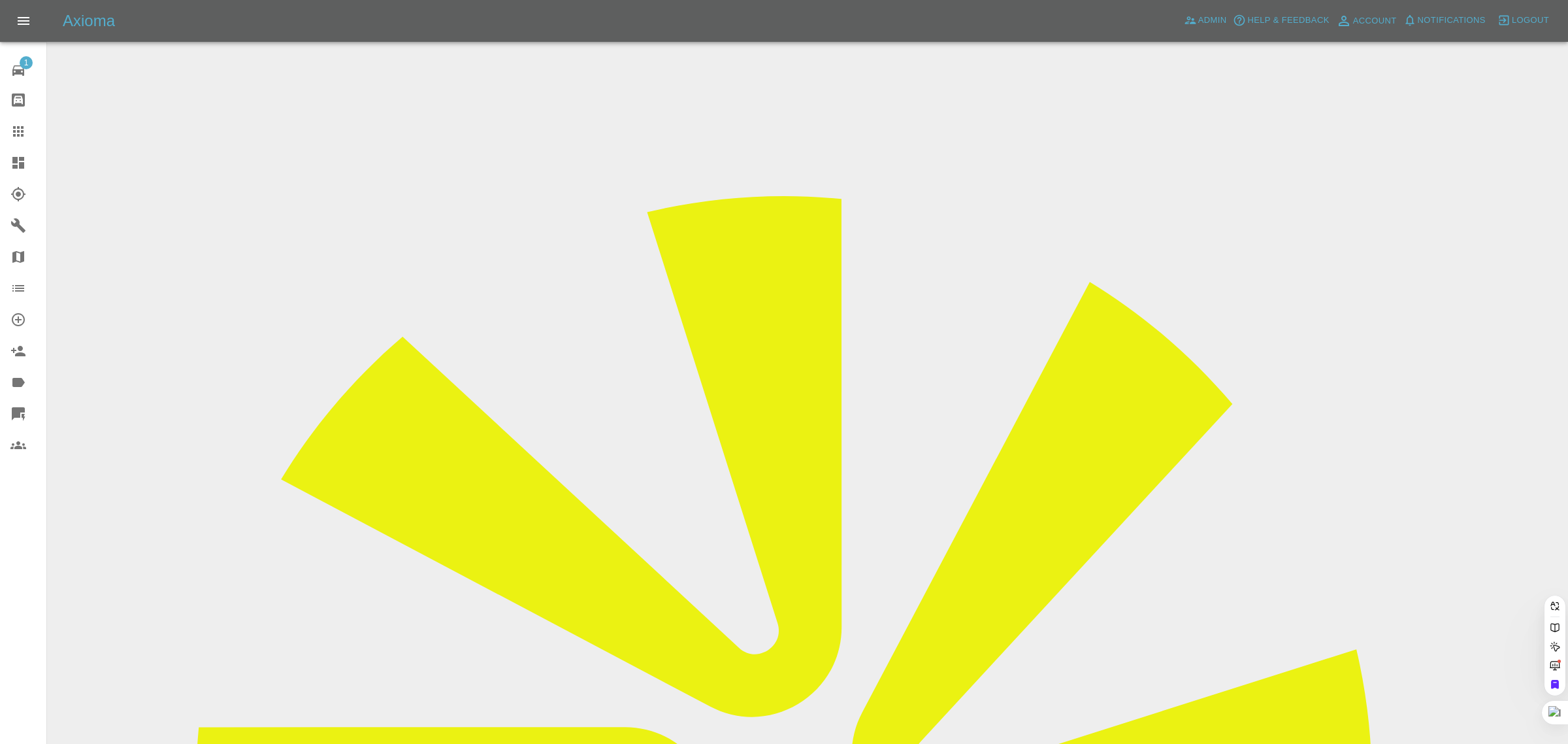
type input "[EMAIL_ADDRESS][DOMAIN_NAME]"
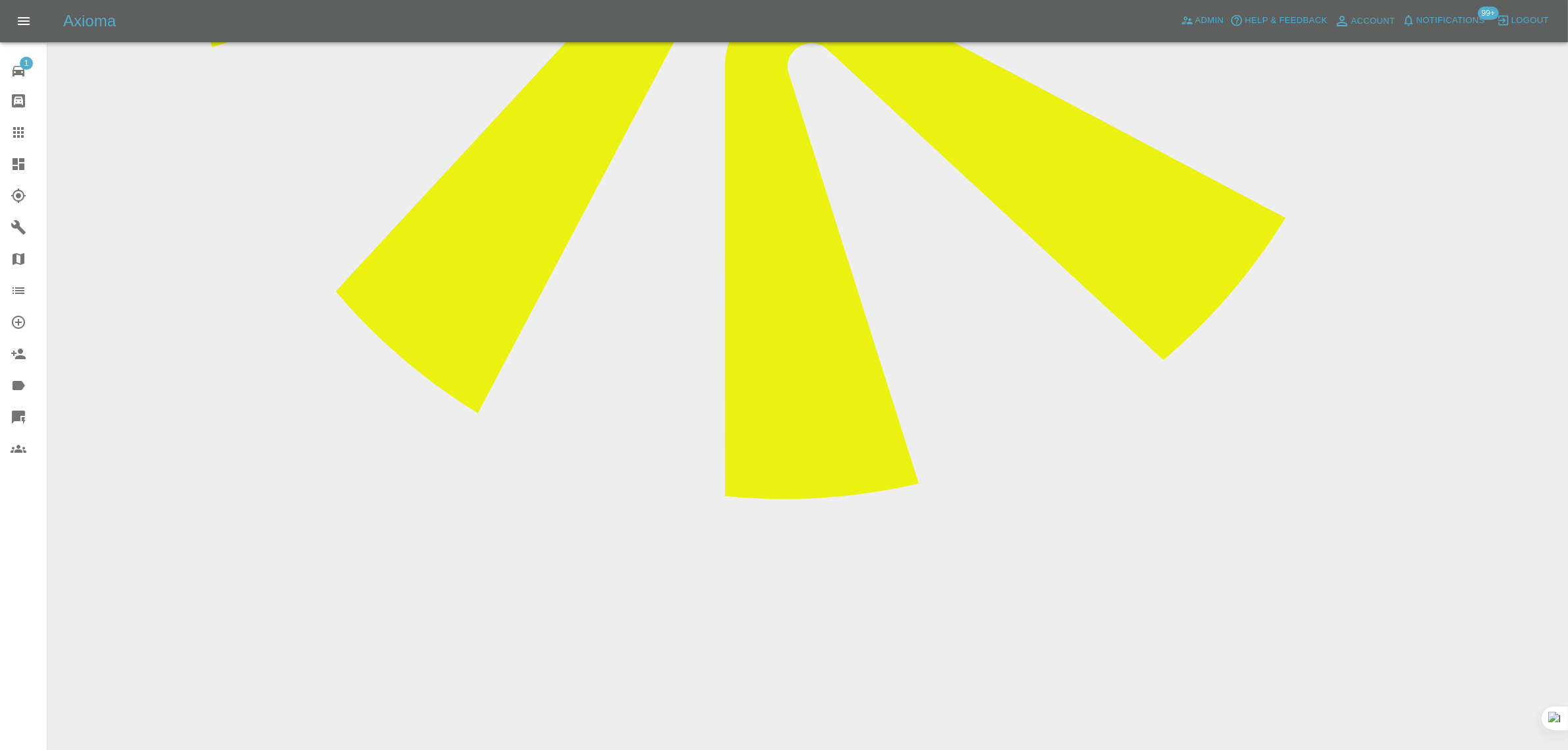
scroll to position [906, 0]
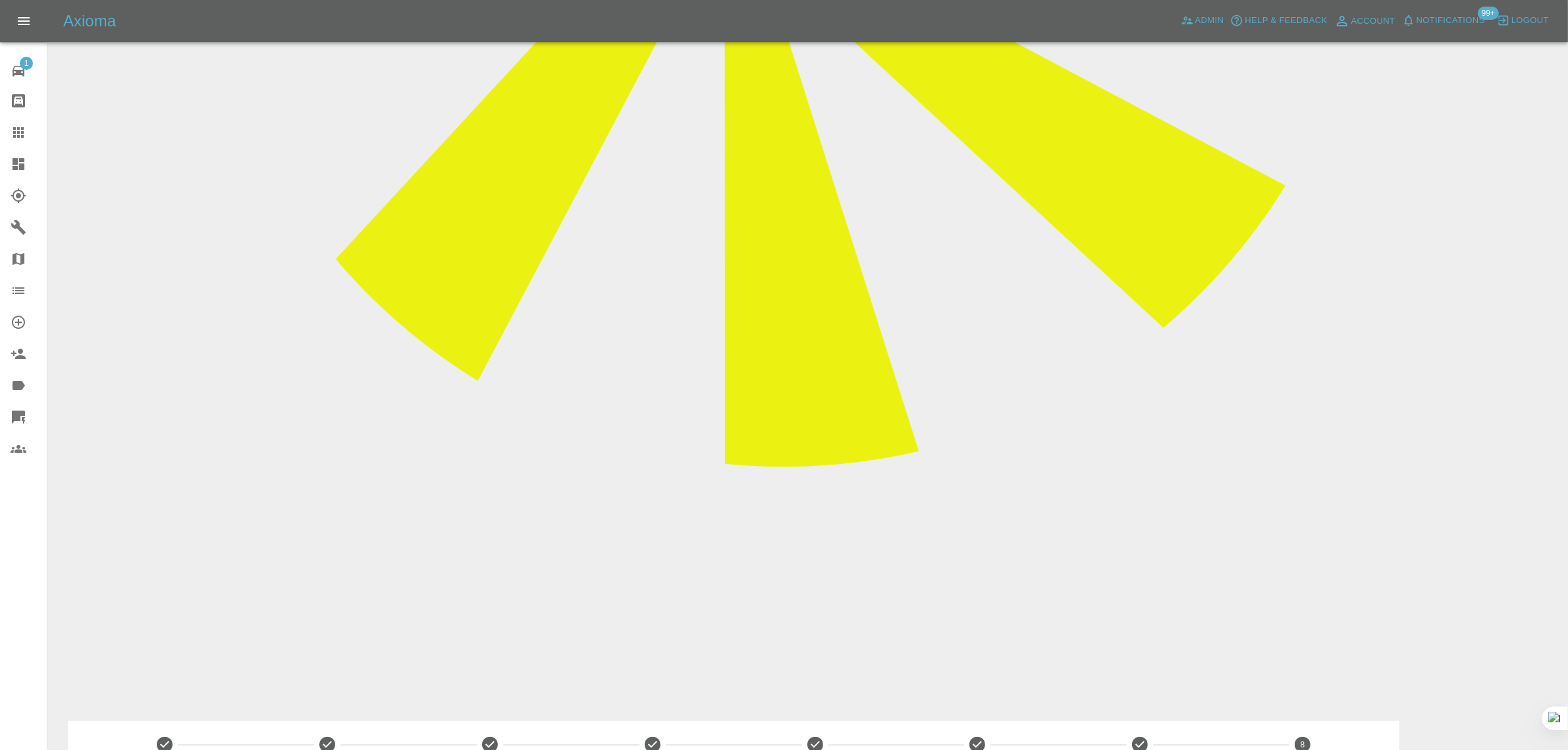
click at [24, 136] on icon at bounding box center [18, 132] width 16 height 16
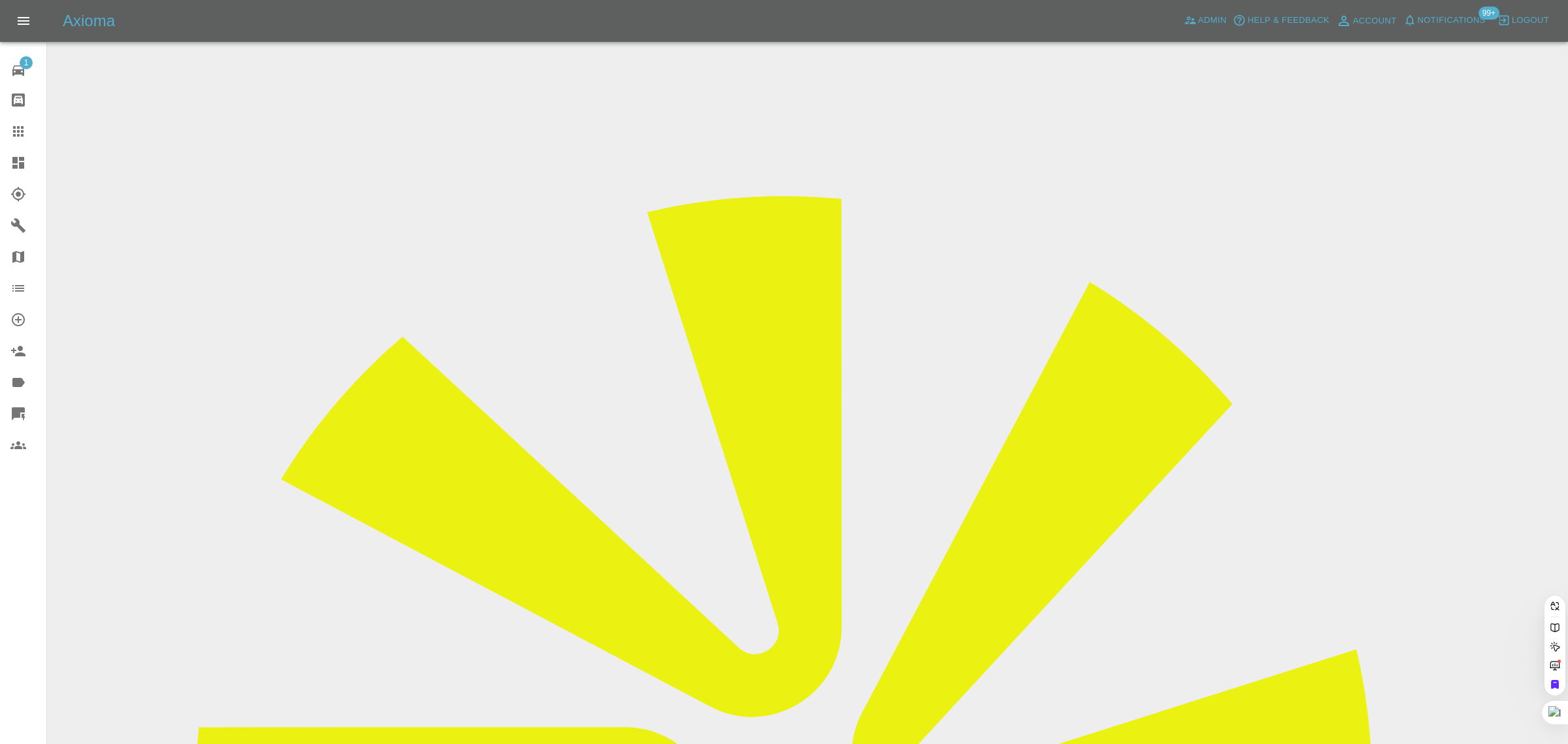
paste input "joseph.kabenge@yahoo.com"
type input "joseph.kabenge@yahoo.com"
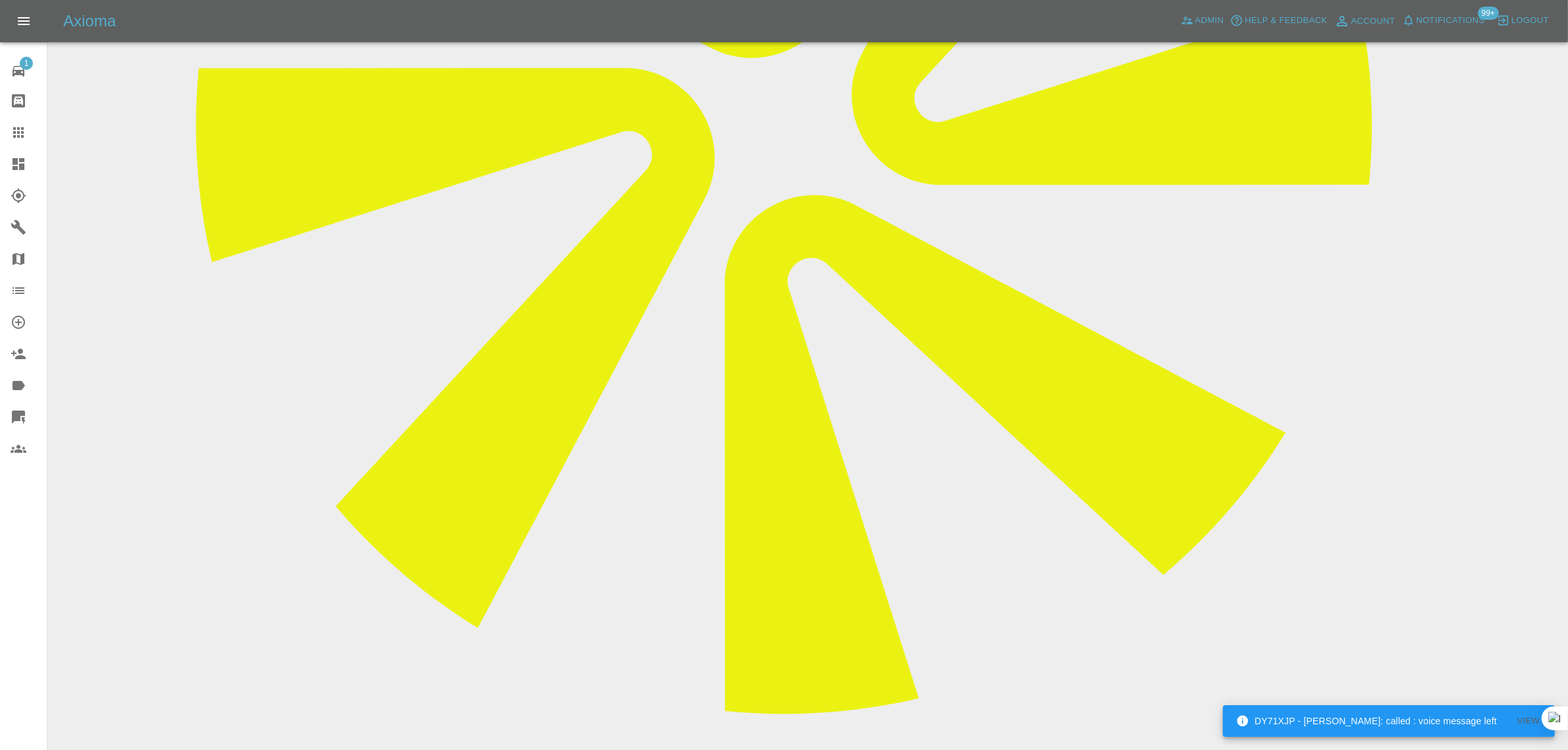
scroll to position [741, 0]
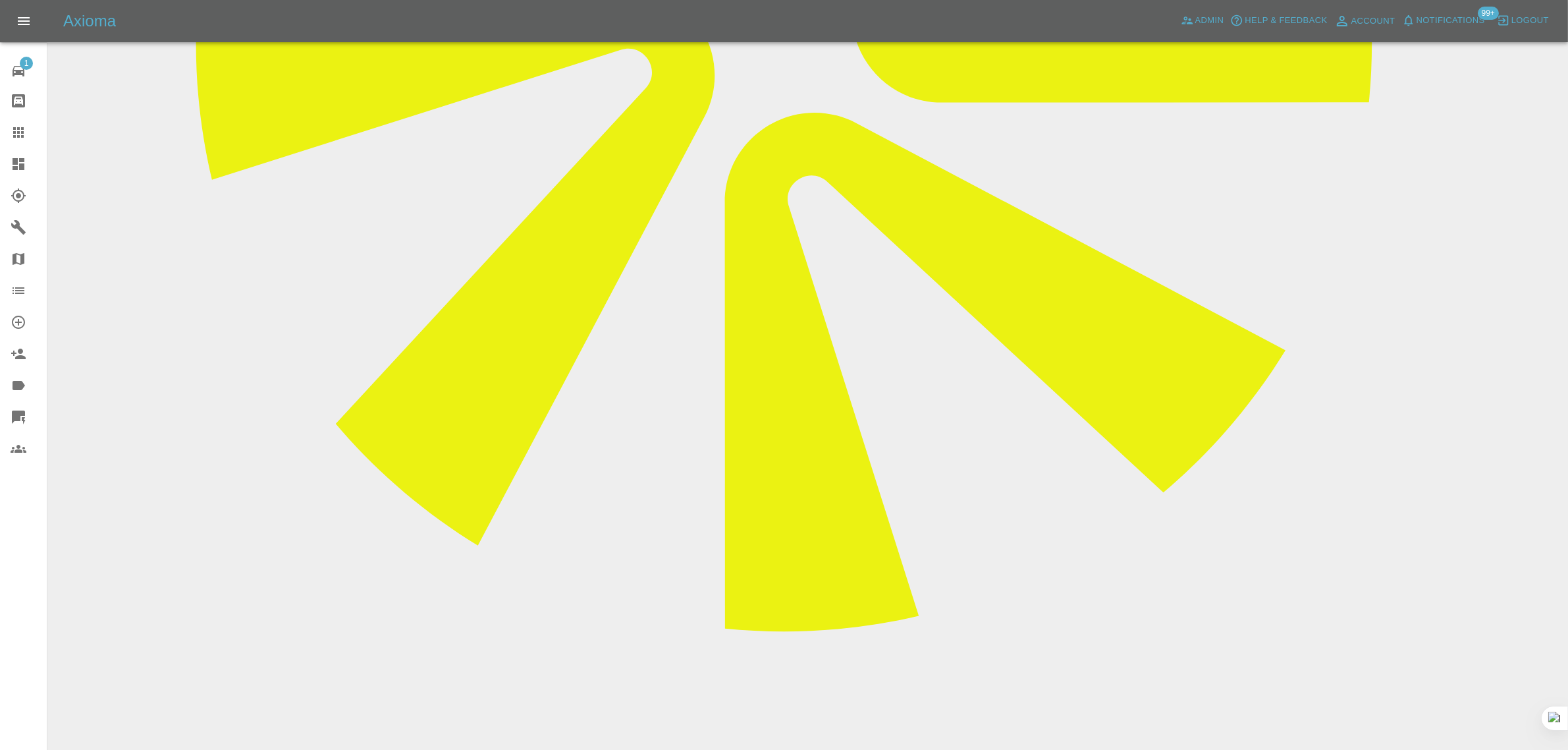
click at [0, 138] on link "Claims" at bounding box center [23, 132] width 47 height 32
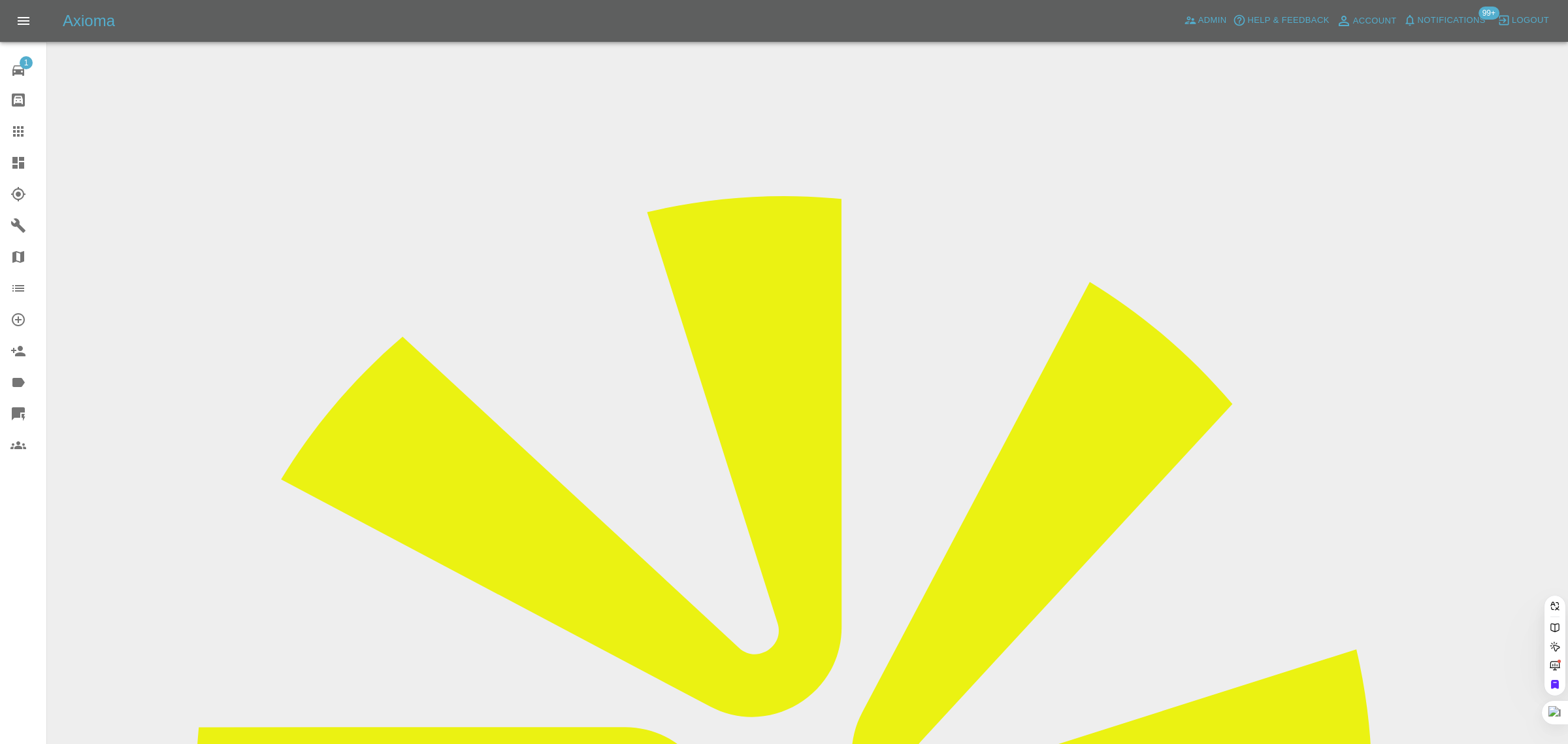
paste input "andrew@asisecurity.co.uk"
type input "andrew@asisecurity.co.uk"
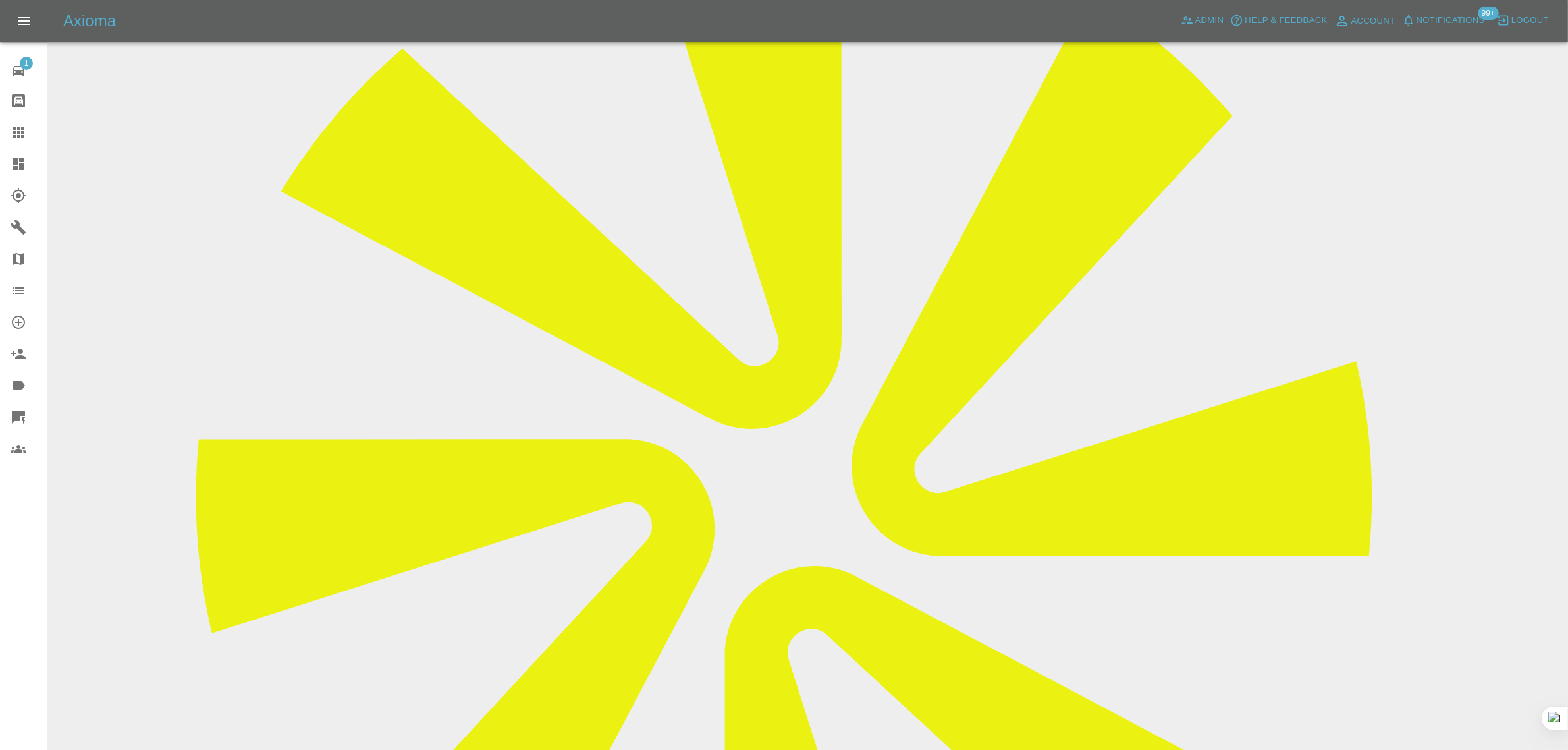
scroll to position [494, 0]
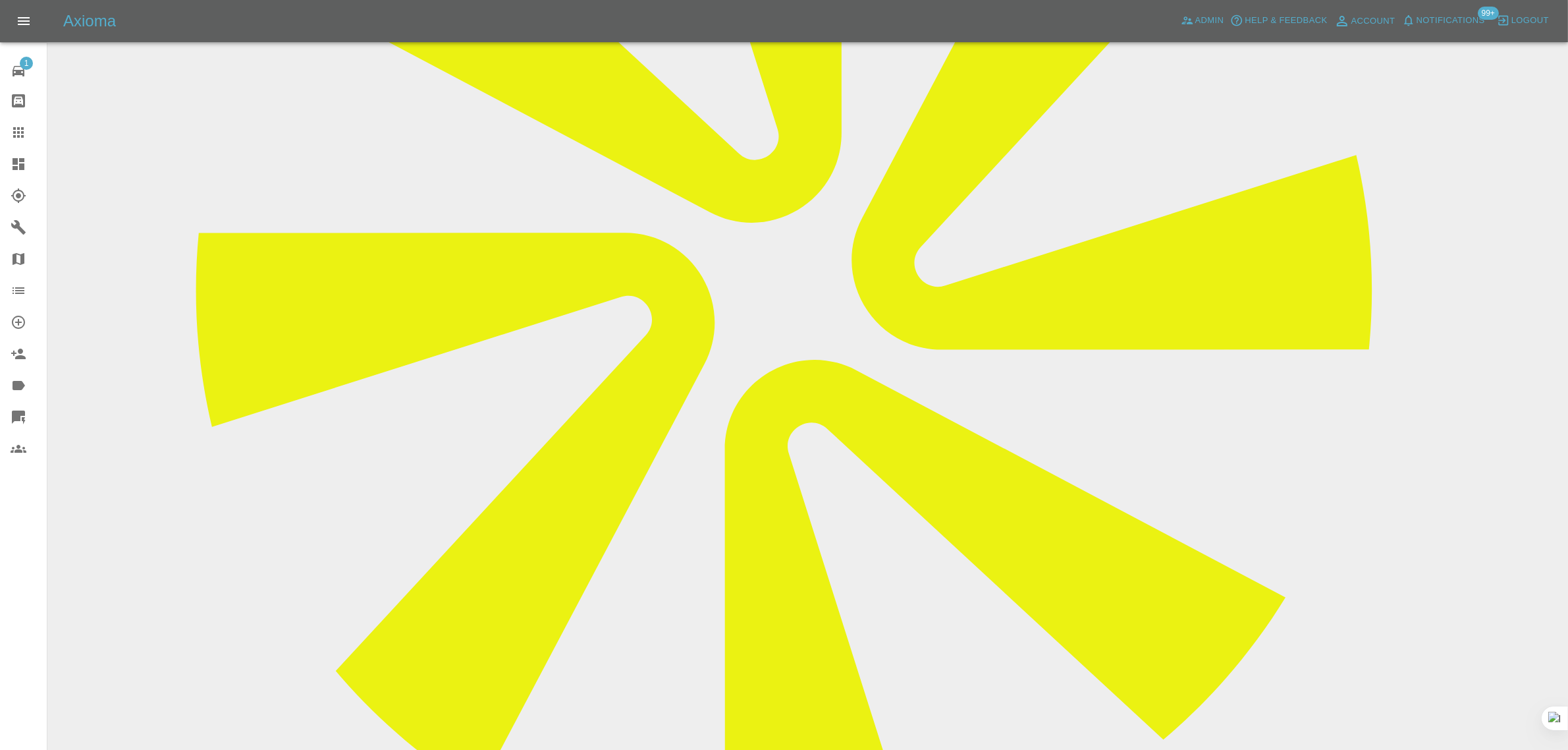
paste textarea "Hi Imogen , yes of course , it’s a Lease car and I never thought , so I need to…"
type textarea "Hi Imogen , yes of course , it’s a Lease car and I never thought , so I need to…"
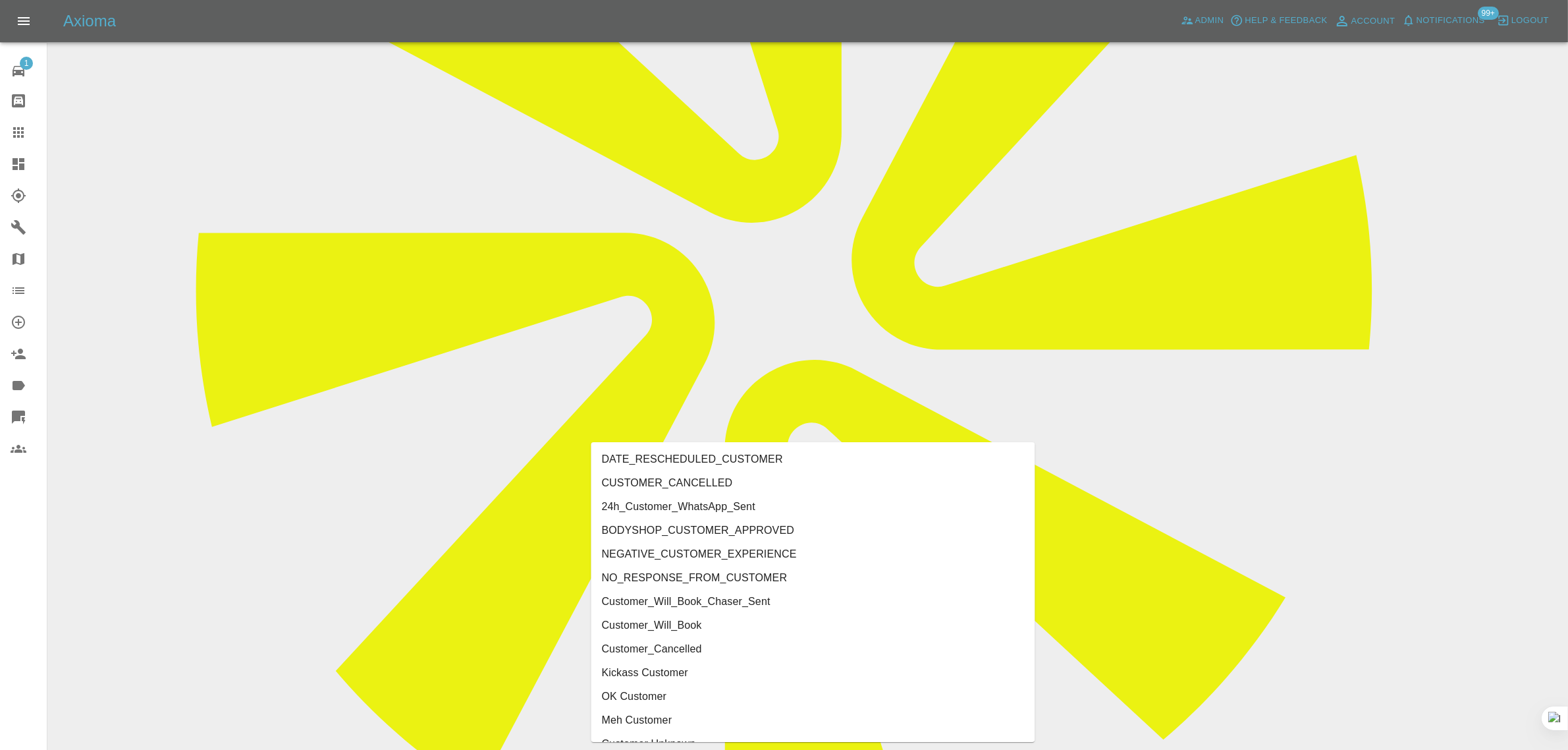
type input "cust"
click at [662, 485] on li "CUSTOMER_CANCELLED" at bounding box center [813, 483] width 444 height 24
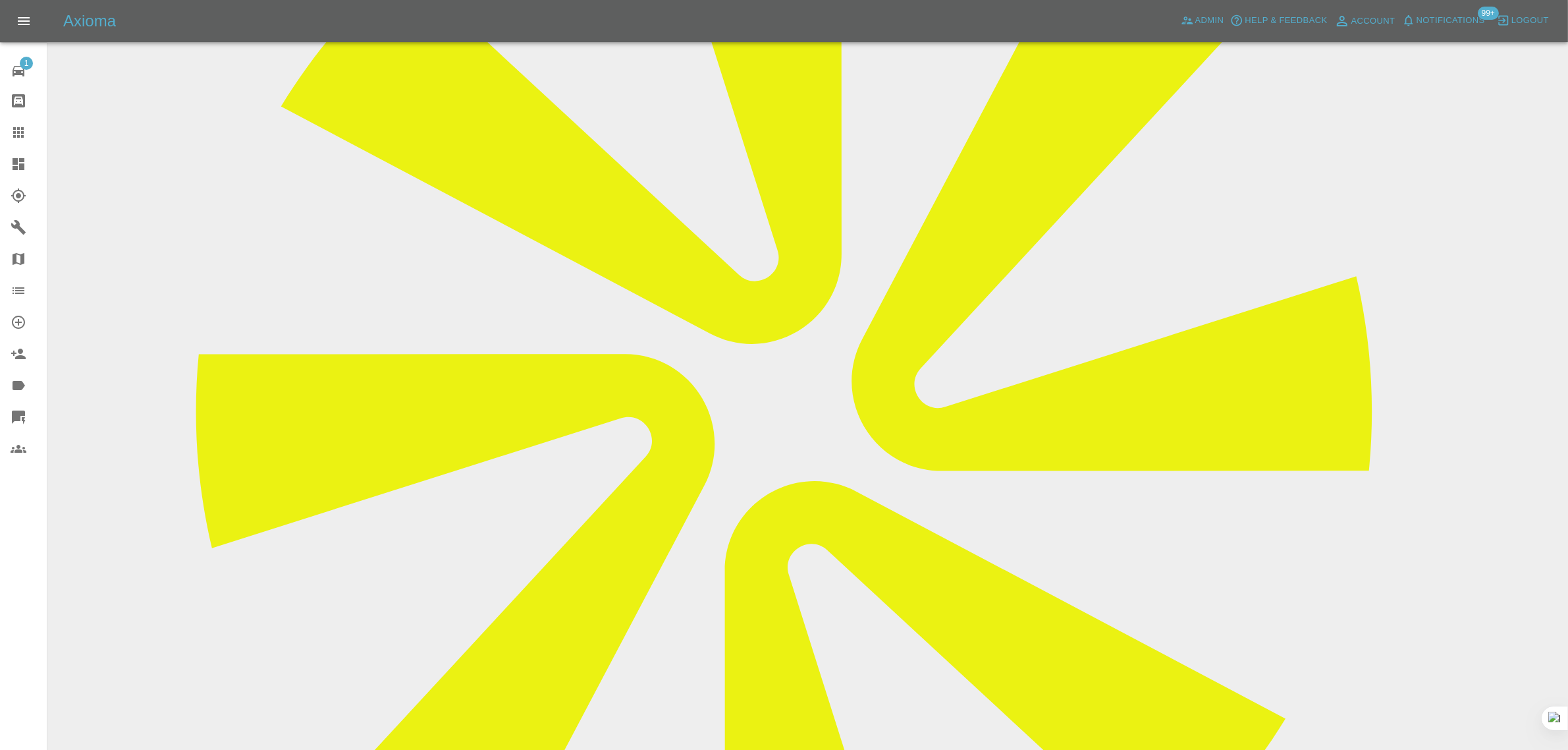
scroll to position [247, 0]
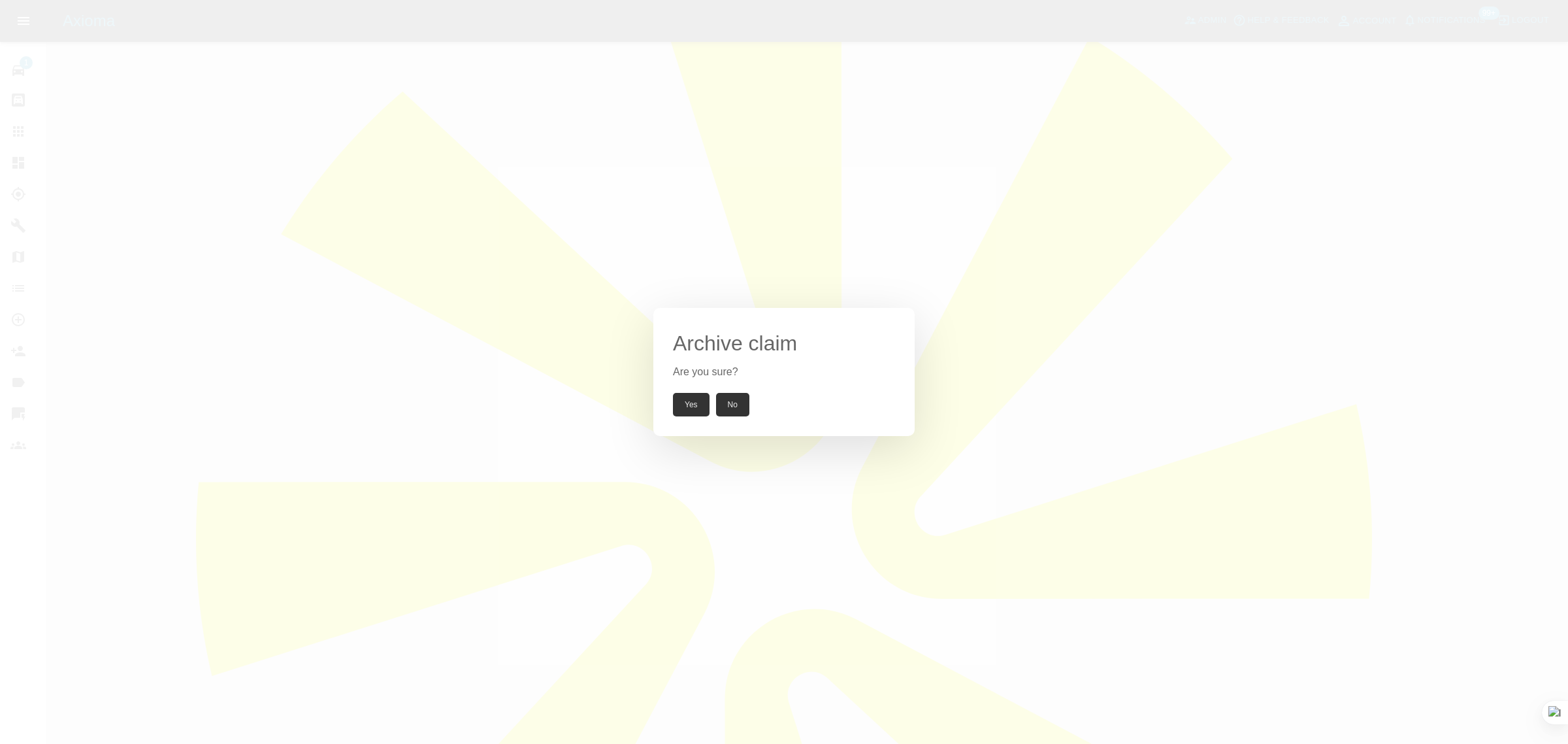
click at [694, 410] on button "Yes" at bounding box center [691, 404] width 37 height 24
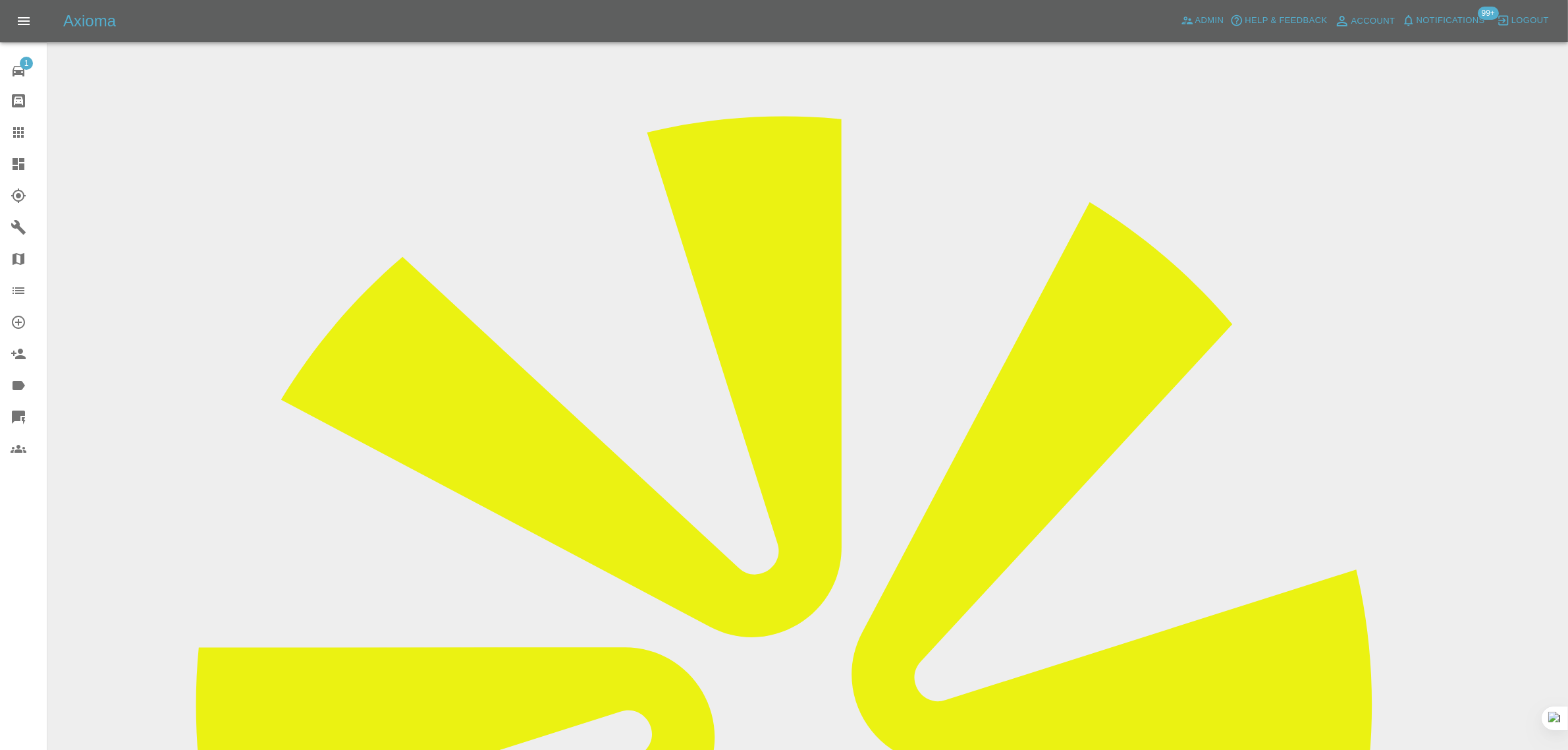
scroll to position [0, 0]
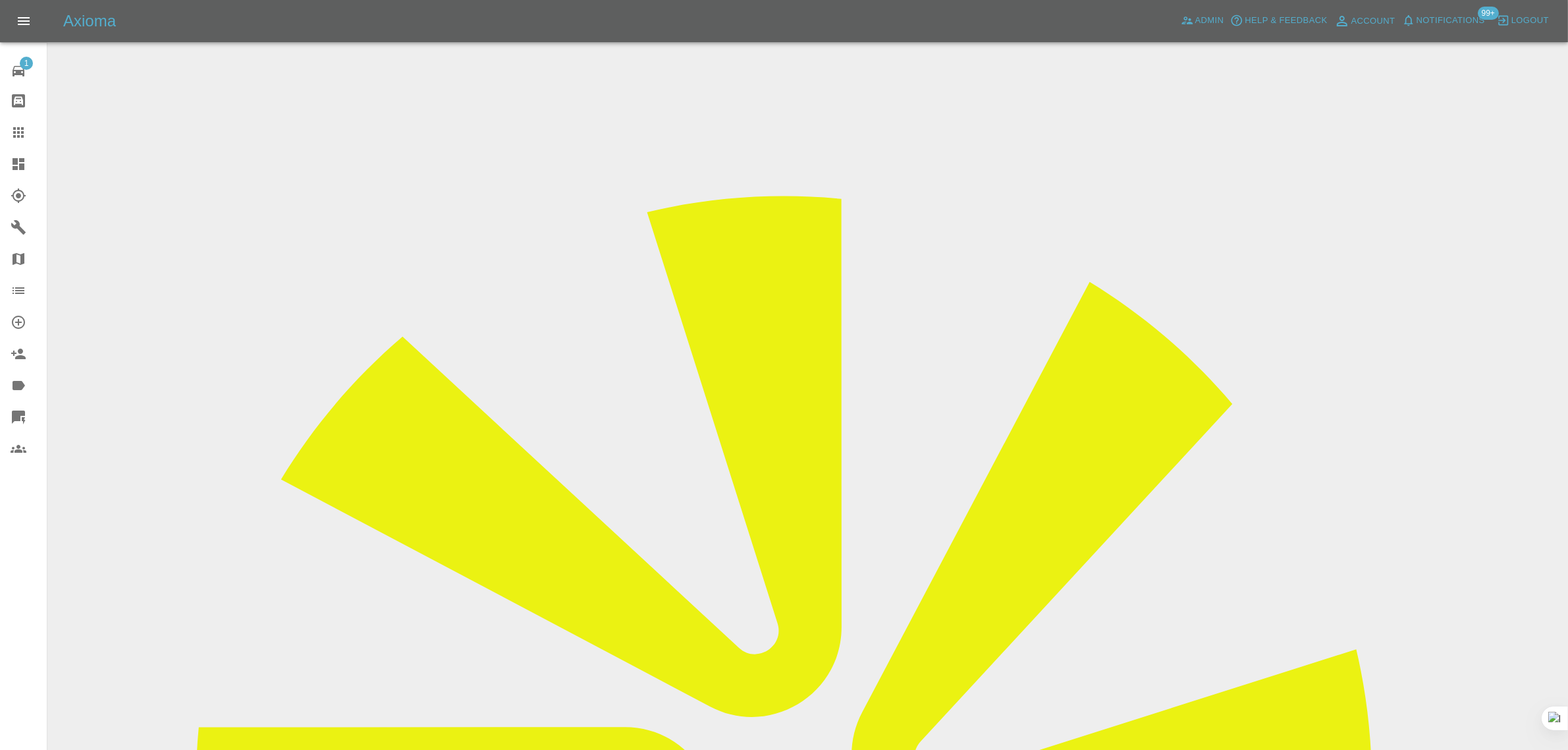
drag, startPoint x: 1268, startPoint y: 206, endPoint x: 1325, endPoint y: 205, distance: 57.0
copy td "CJ Smart Re"
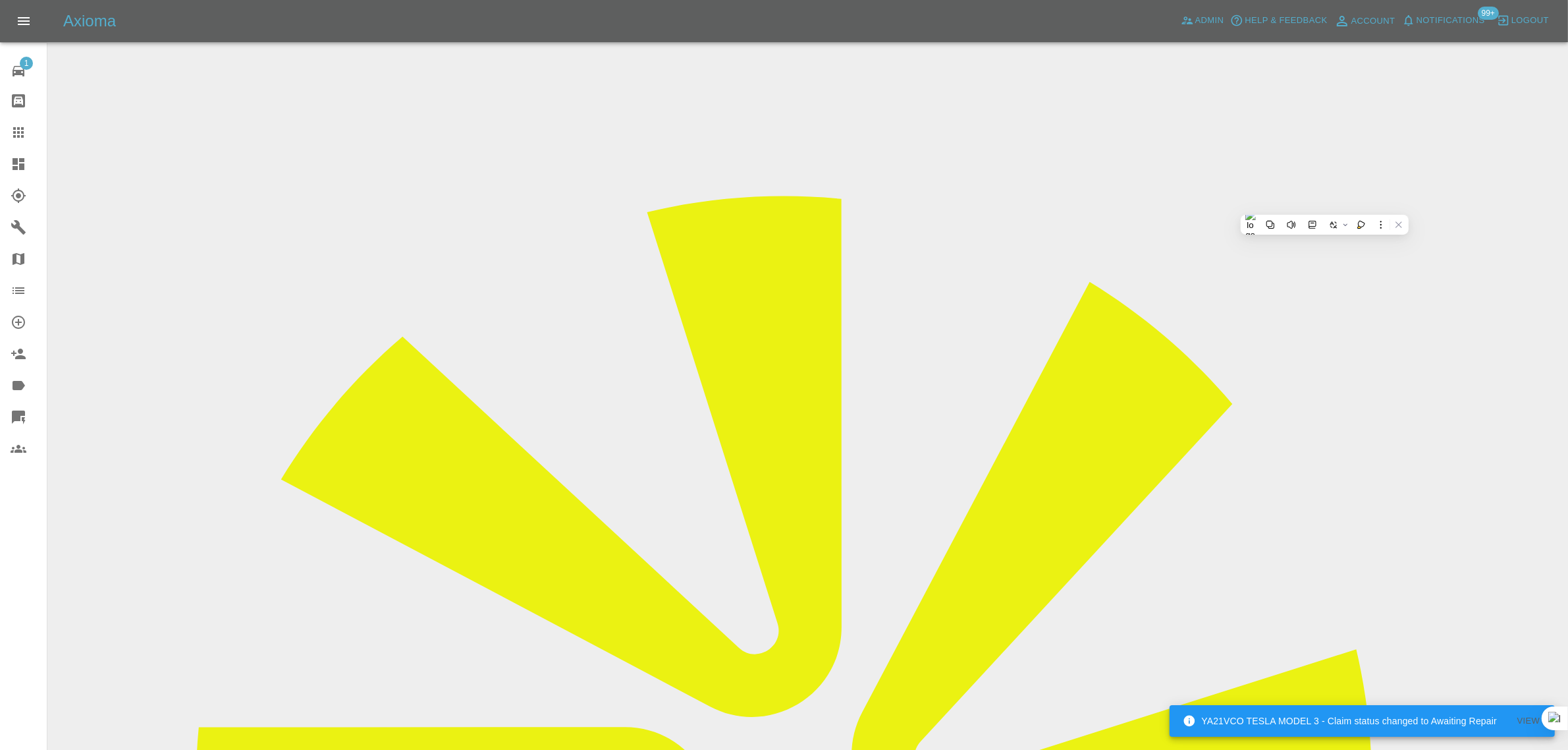
drag, startPoint x: 591, startPoint y: 232, endPoint x: 805, endPoint y: 223, distance: 214.2
copy tr "Registration plates BT73NFD"
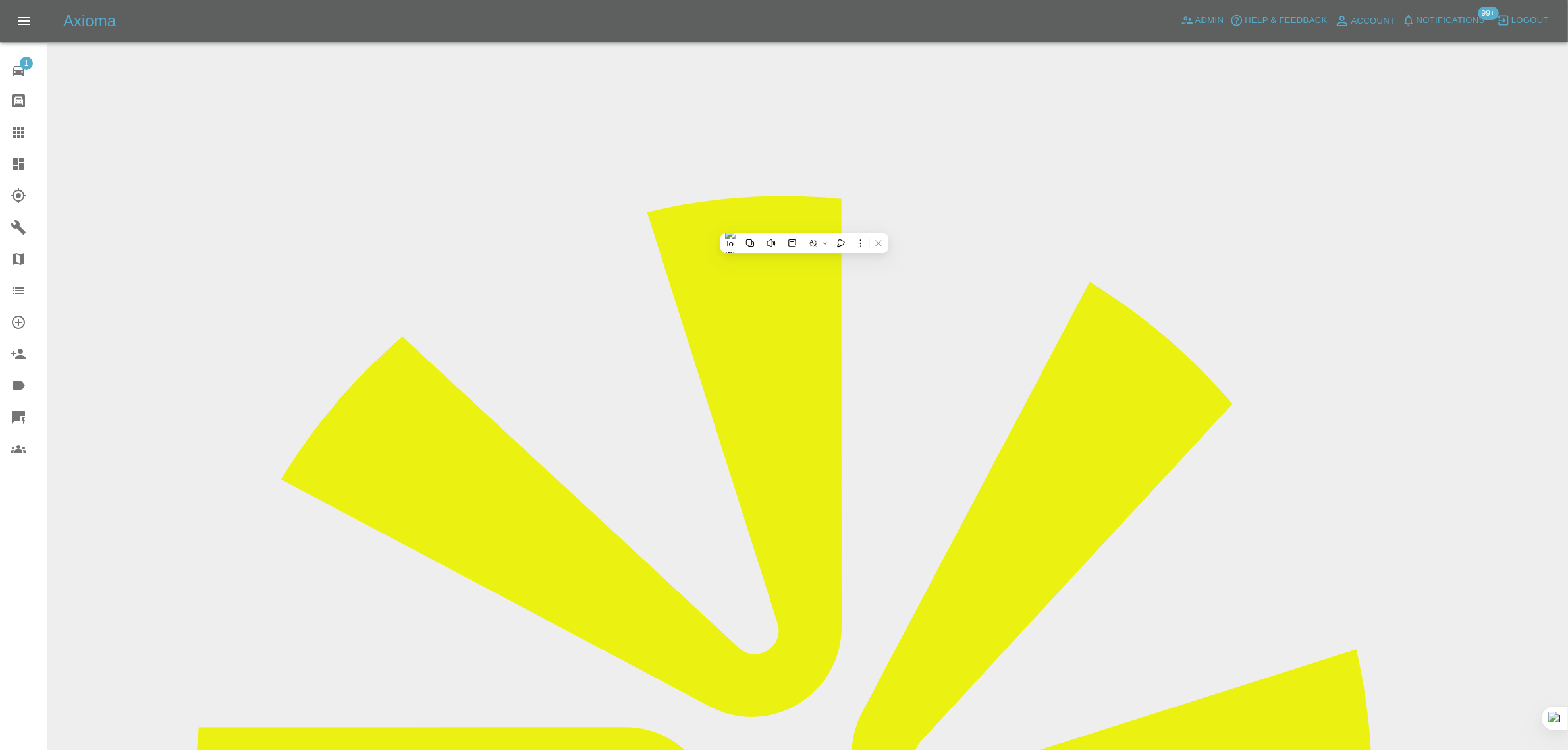
drag, startPoint x: 591, startPoint y: 346, endPoint x: 859, endPoint y: 392, distance: 271.9
copy tbody "Vehicle Location S41 9RN Driver Andrew Willoughby"
drag, startPoint x: 1084, startPoint y: 558, endPoint x: 1365, endPoint y: 570, distance: 281.3
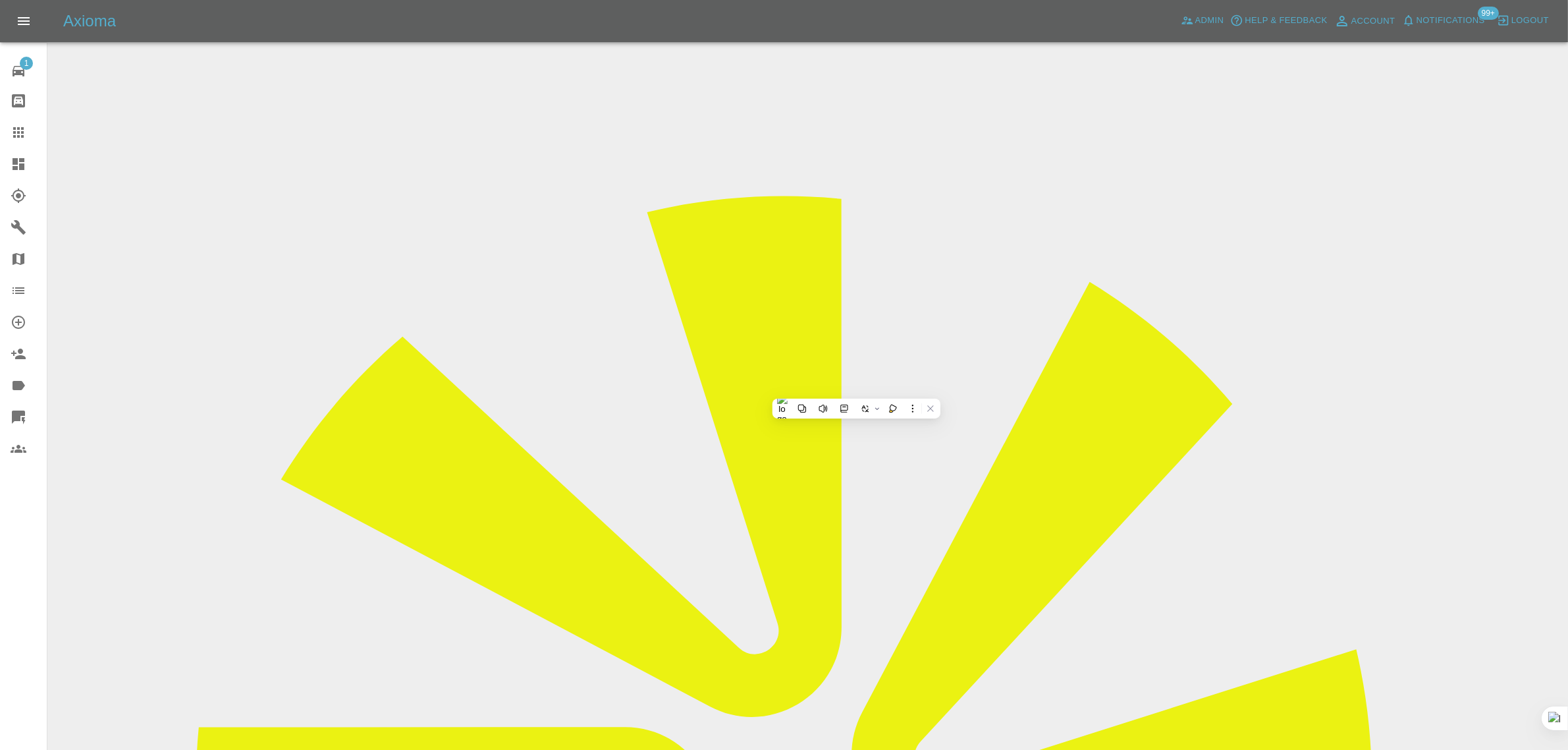
copy tr "Repair Date 23/09/2025"
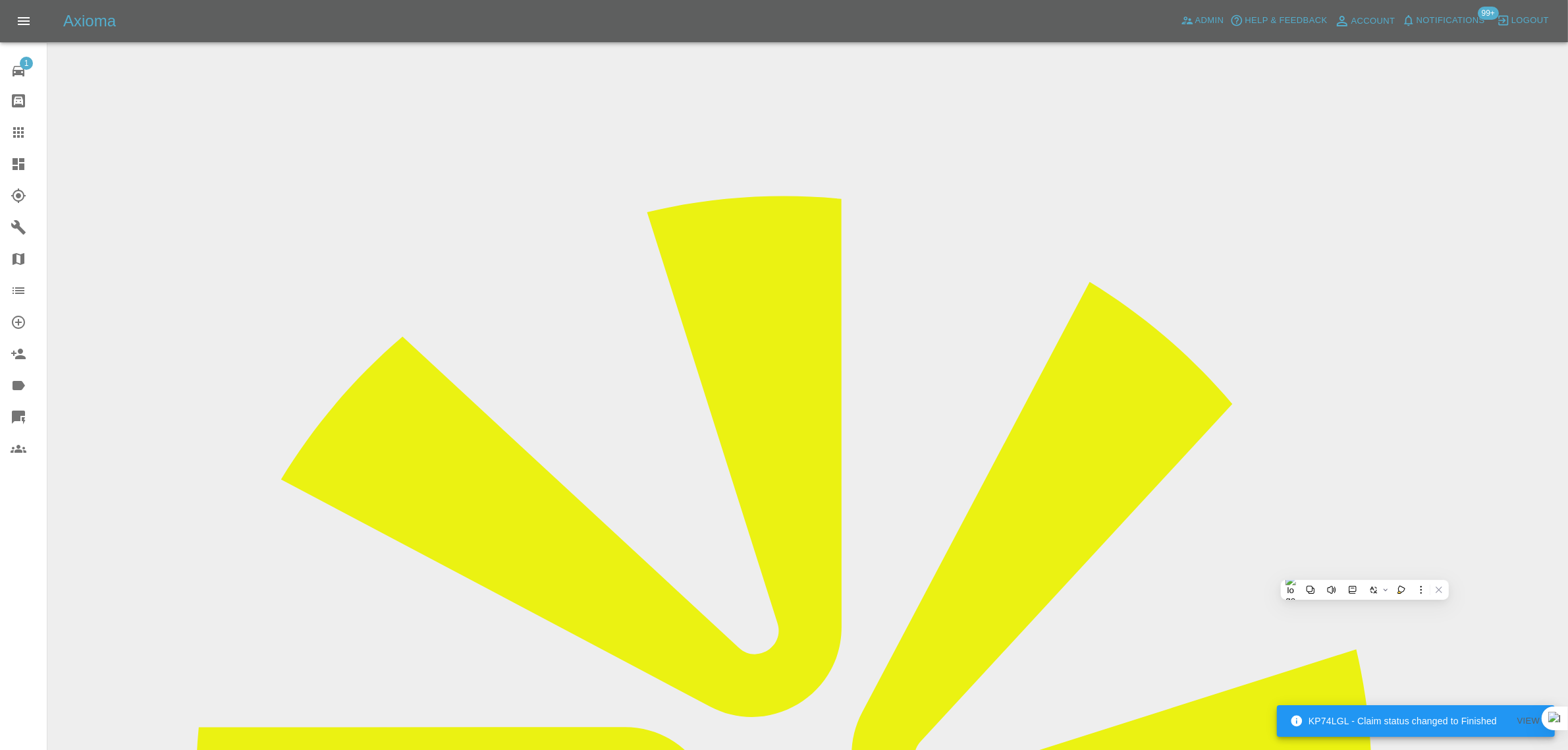
click at [21, 135] on icon at bounding box center [18, 132] width 16 height 16
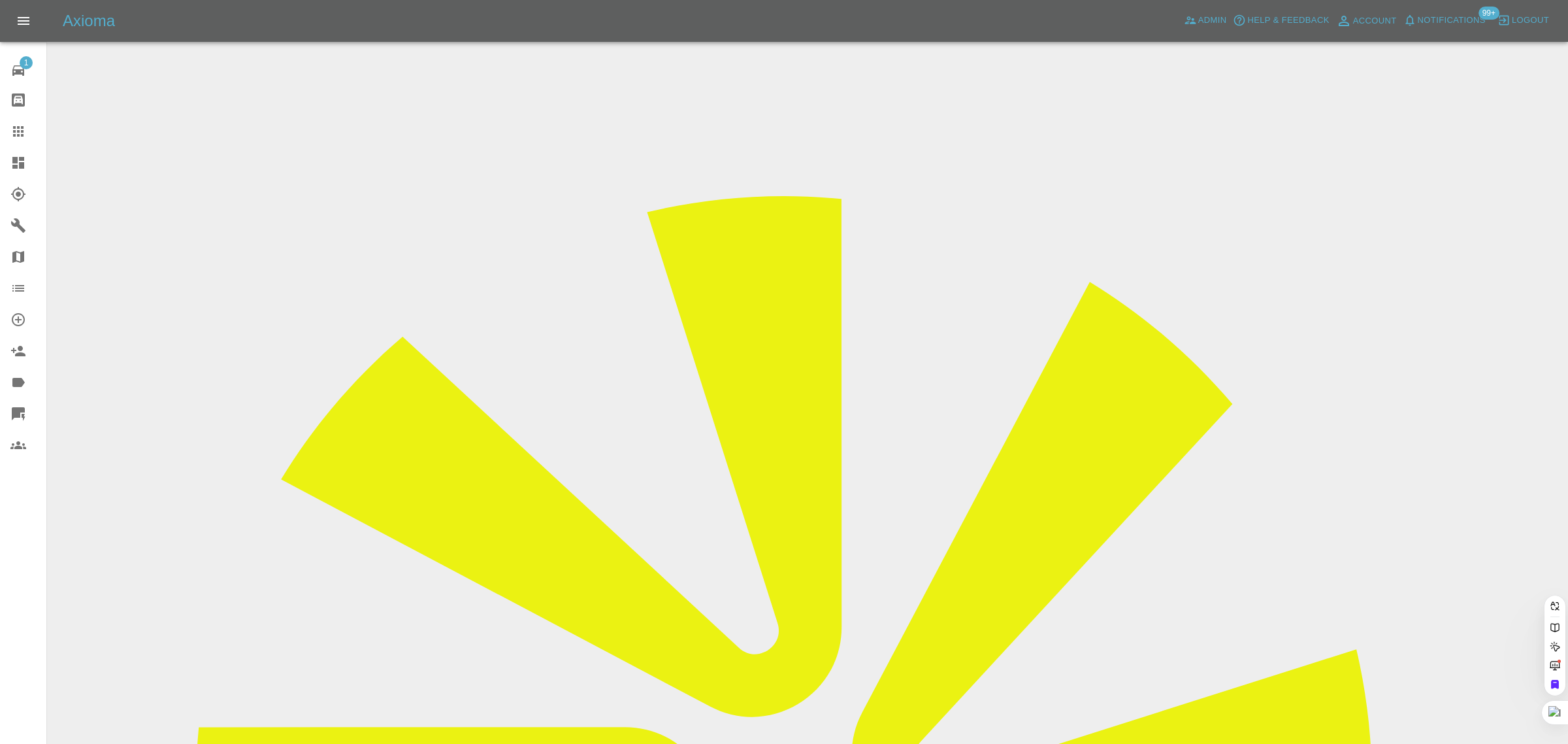
drag, startPoint x: 765, startPoint y: 340, endPoint x: 752, endPoint y: 358, distance: 22.2
paste input "GF74 PDY"
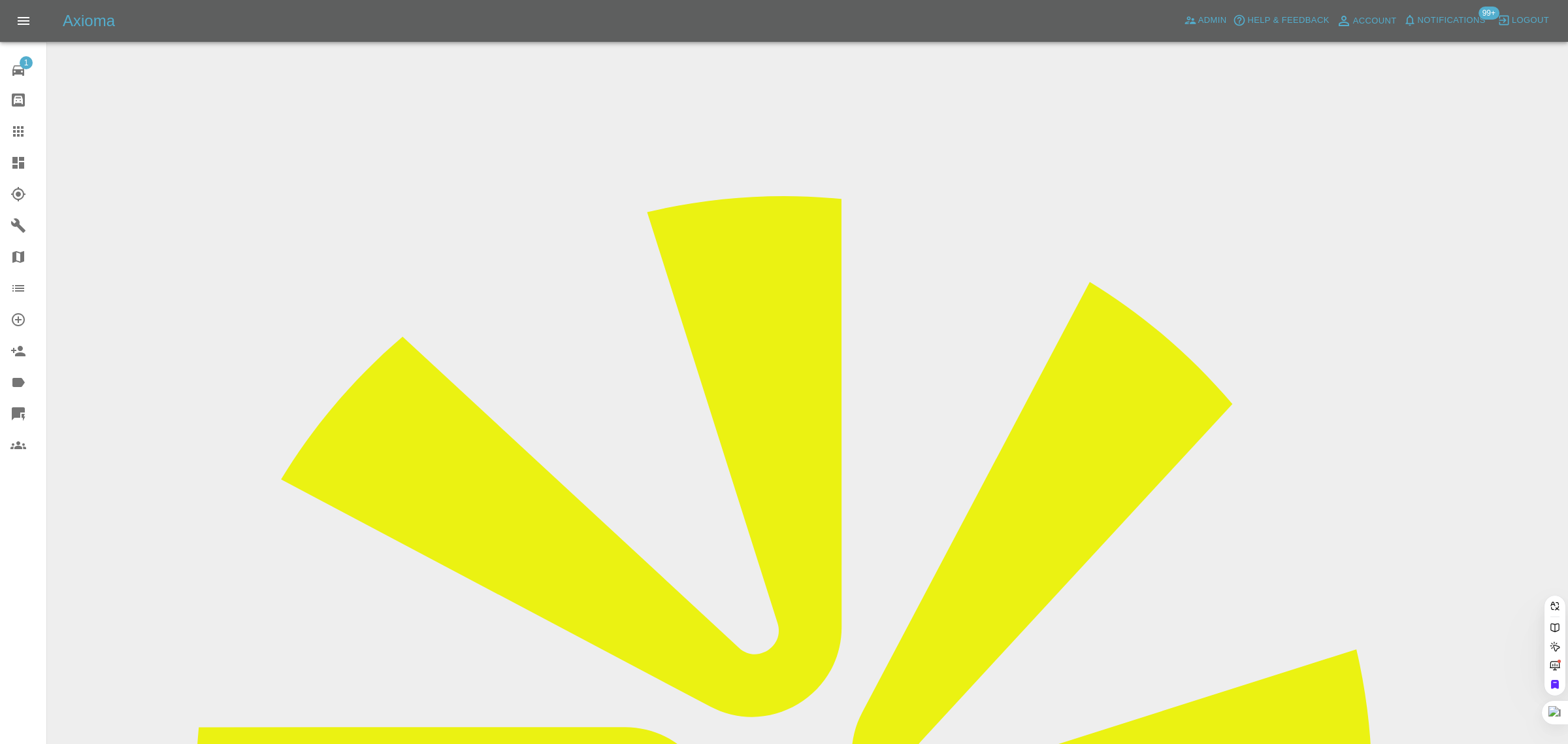
type input "GF74PDY"
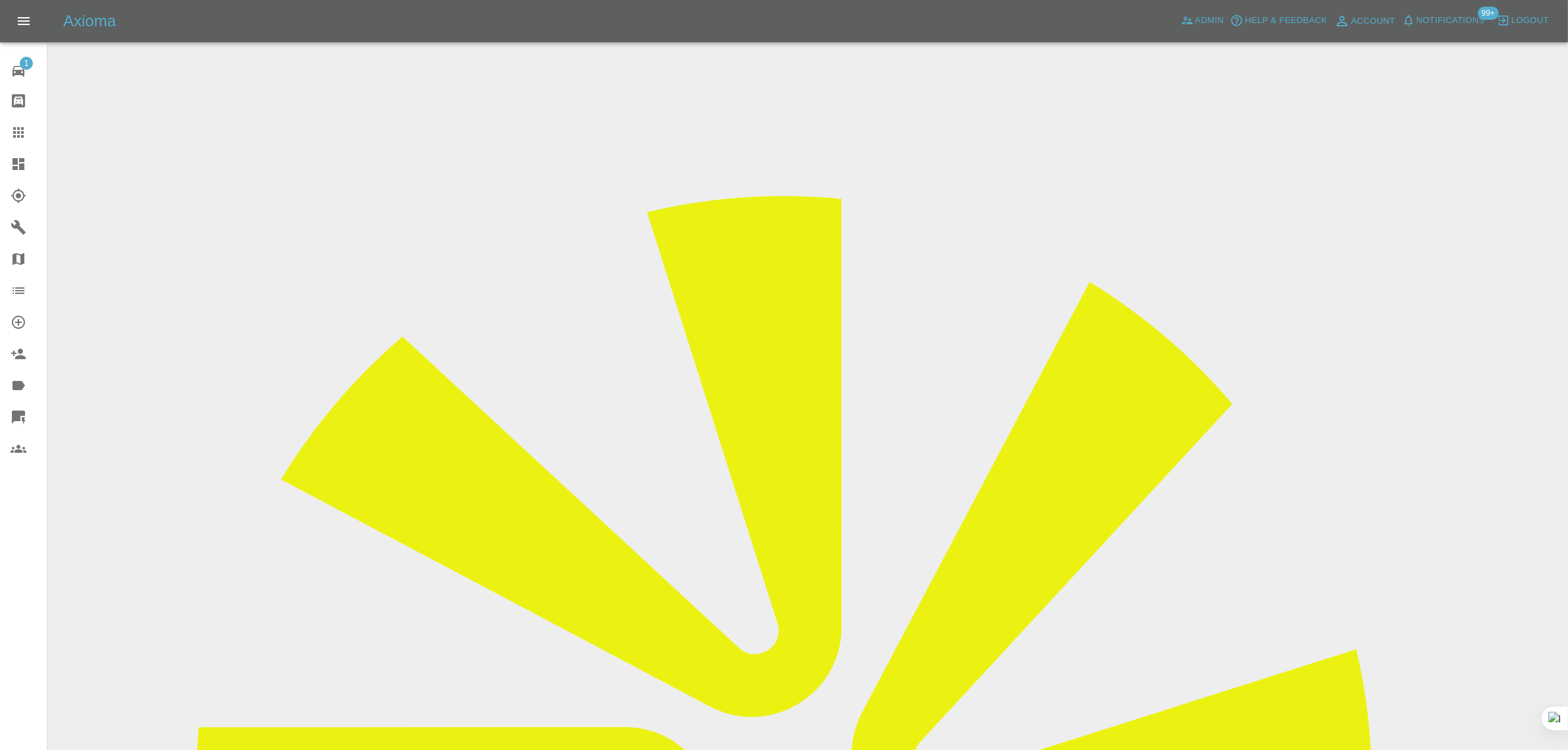
drag, startPoint x: 1270, startPoint y: 205, endPoint x: 1325, endPoint y: 205, distance: 55.0
copy tr "County Spr"
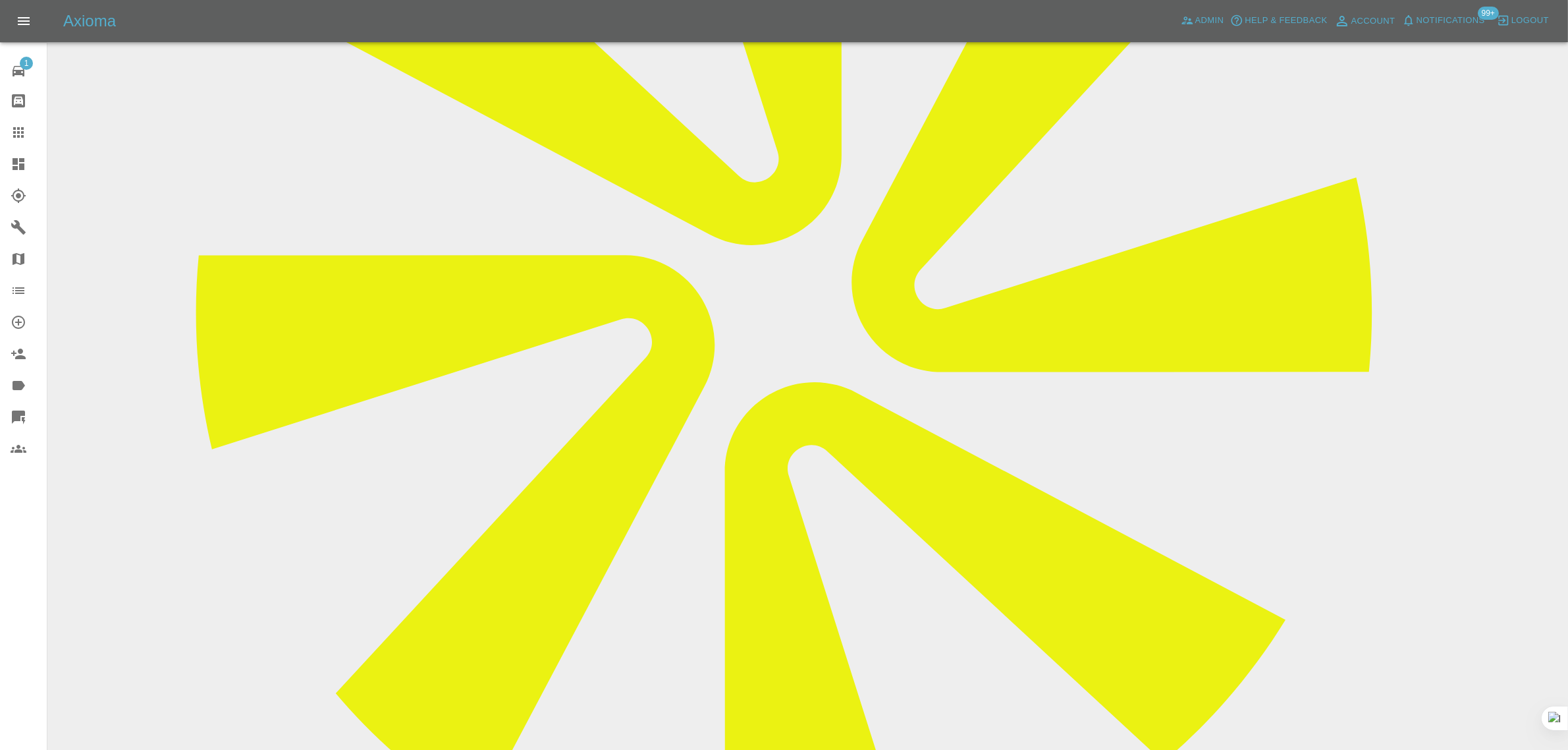
scroll to position [576, 0]
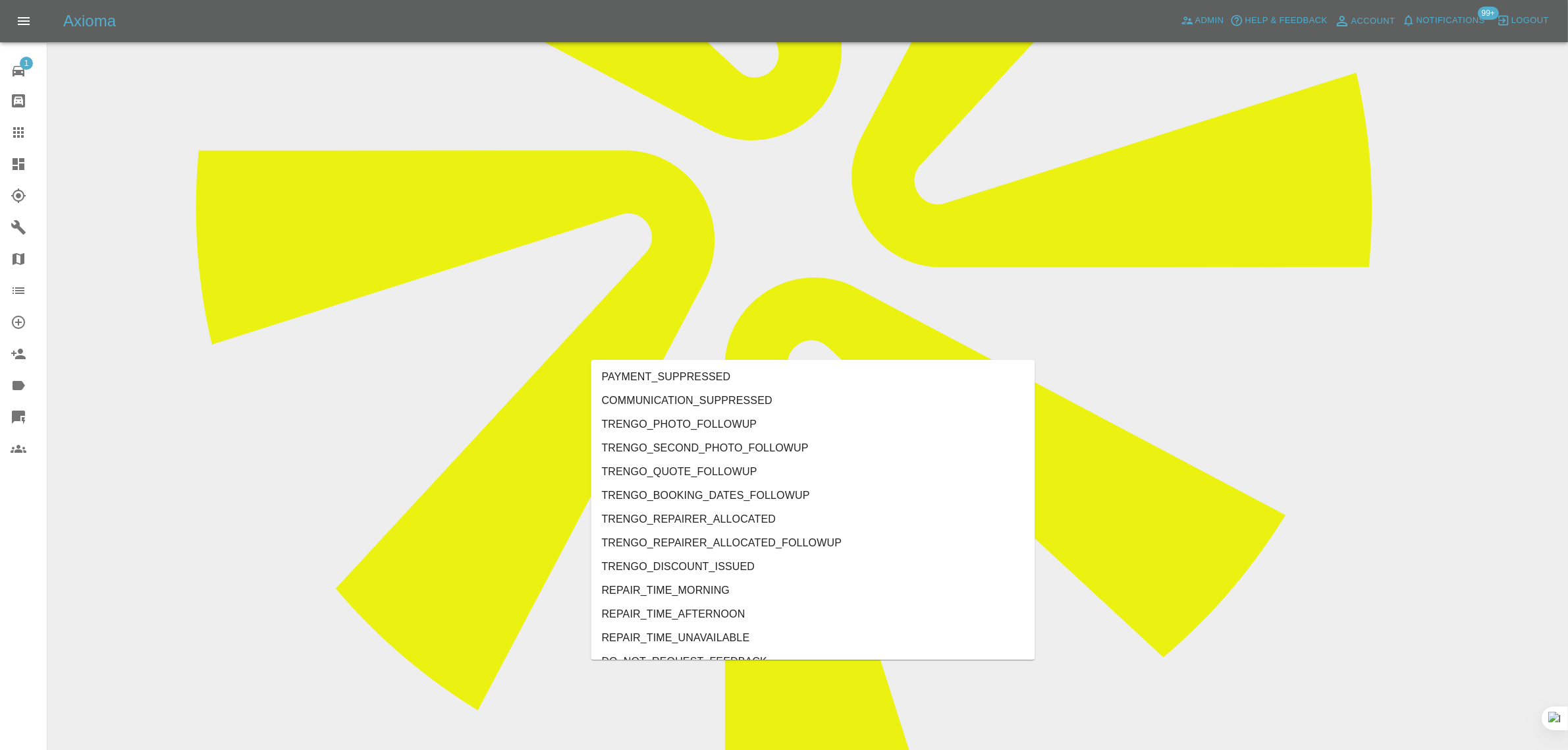
type input "no"
click at [705, 493] on li "REPAIRER_NO_CONTACT" at bounding box center [813, 496] width 444 height 24
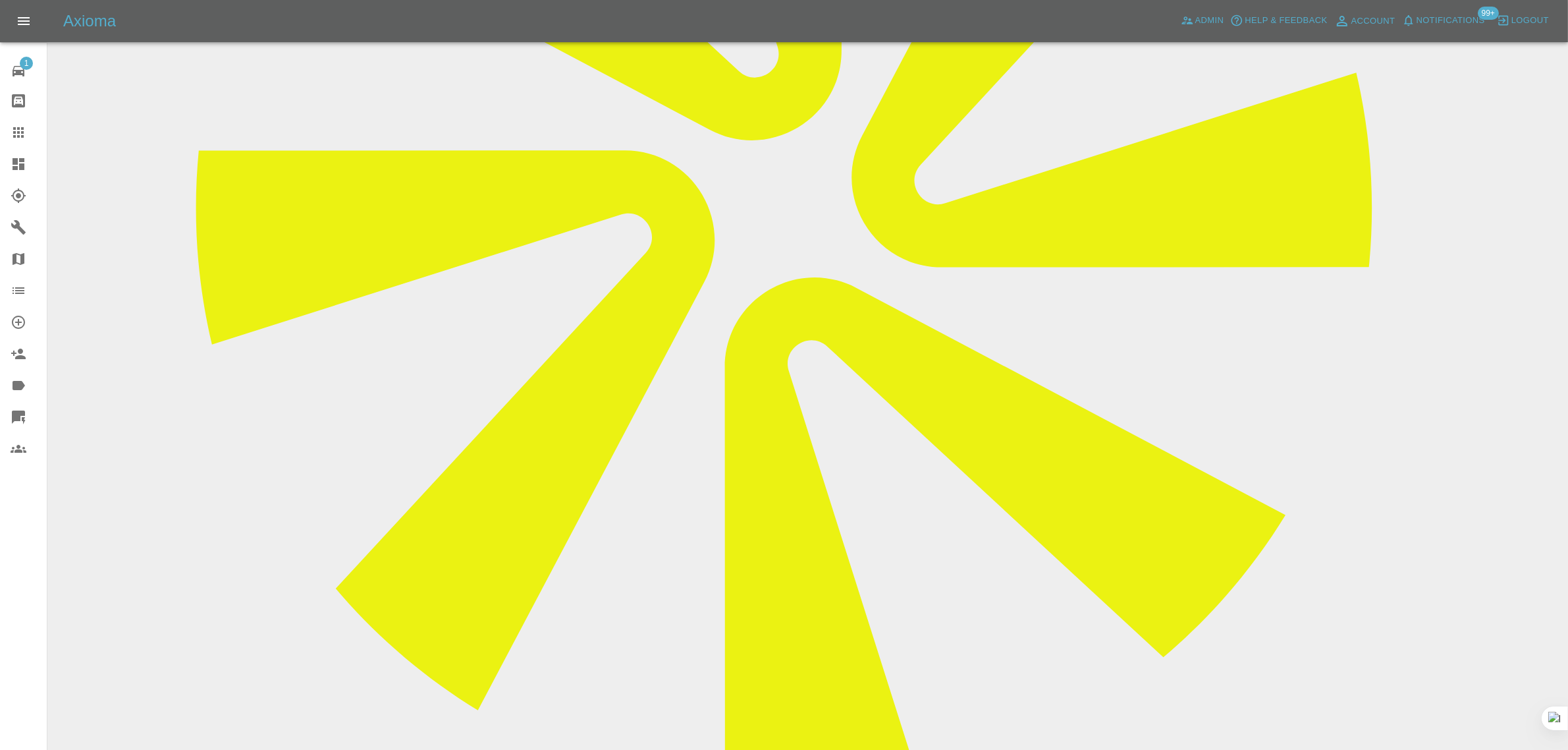
paste textarea "Please contact the customer regarding today's repair schedule."
type textarea "Please contact the customer regarding today's repair schedule."
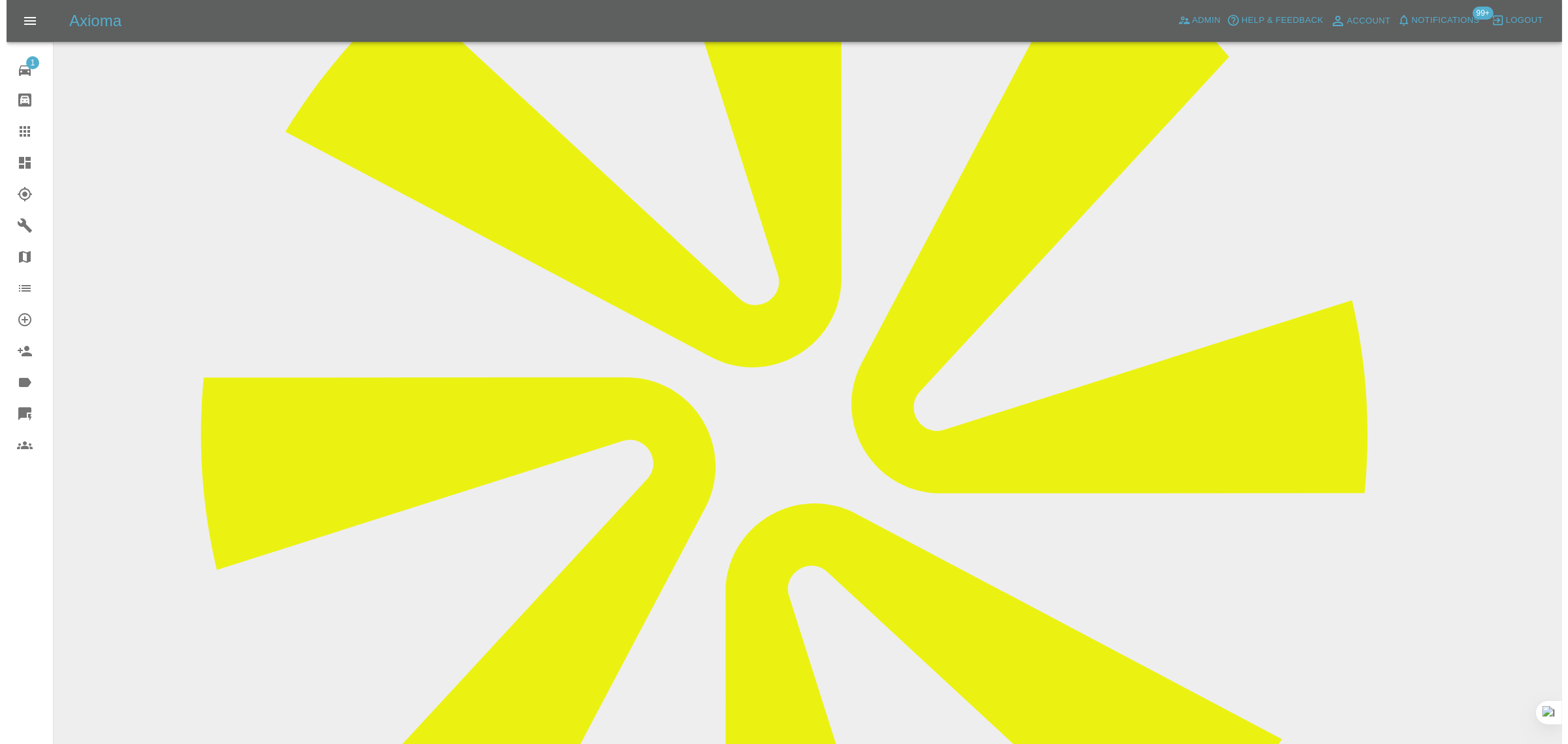
scroll to position [0, 0]
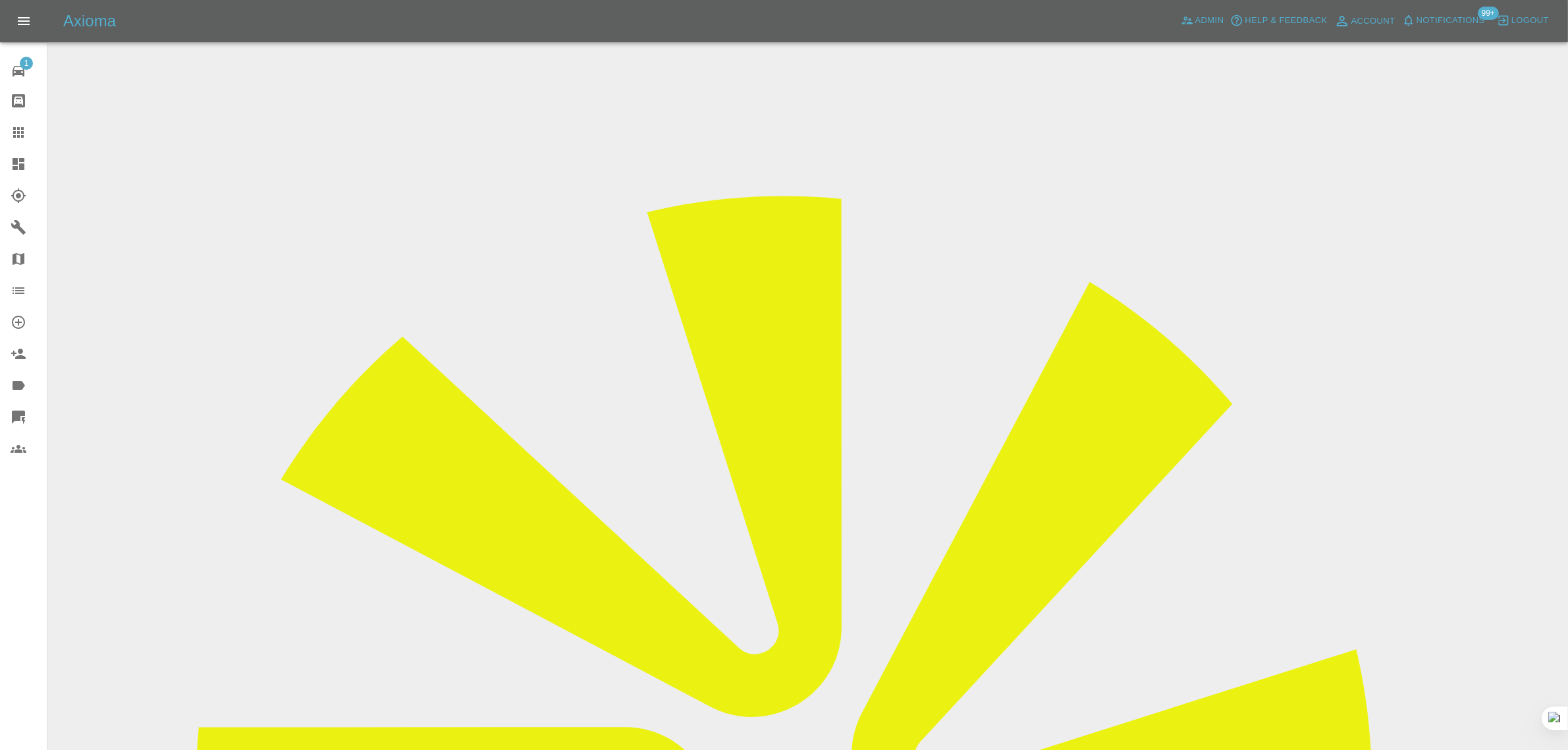
click at [10, 127] on icon at bounding box center [18, 132] width 16 height 16
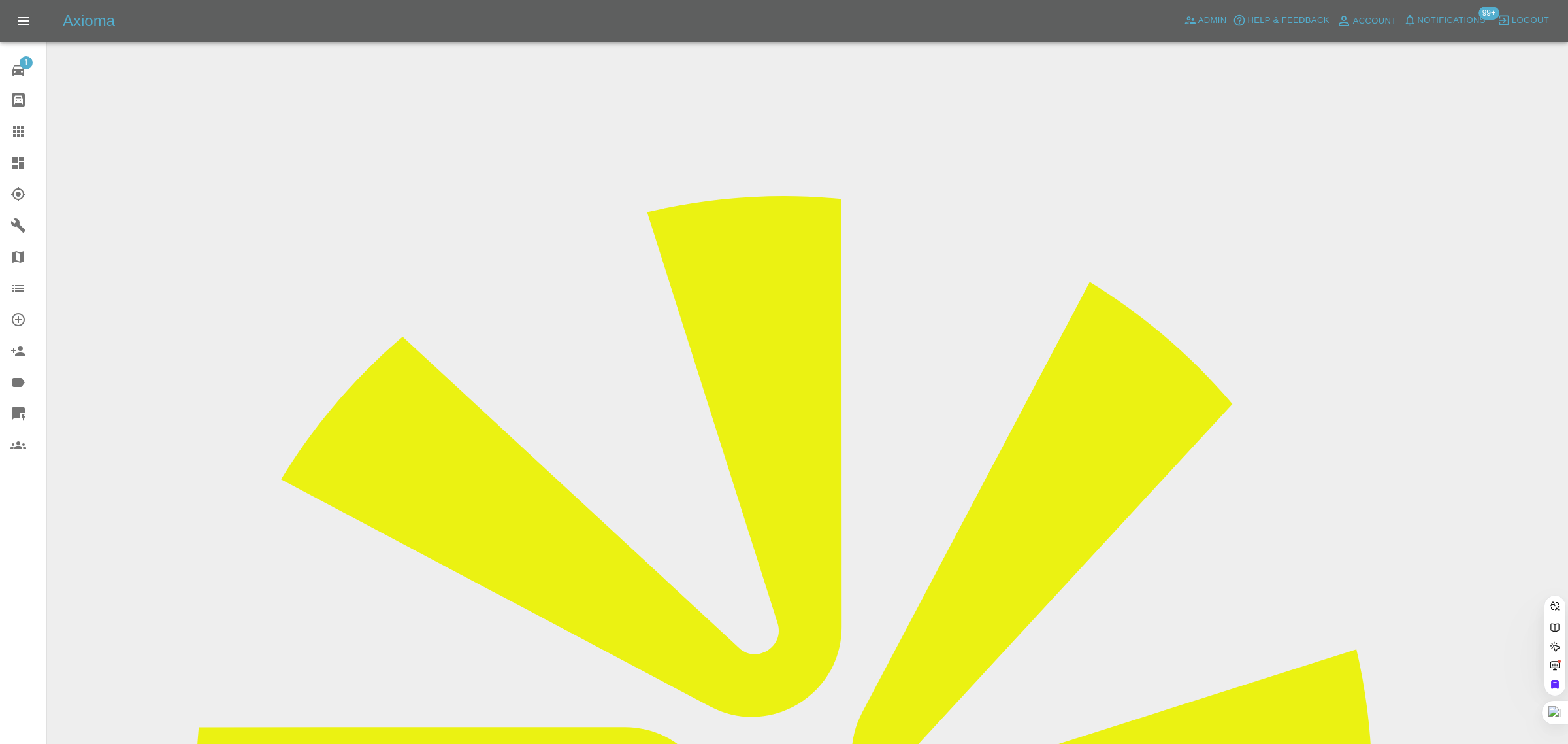
paste input "cgordon2008@live.co.uk"
type input "cgordon2008@live.co.uk"
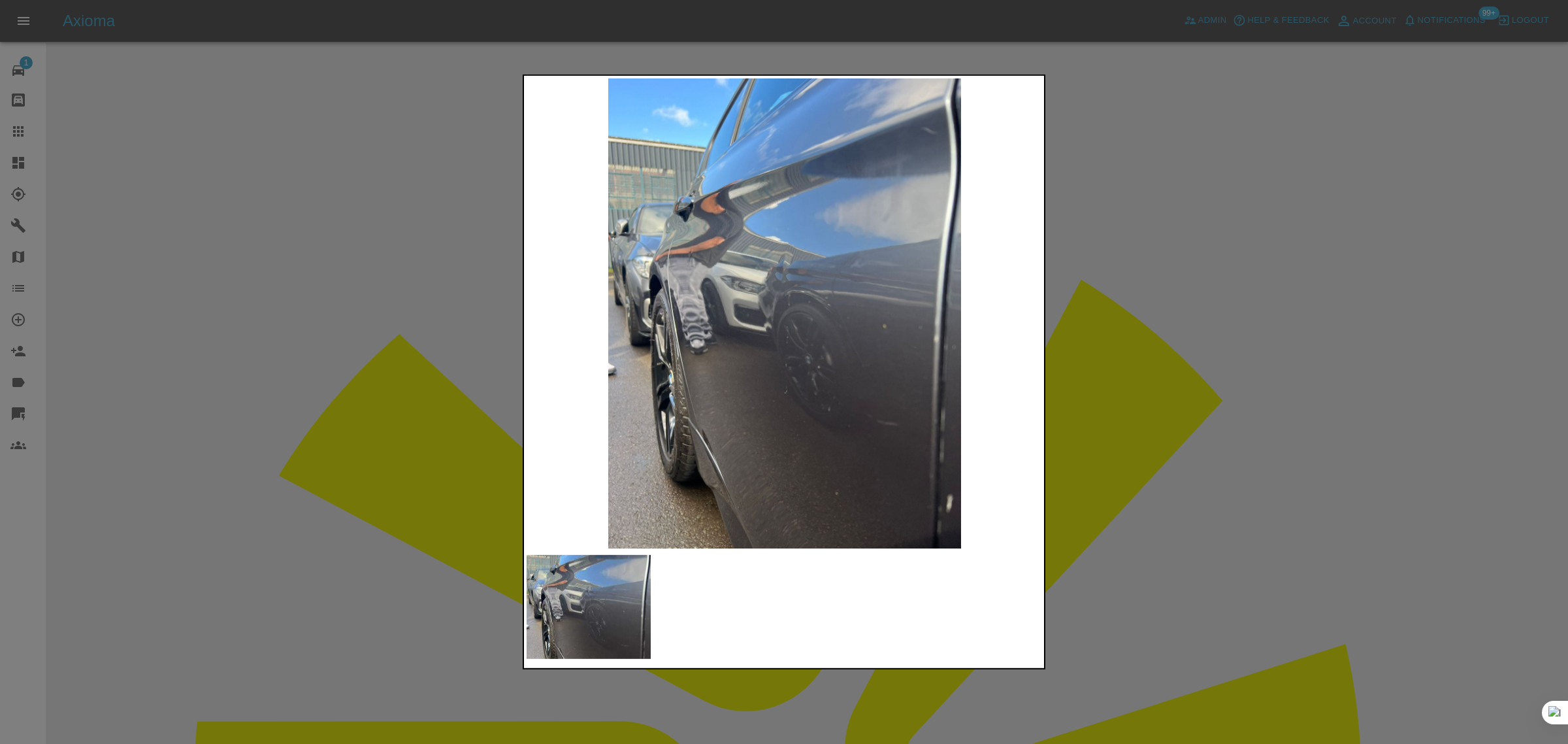
click at [1109, 370] on div at bounding box center [784, 372] width 1568 height 744
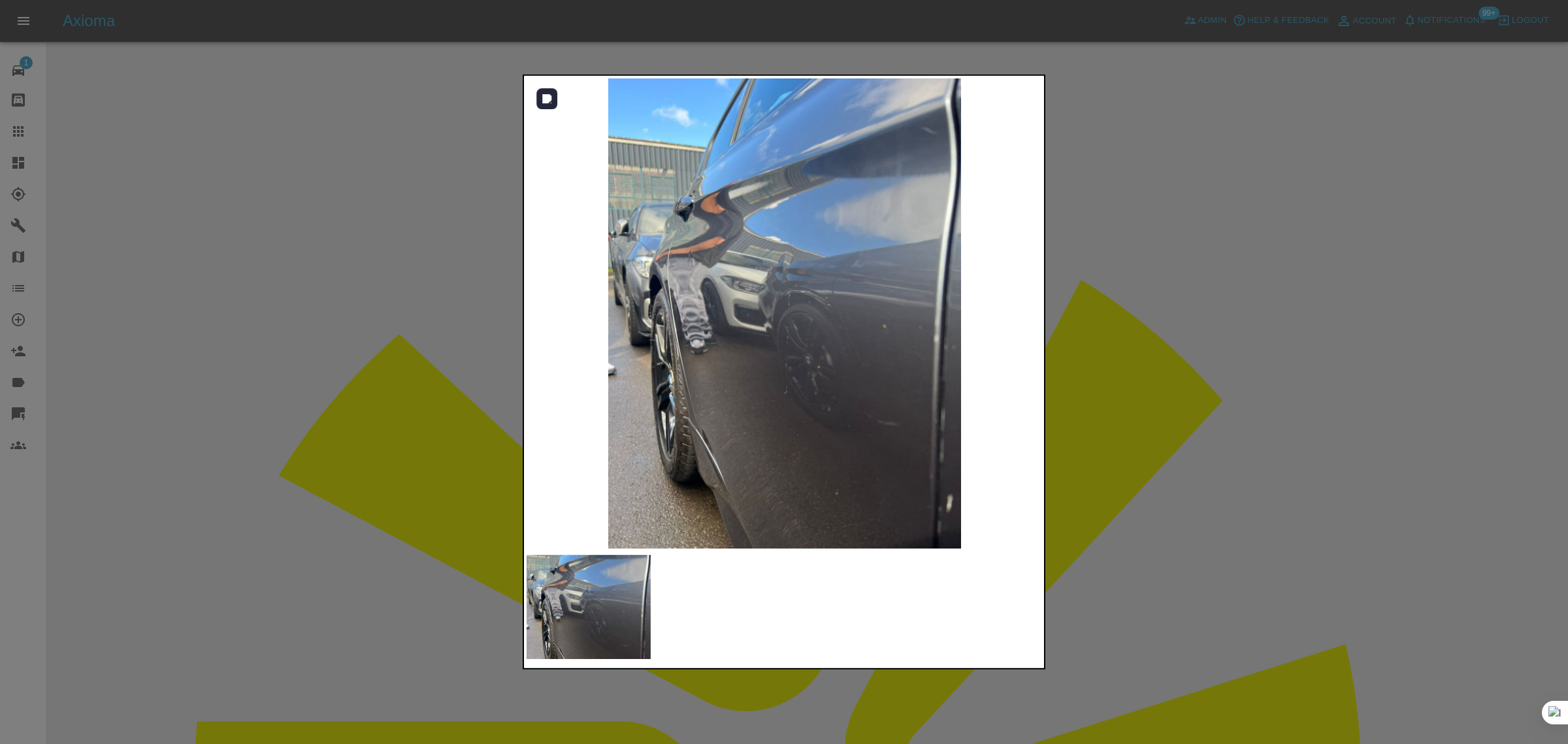
click at [744, 245] on img at bounding box center [785, 313] width 516 height 470
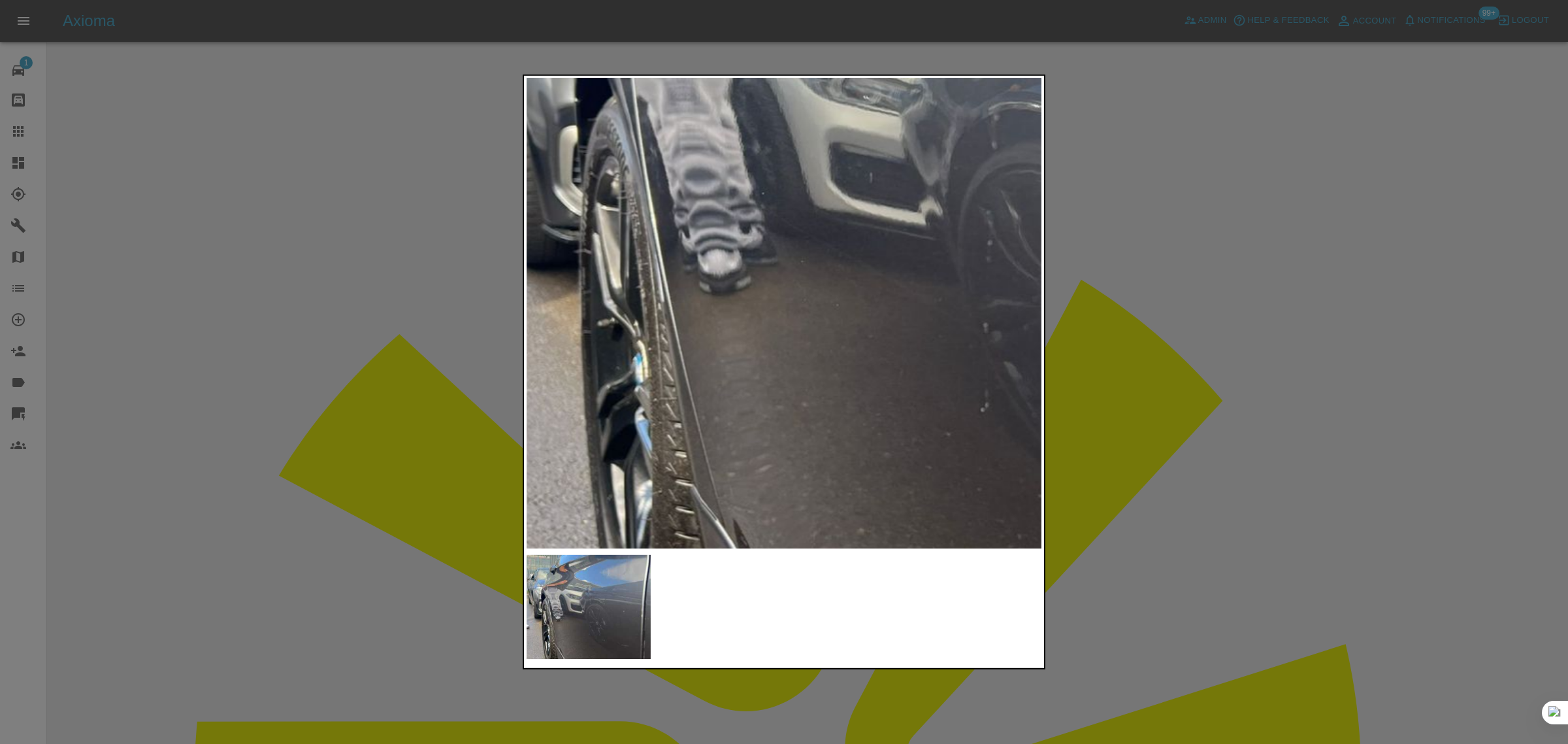
click at [811, 82] on img at bounding box center [981, 171] width 1548 height 1409
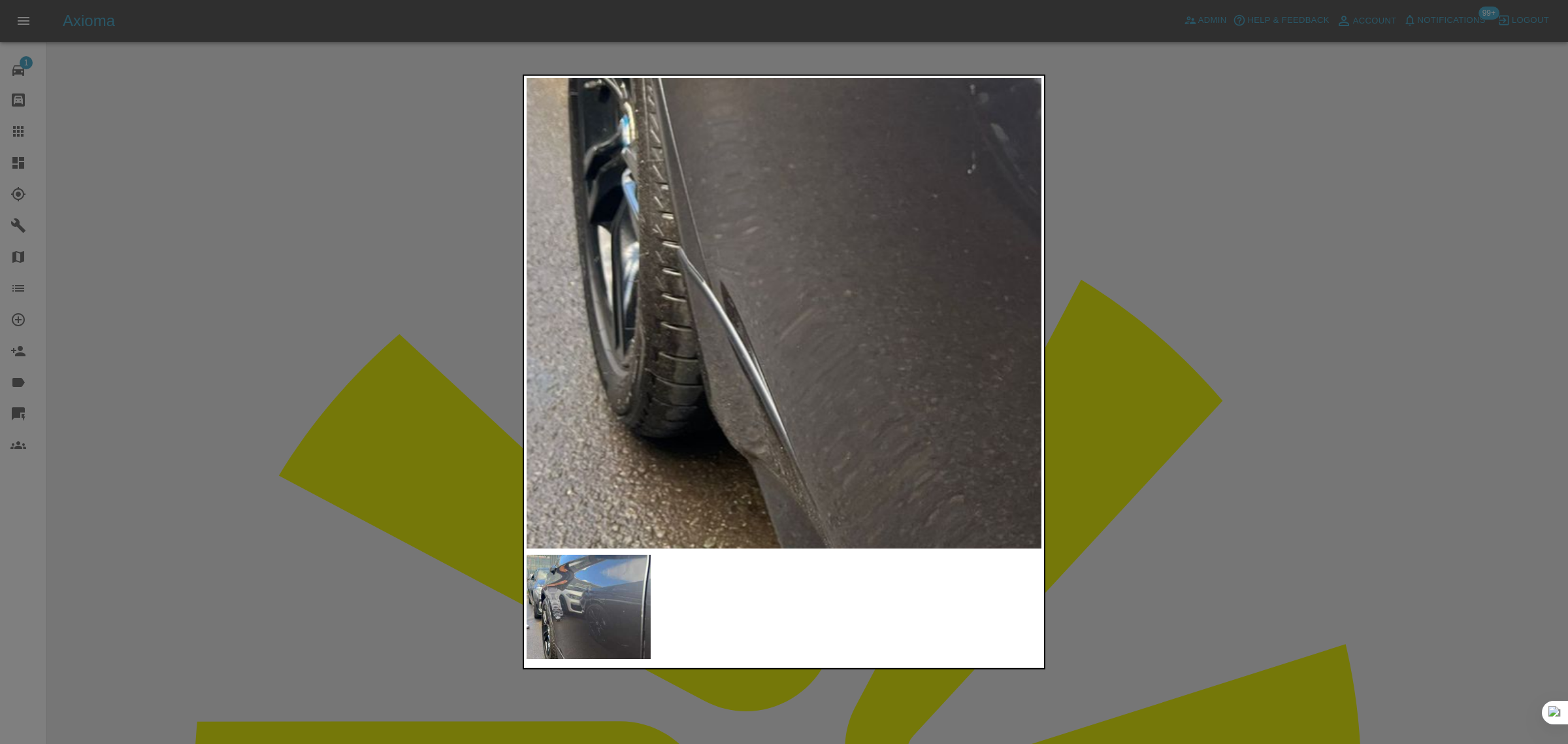
click at [1242, 392] on div at bounding box center [784, 372] width 1568 height 744
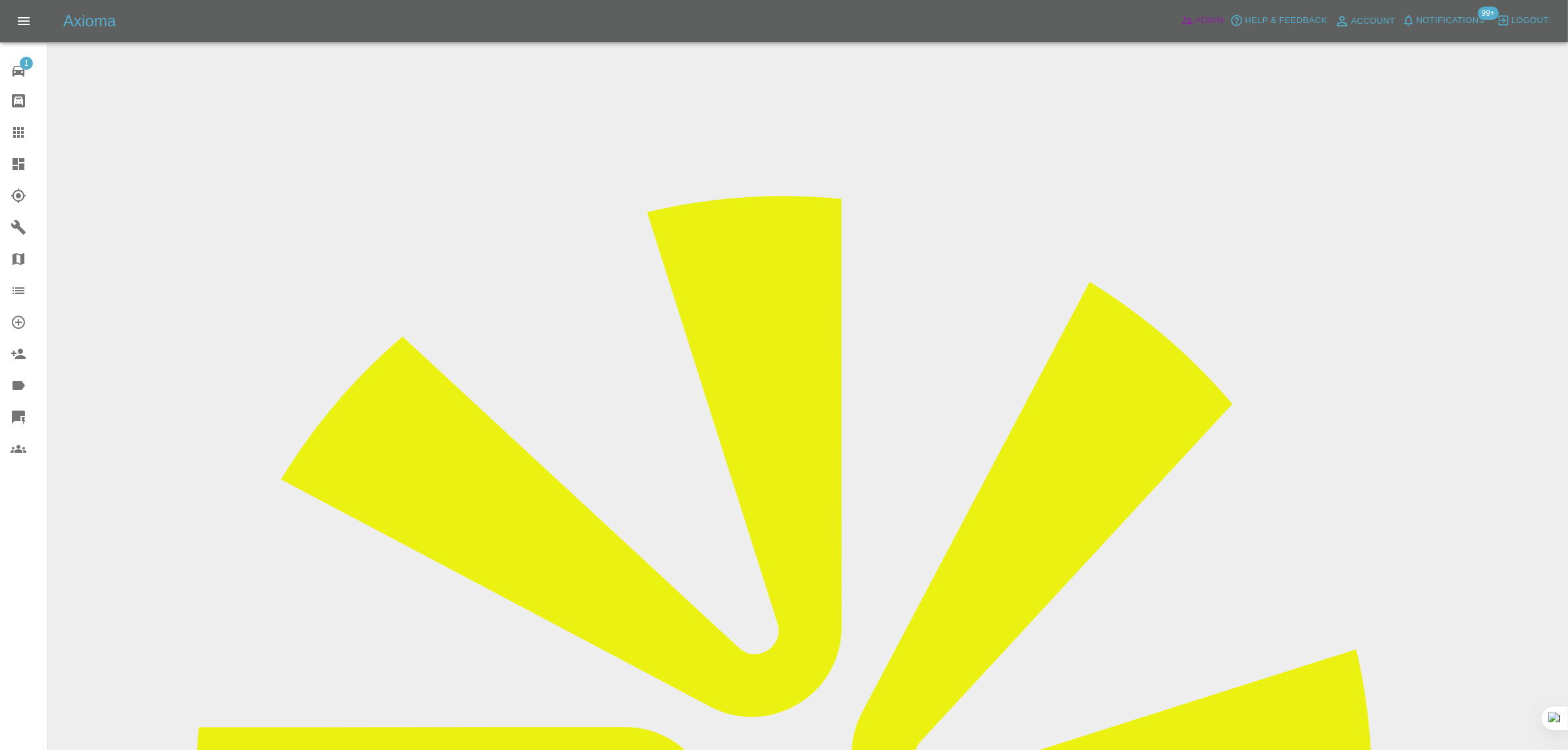
click at [1209, 17] on span "Admin" at bounding box center [1210, 21] width 29 height 15
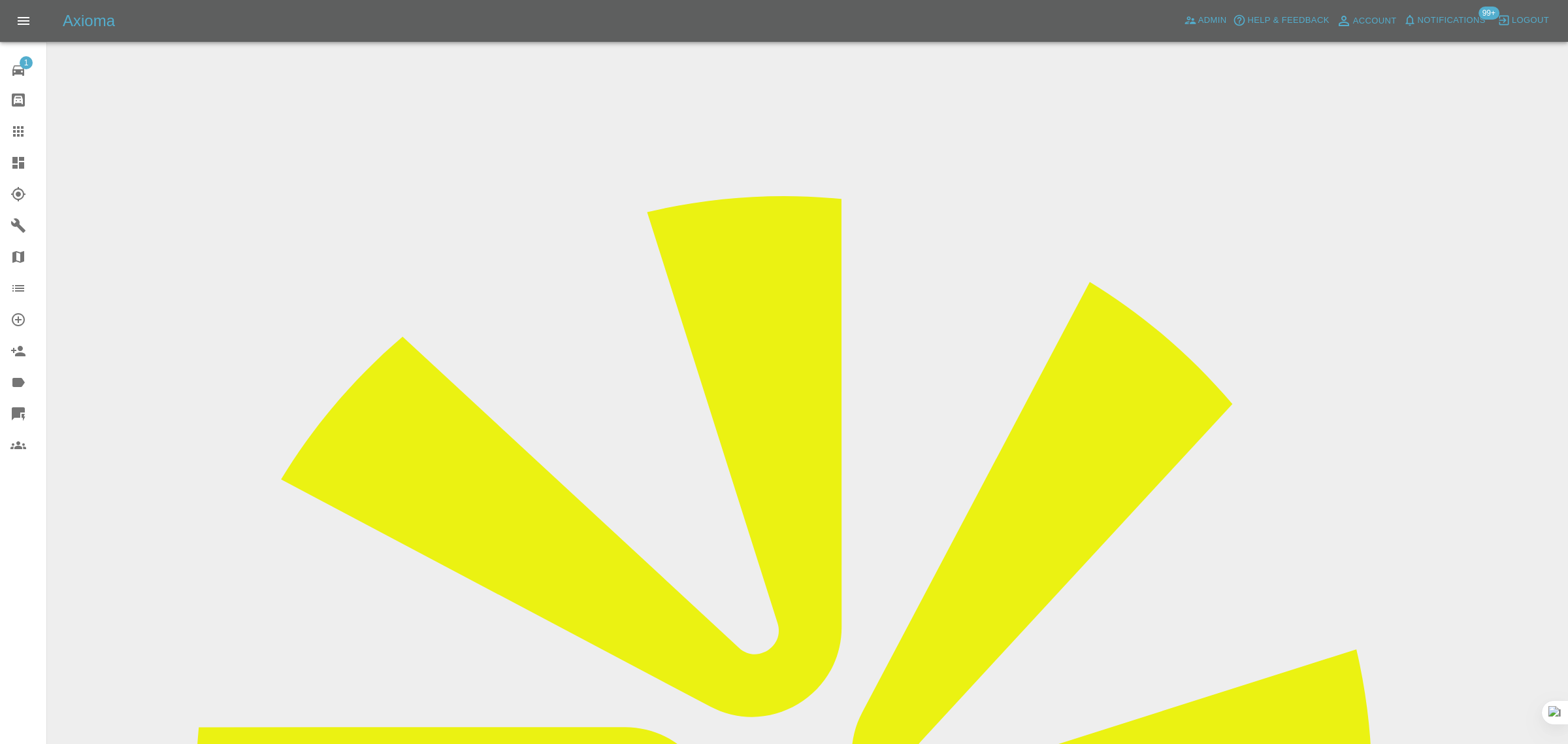
paste input "[EMAIL_ADDRESS][DOMAIN_NAME]"
type input "[EMAIL_ADDRESS][DOMAIN_NAME]"
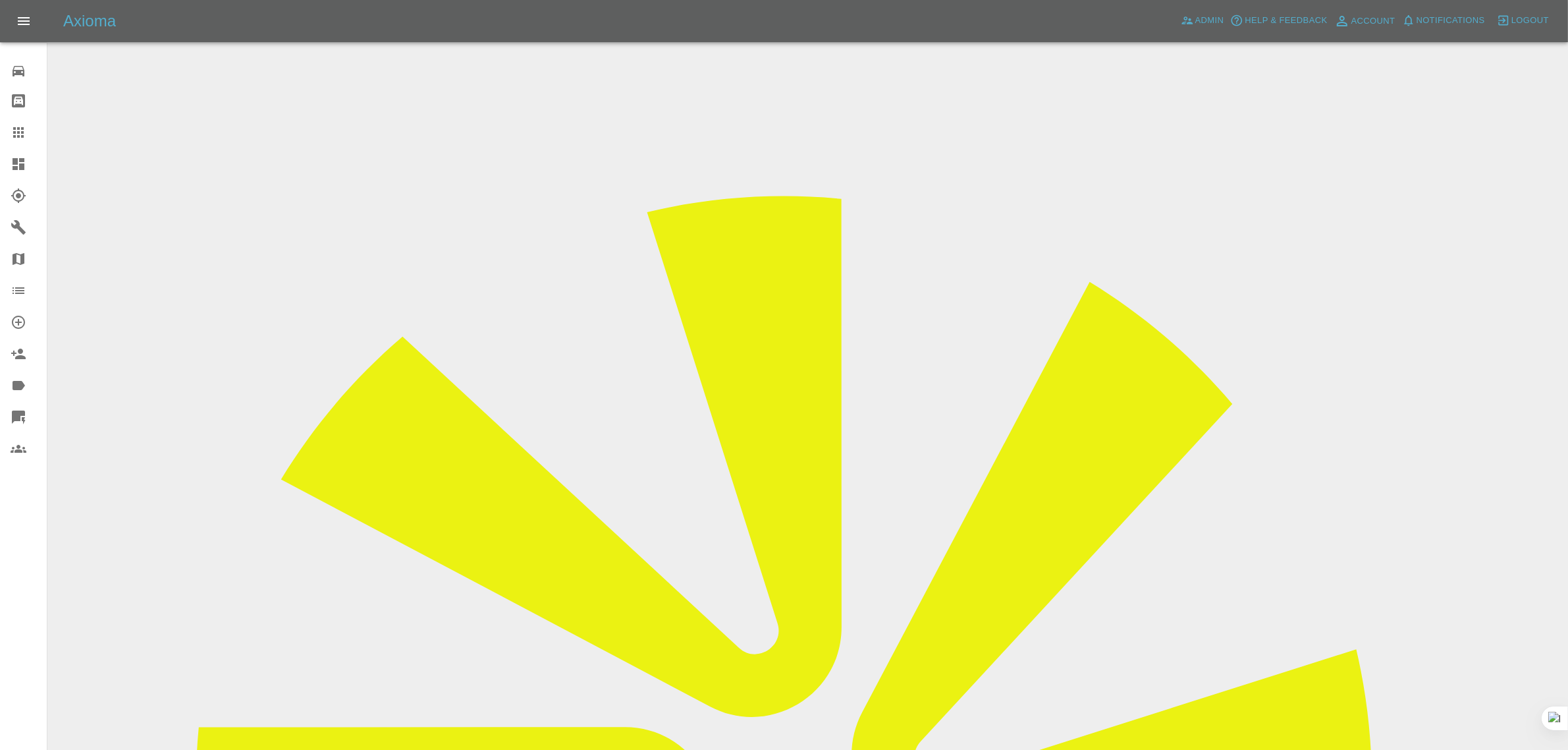
scroll to position [494, 0]
